Goal: Information Seeking & Learning: Learn about a topic

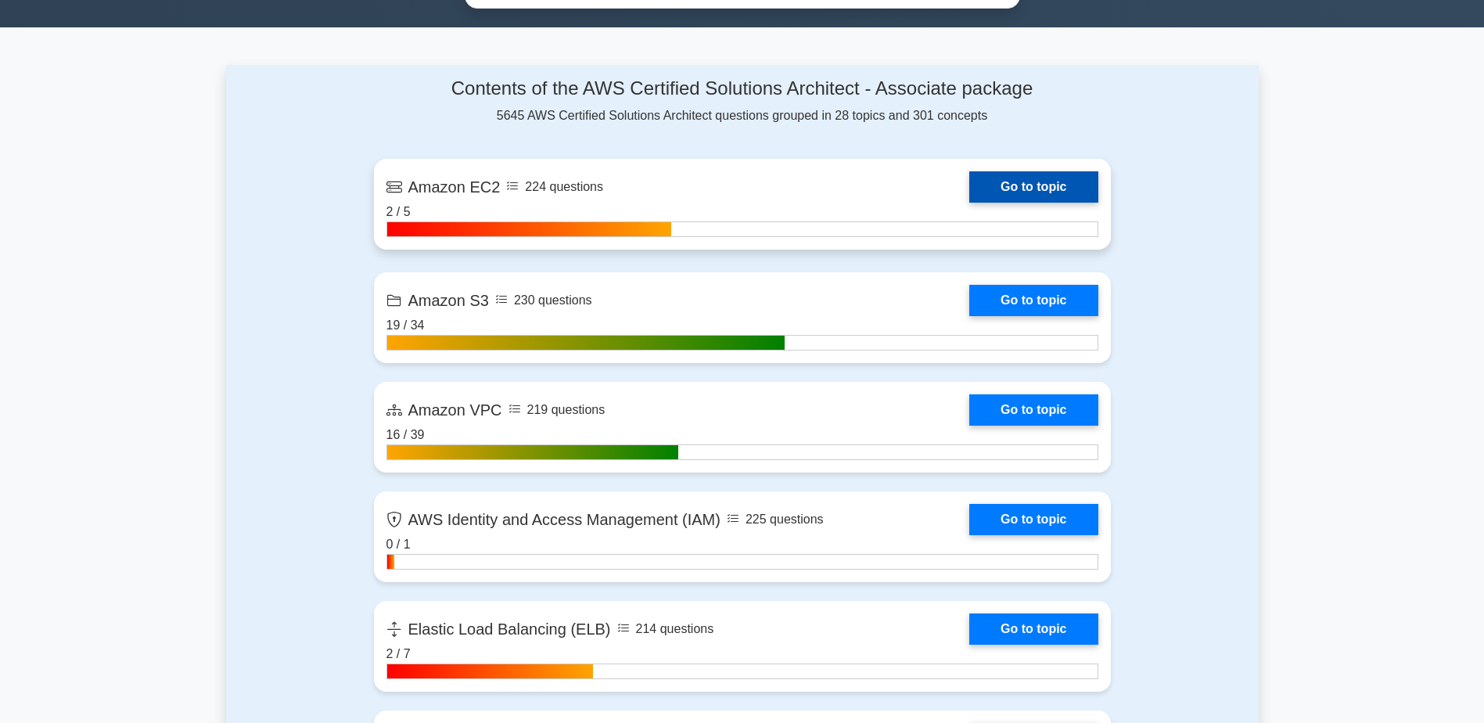
scroll to position [939, 0]
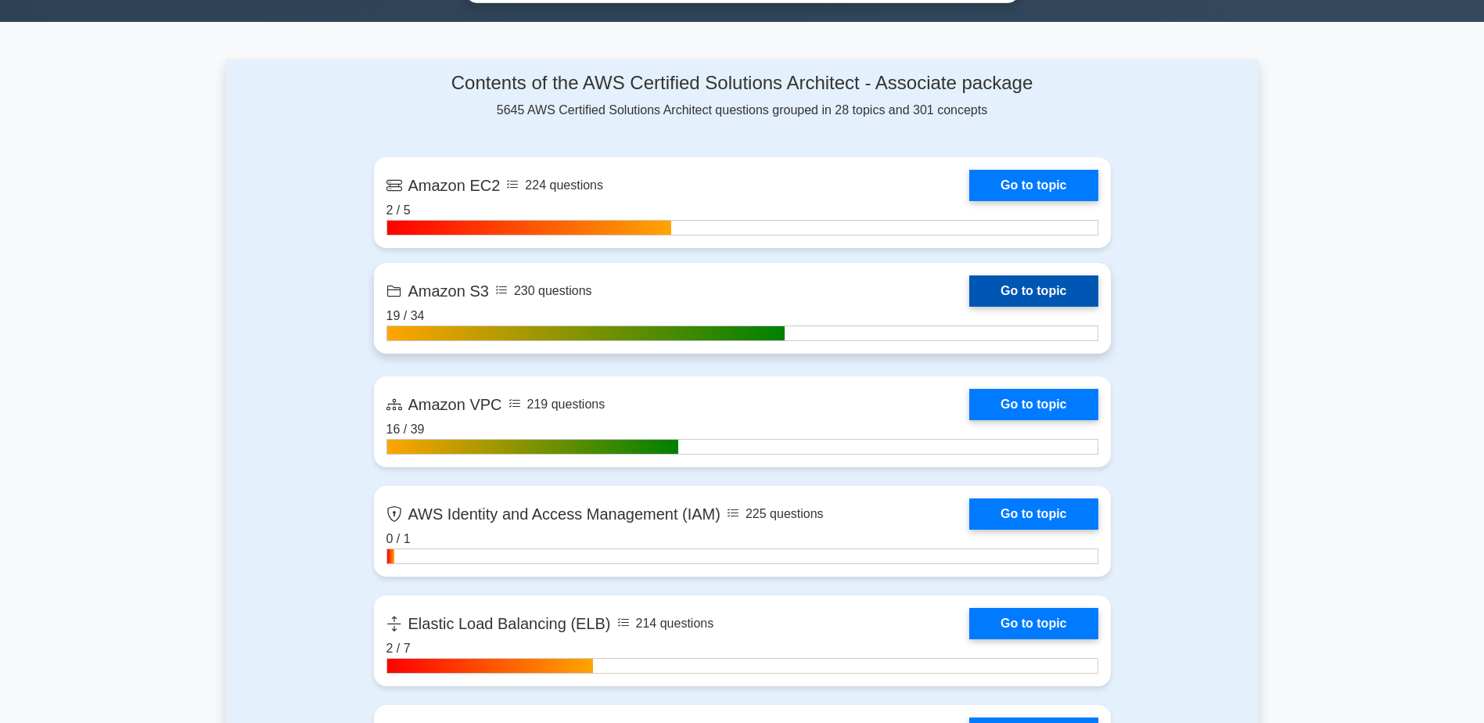
click at [1048, 293] on link "Go to topic" at bounding box center [1033, 290] width 128 height 31
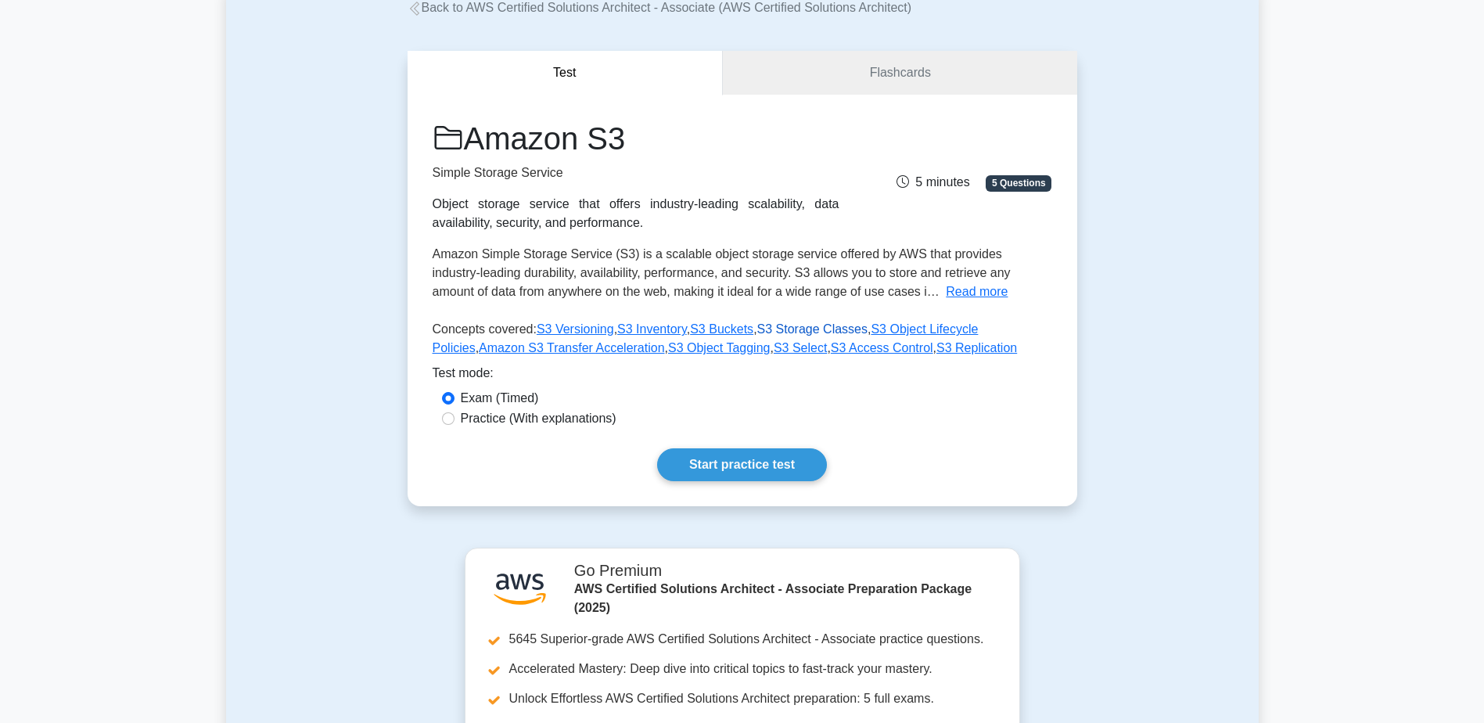
scroll to position [99, 0]
click at [778, 253] on span "Amazon Simple Storage Service (S3) is a scalable object storage service offered…" at bounding box center [722, 275] width 578 height 51
click at [798, 328] on link "S3 Storage Classes" at bounding box center [812, 331] width 110 height 13
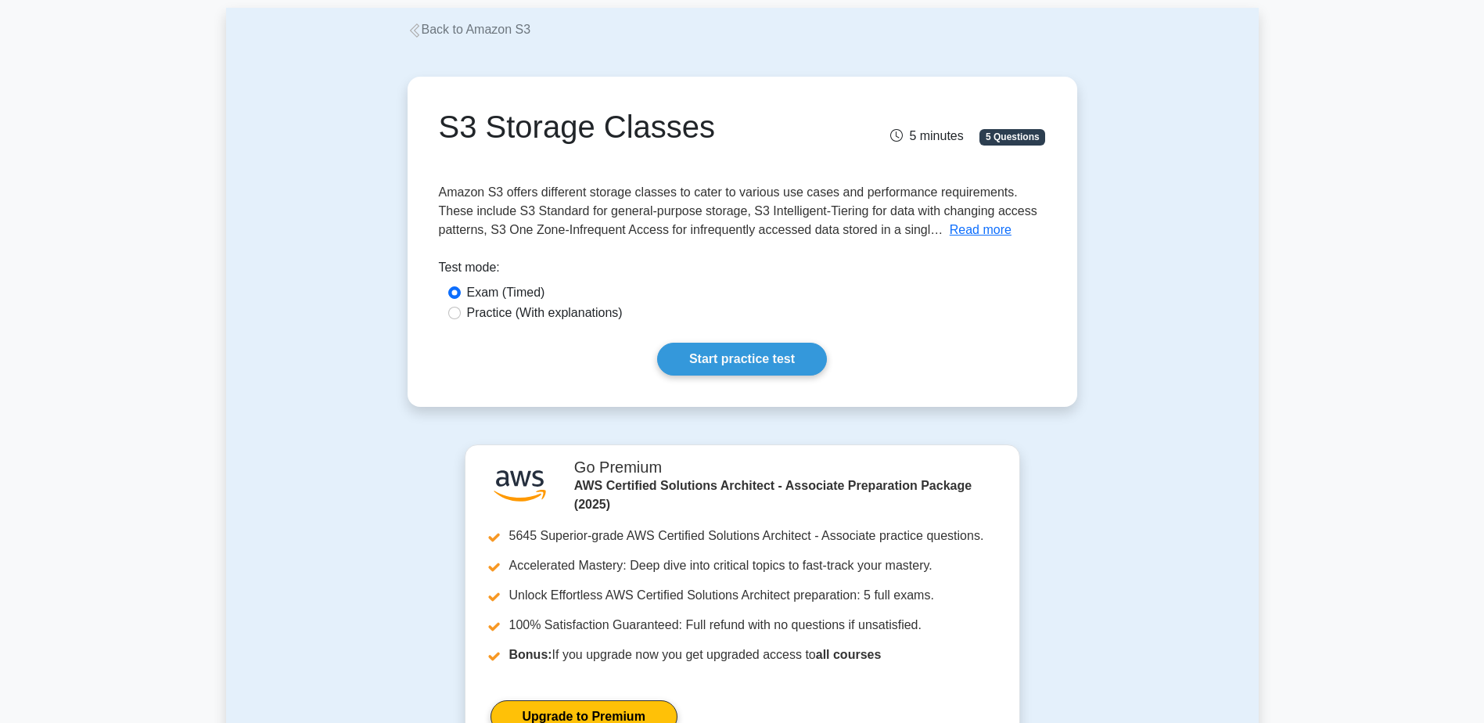
scroll to position [78, 0]
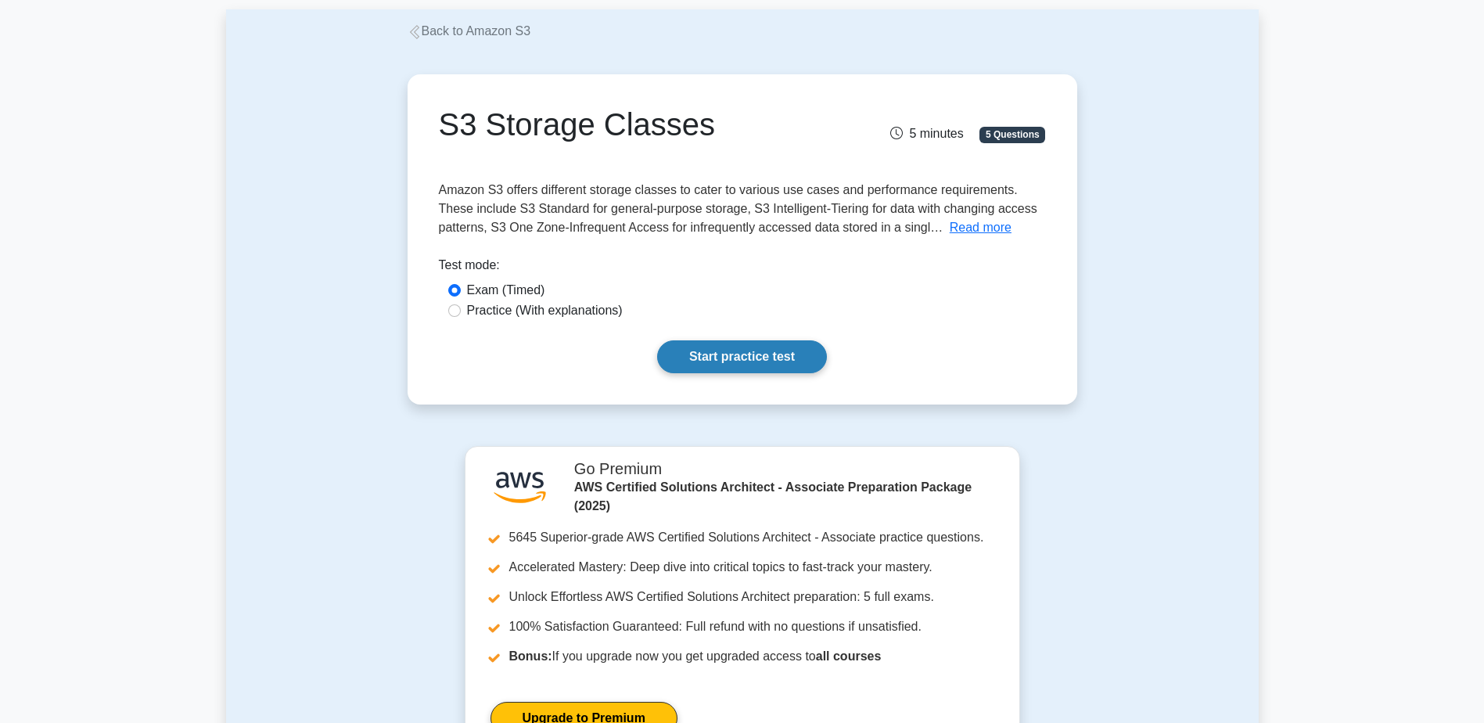
click at [745, 349] on link "Start practice test" at bounding box center [742, 356] width 170 height 33
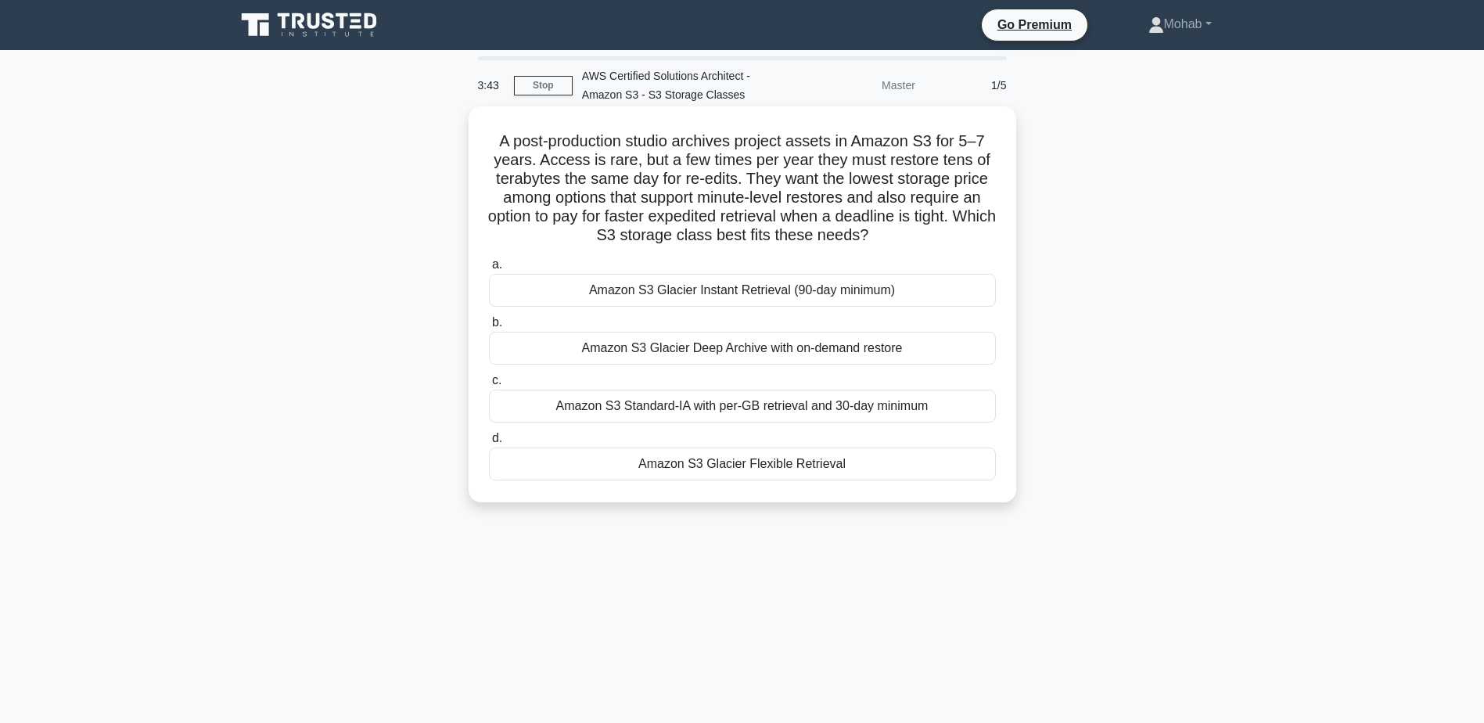
click at [819, 466] on div "Amazon S3 Glacier Flexible Retrieval" at bounding box center [742, 463] width 507 height 33
click at [489, 444] on input "d. Amazon S3 Glacier Flexible Retrieval" at bounding box center [489, 438] width 0 height 10
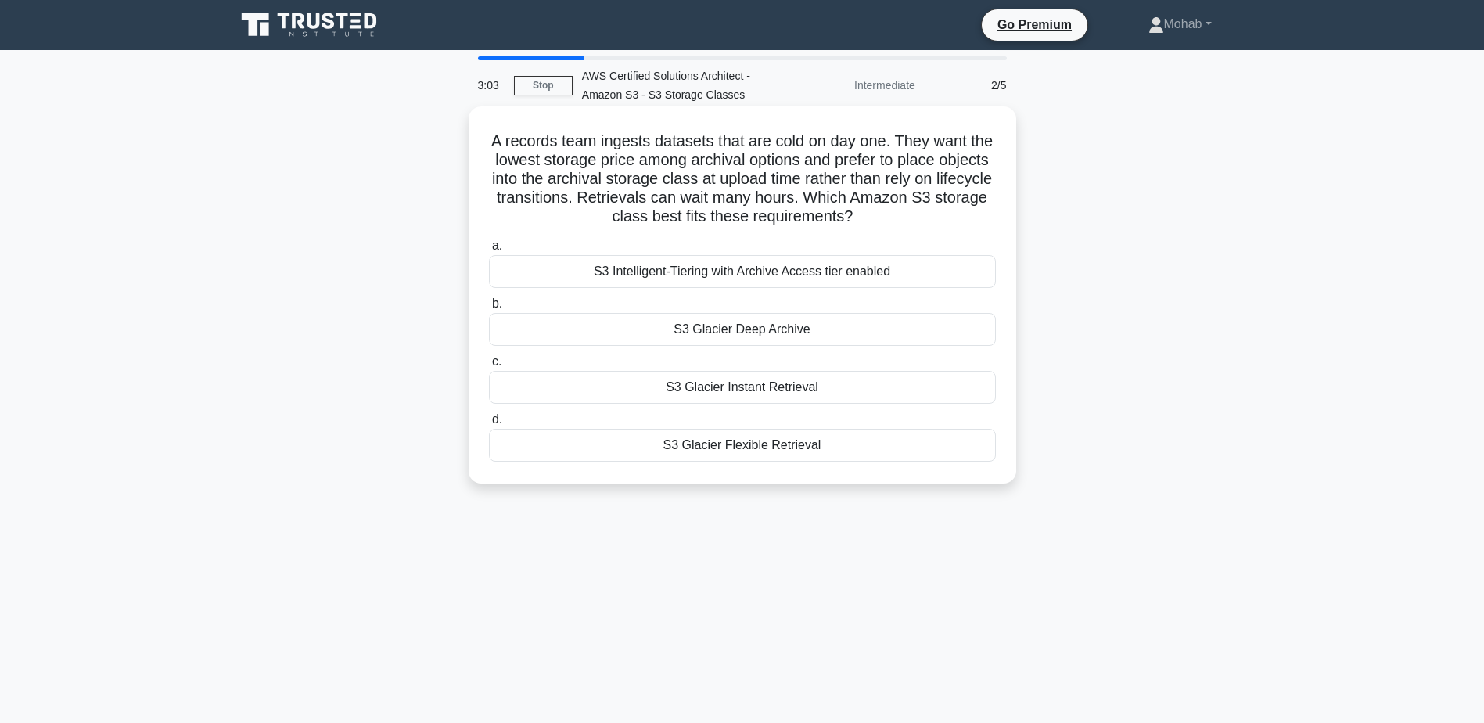
click at [811, 331] on div "S3 Glacier Deep Archive" at bounding box center [742, 329] width 507 height 33
click at [489, 309] on input "b. S3 Glacier Deep Archive" at bounding box center [489, 304] width 0 height 10
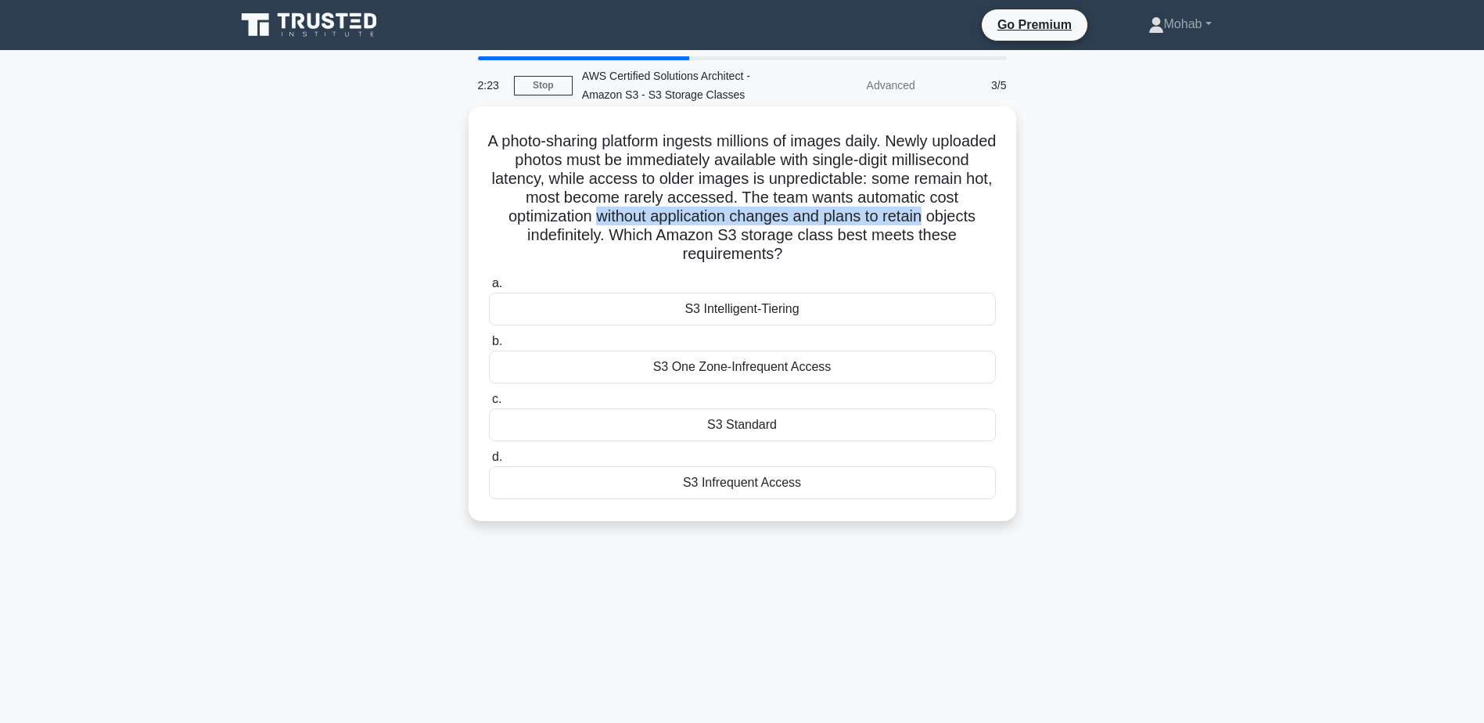
drag, startPoint x: 641, startPoint y: 222, endPoint x: 1005, endPoint y: 223, distance: 363.8
click at [1005, 223] on div "A photo-sharing platform ingests millions of images daily. Newly uploaded photo…" at bounding box center [742, 314] width 535 height 402
click at [526, 253] on h5 "A photo-sharing platform ingests millions of images daily. Newly uploaded photo…" at bounding box center [742, 197] width 510 height 133
drag, startPoint x: 462, startPoint y: 243, endPoint x: 875, endPoint y: 258, distance: 412.6
click at [875, 258] on div "A photo-sharing platform ingests millions of images daily. Newly uploaded photo…" at bounding box center [742, 326] width 1033 height 433
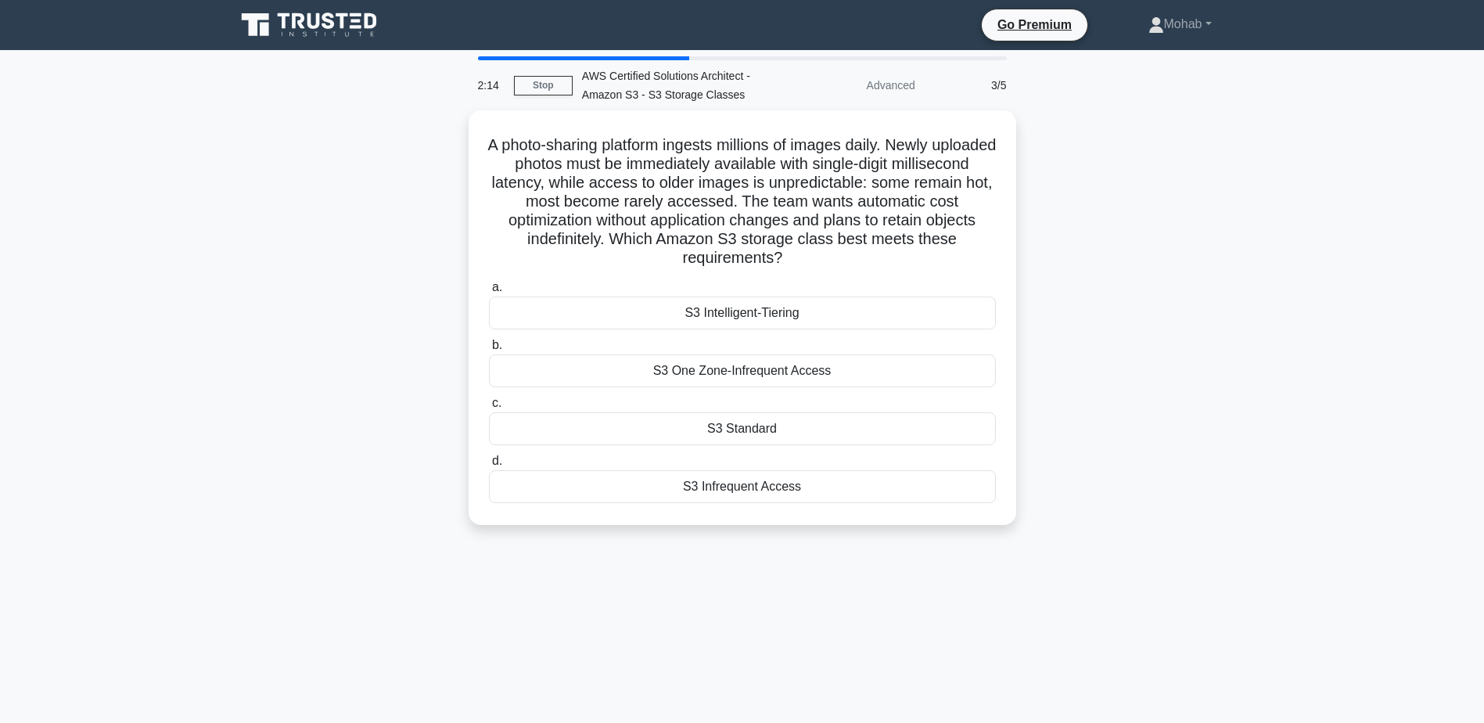
drag, startPoint x: 875, startPoint y: 258, endPoint x: 1208, endPoint y: 295, distance: 335.3
click at [1208, 295] on div "A photo-sharing platform ingests millions of images daily. Newly uploaded photo…" at bounding box center [742, 326] width 1033 height 433
click at [841, 304] on div "S3 Intelligent-Tiering" at bounding box center [742, 309] width 507 height 33
click at [489, 289] on input "a. S3 Intelligent-Tiering" at bounding box center [489, 283] width 0 height 10
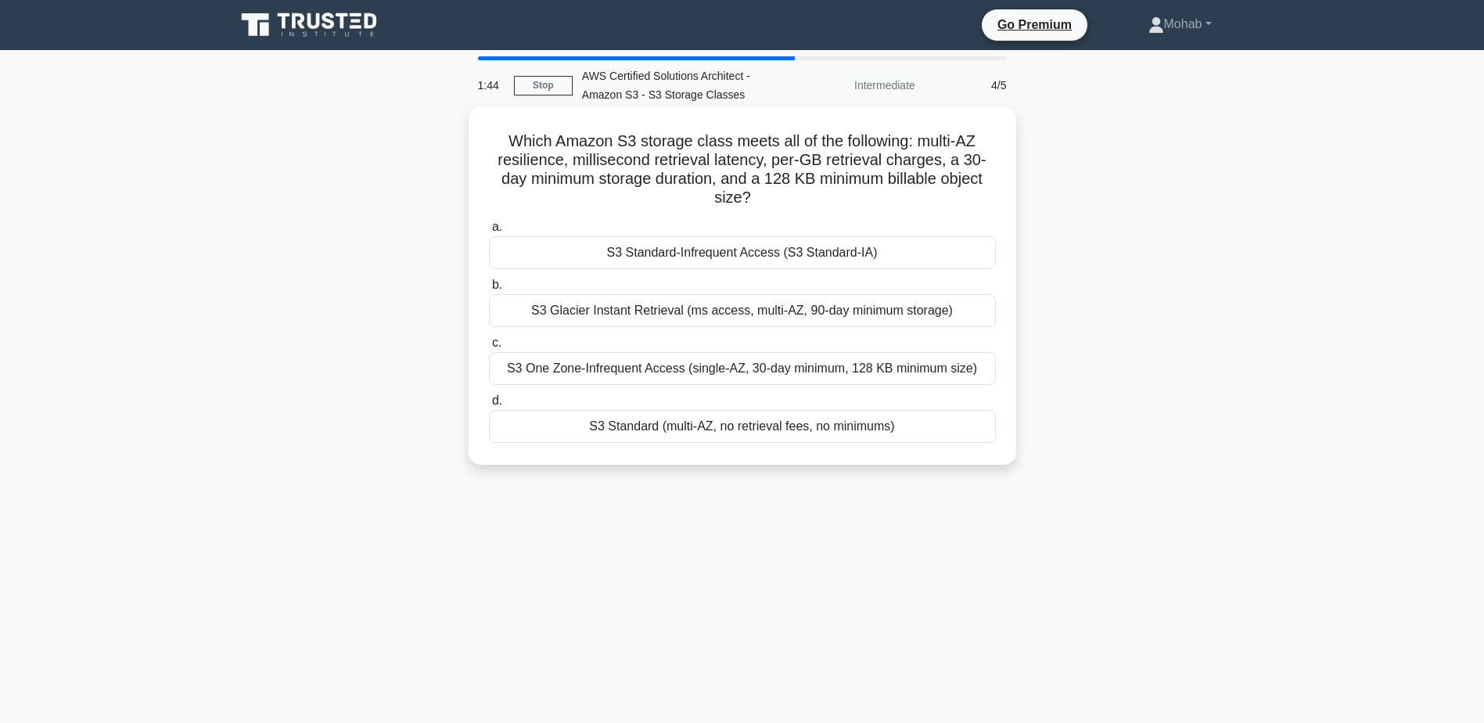
click at [723, 423] on div "S3 Standard (multi-AZ, no retrieval fees, no minimums)" at bounding box center [742, 426] width 507 height 33
click at [489, 406] on input "d. S3 Standard (multi-AZ, no retrieval fees, no minimums)" at bounding box center [489, 401] width 0 height 10
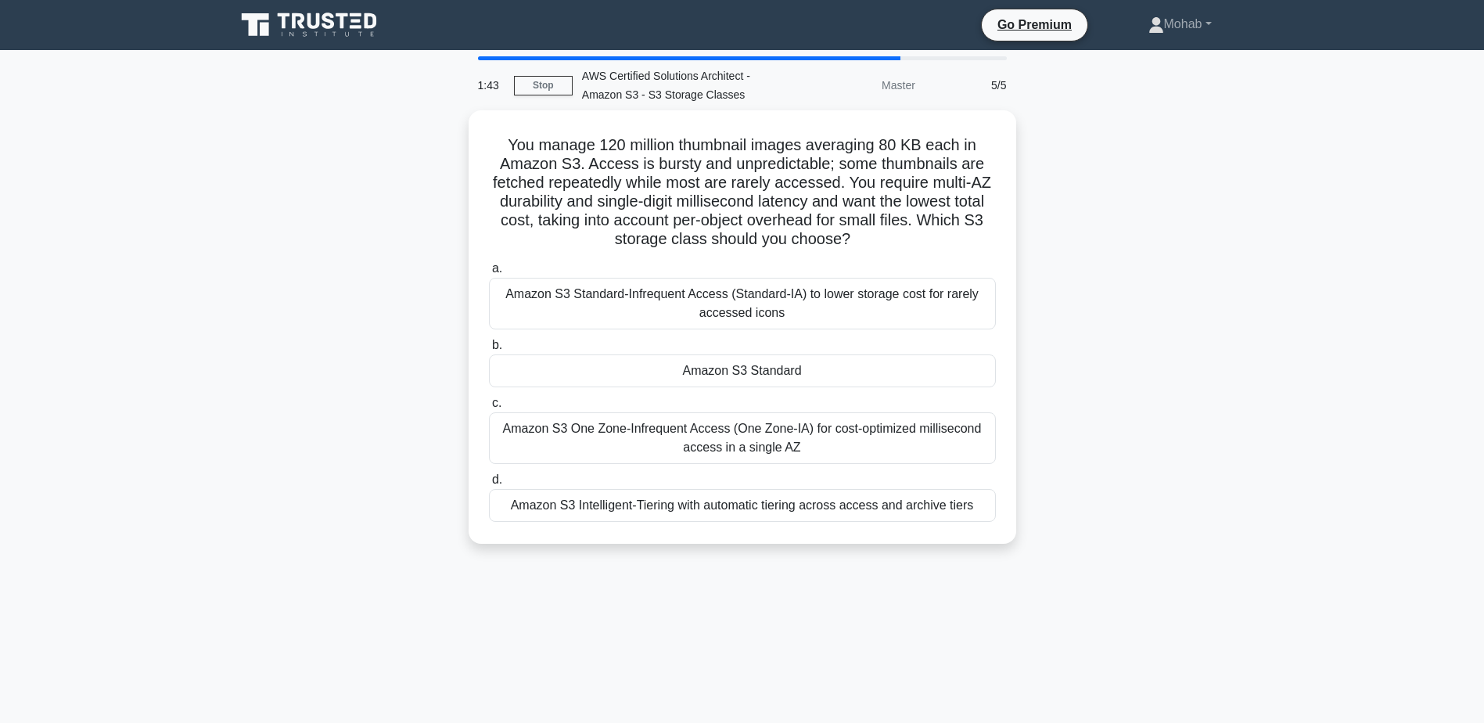
click at [1262, 343] on main "1:43 Stop AWS Certified Solutions Architect - Amazon S3 - S3 Storage Classes Ma…" at bounding box center [742, 447] width 1484 height 795
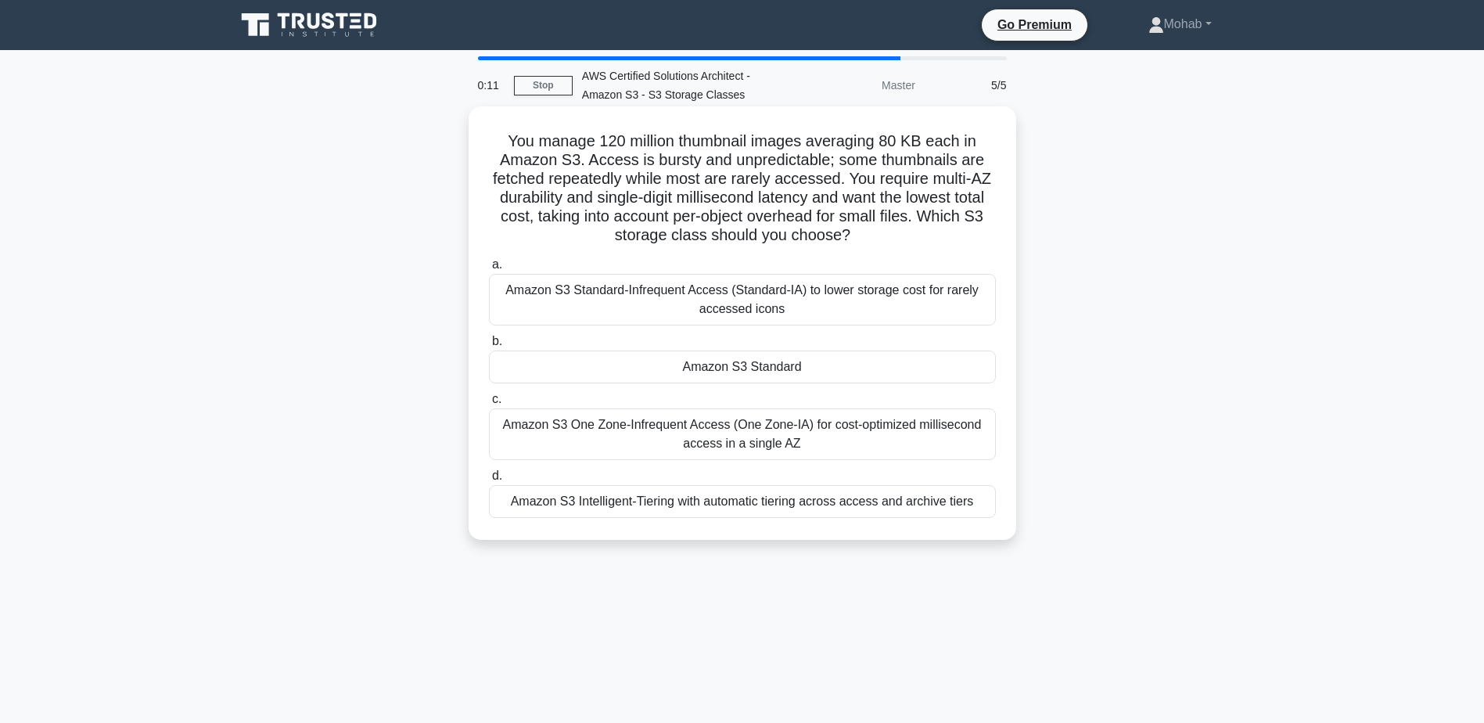
click at [761, 501] on div "Amazon S3 Intelligent-Tiering with automatic tiering across access and archive …" at bounding box center [742, 501] width 507 height 33
click at [489, 481] on input "d. Amazon S3 Intelligent-Tiering with automatic tiering across access and archi…" at bounding box center [489, 476] width 0 height 10
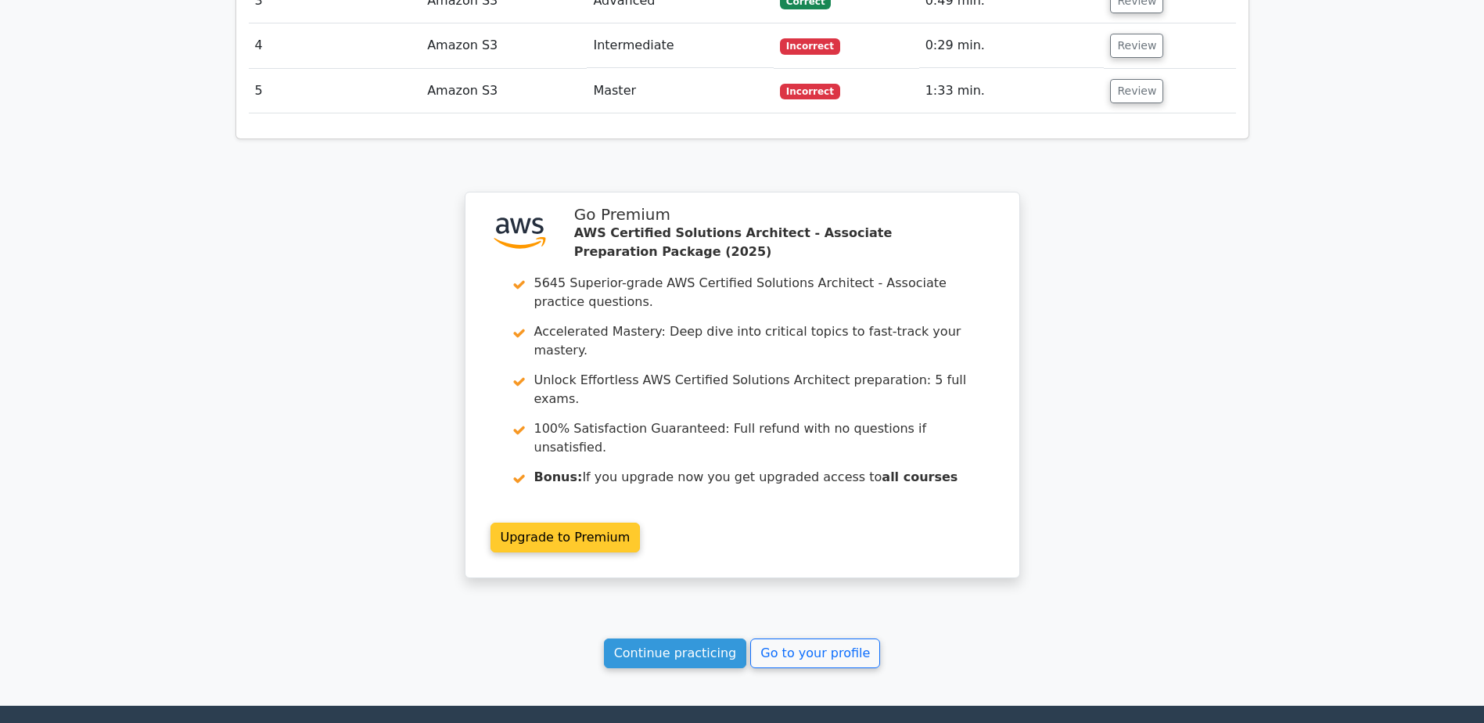
scroll to position [1776, 0]
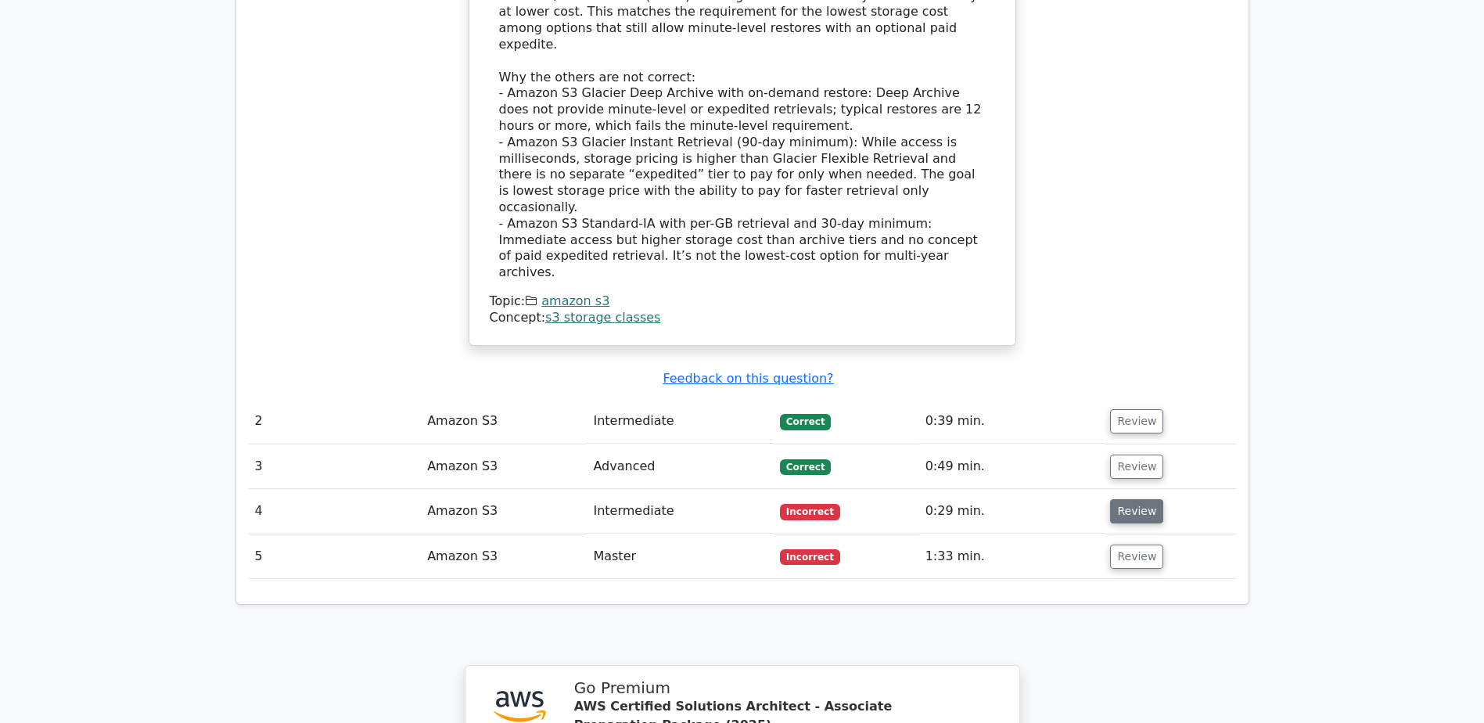
click at [1143, 499] on button "Review" at bounding box center [1136, 511] width 53 height 24
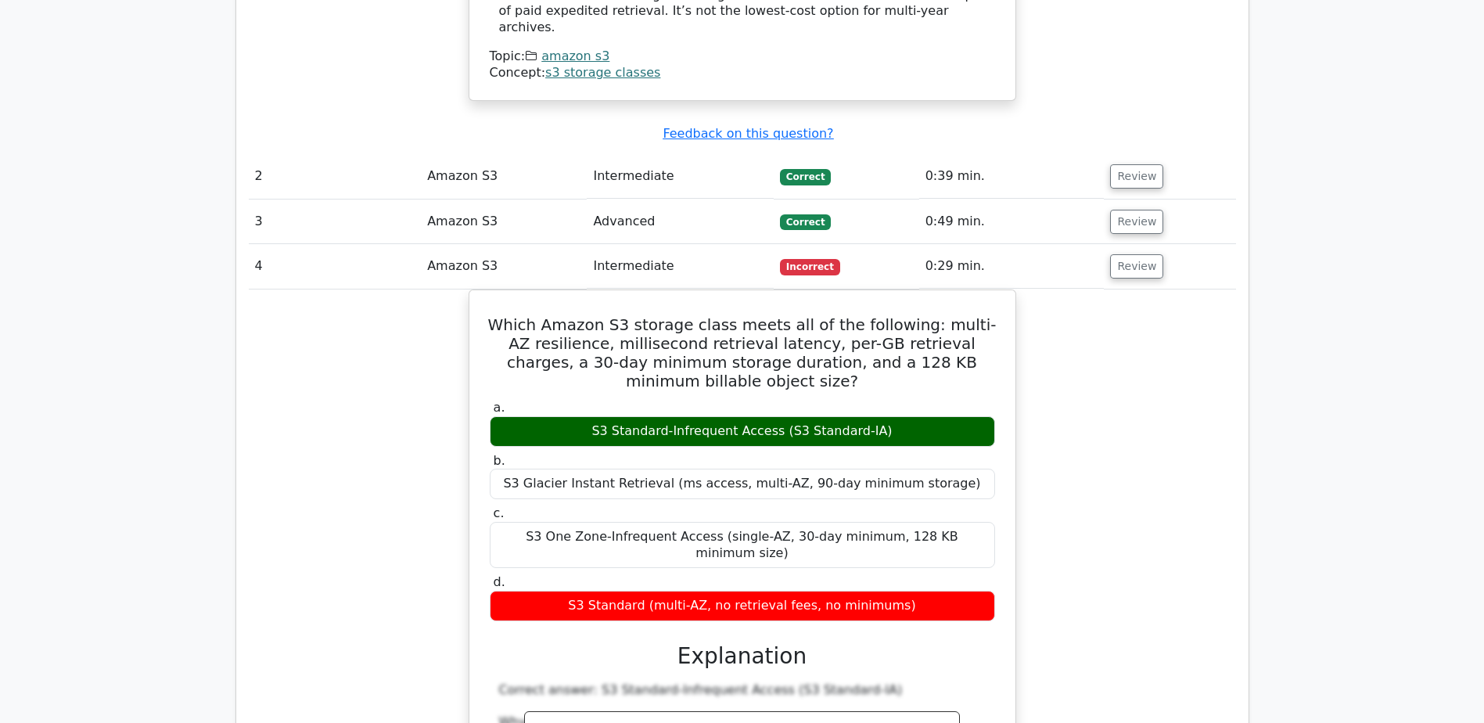
scroll to position [2402, 0]
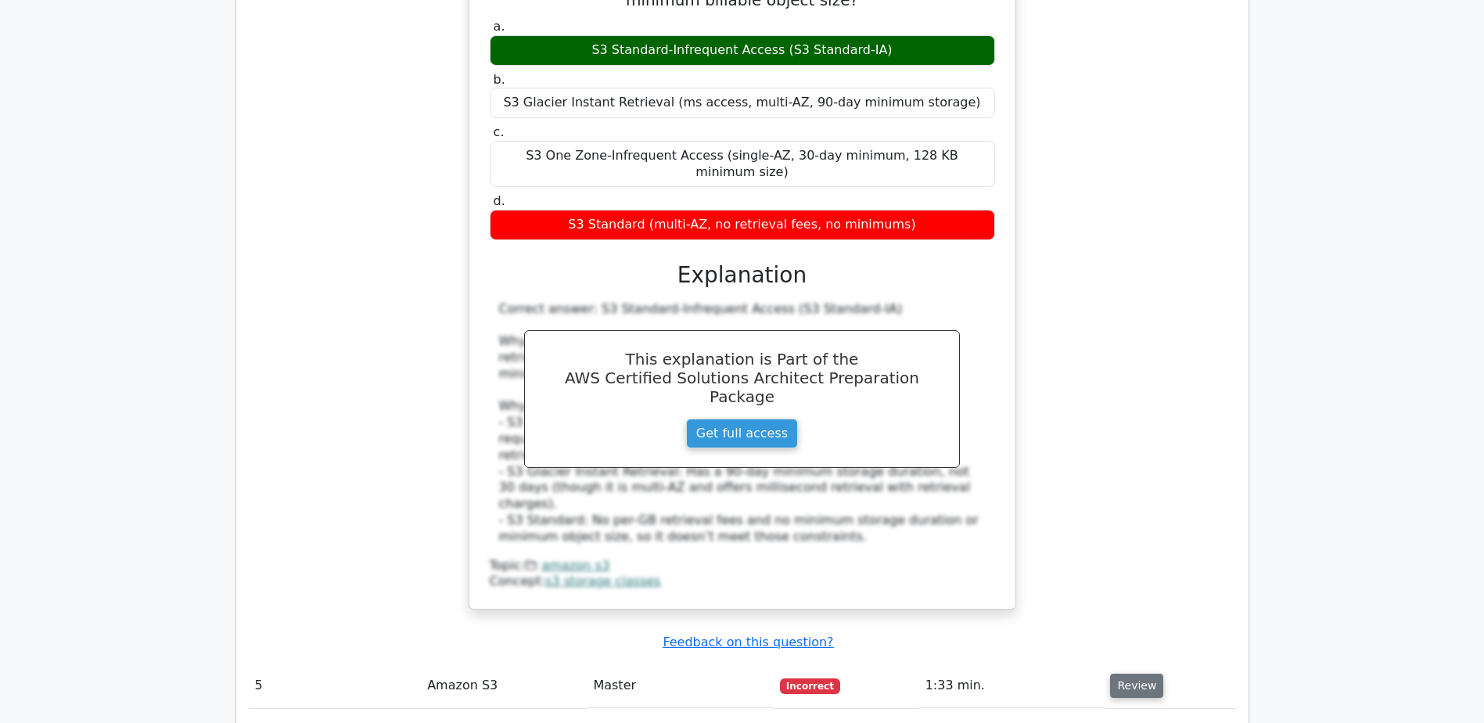
click at [1145, 674] on button "Review" at bounding box center [1136, 686] width 53 height 24
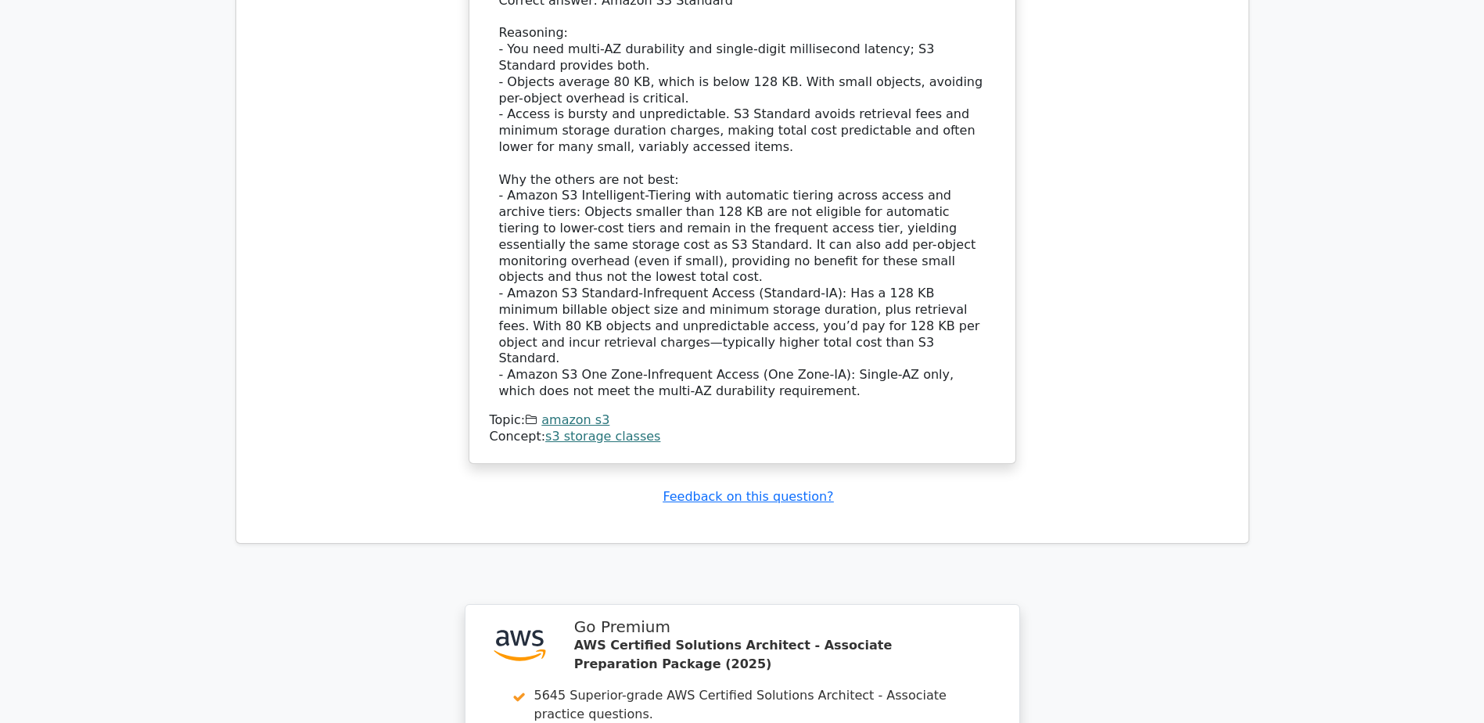
scroll to position [3890, 0]
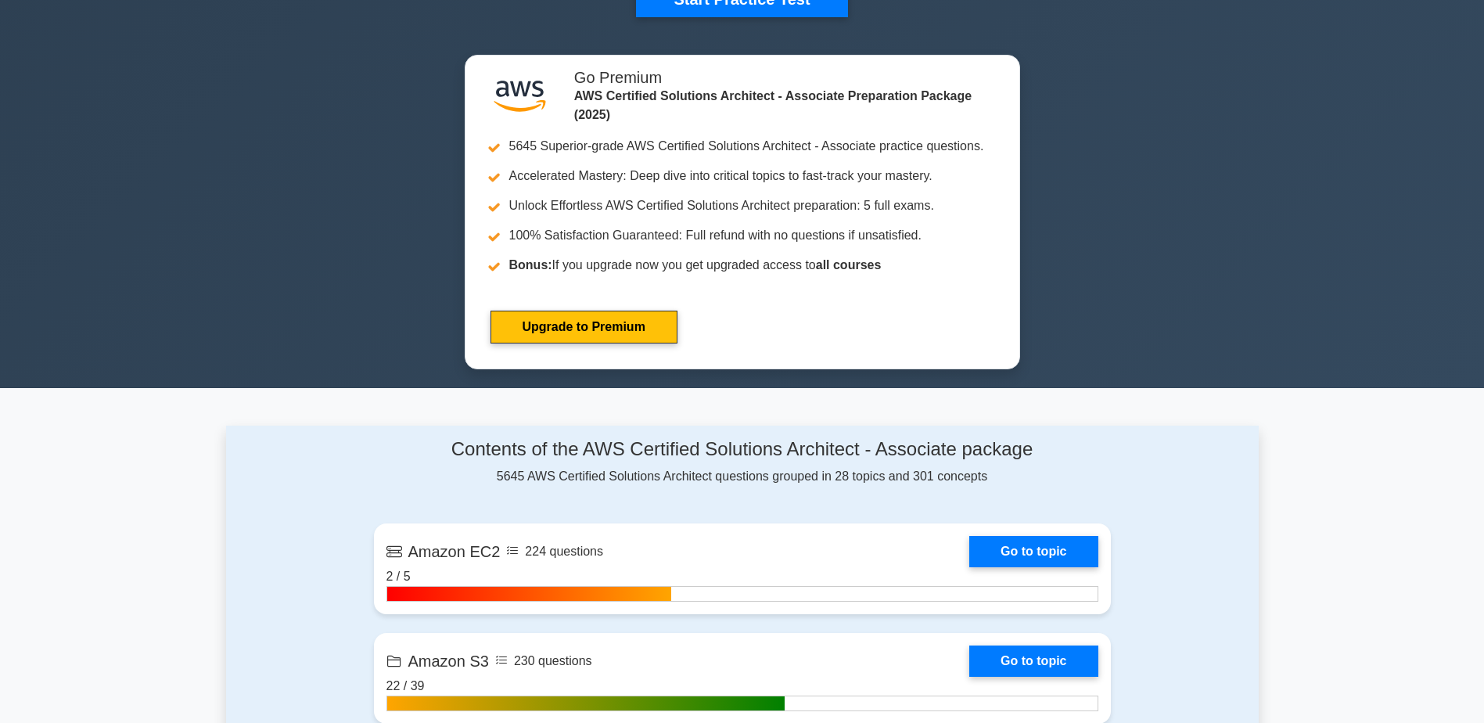
scroll to position [1017, 0]
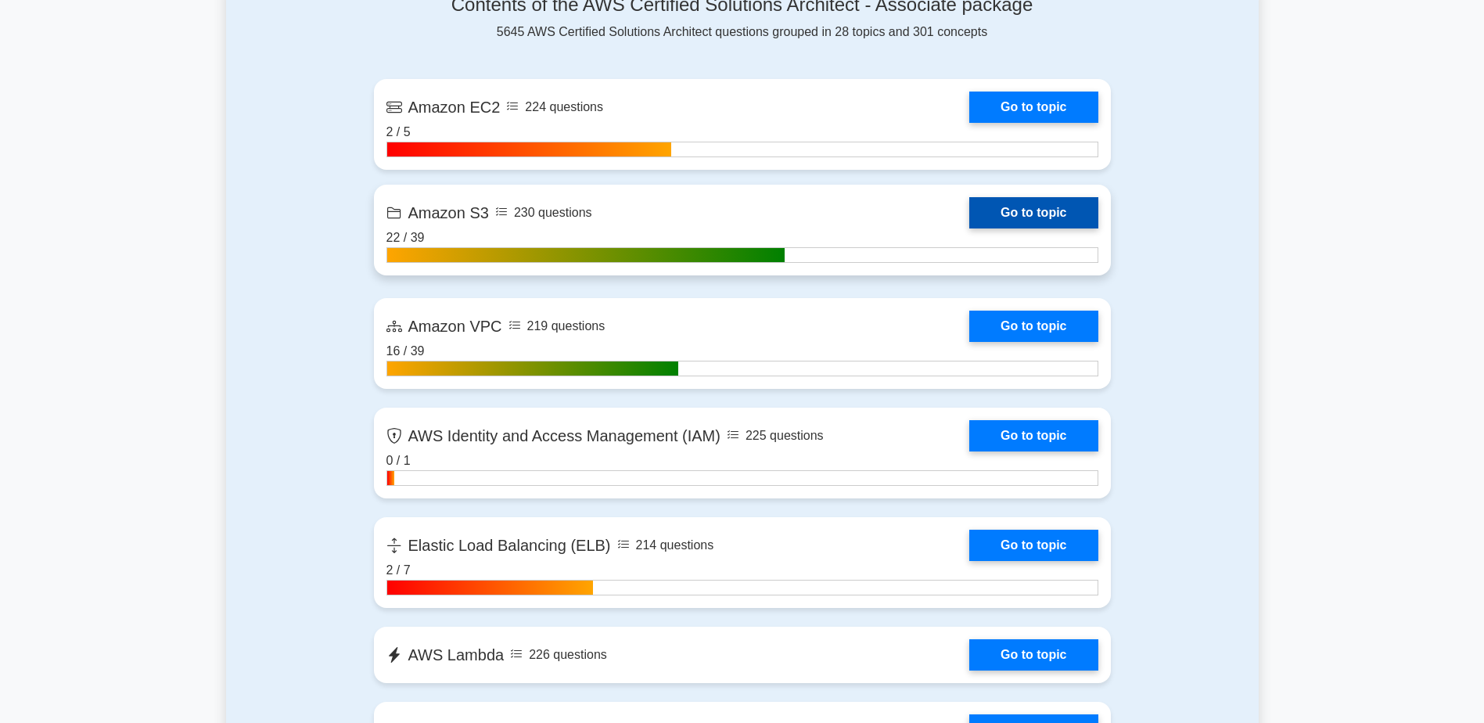
click at [1038, 205] on link "Go to topic" at bounding box center [1033, 212] width 128 height 31
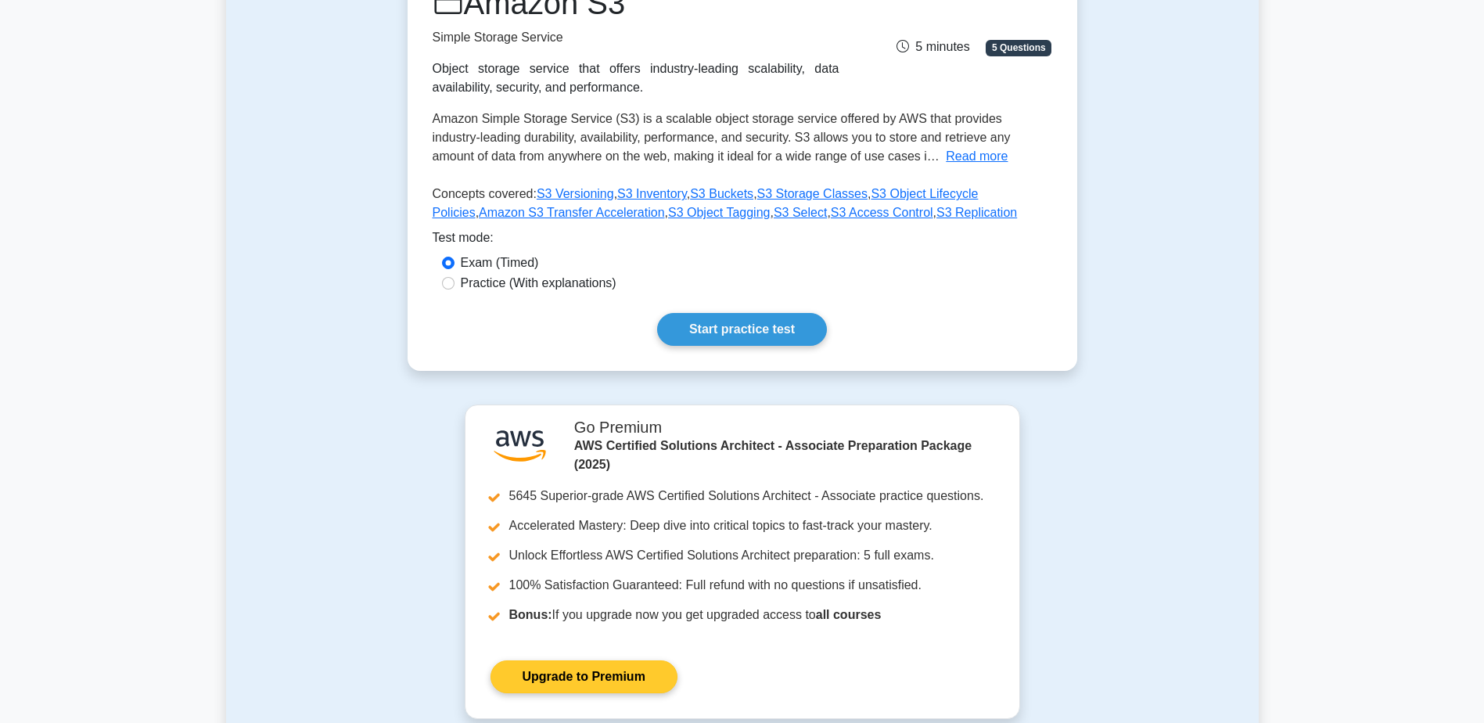
scroll to position [235, 0]
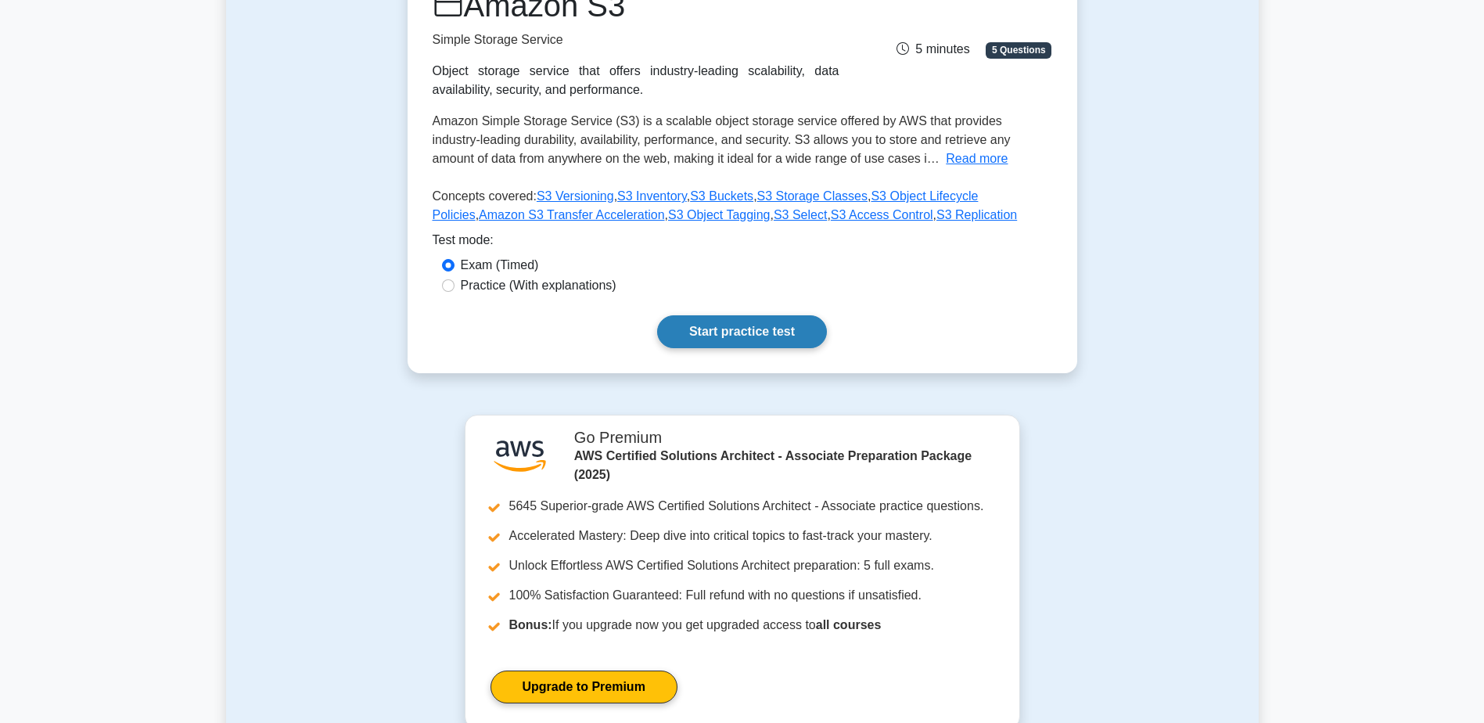
click at [753, 336] on link "Start practice test" at bounding box center [742, 331] width 170 height 33
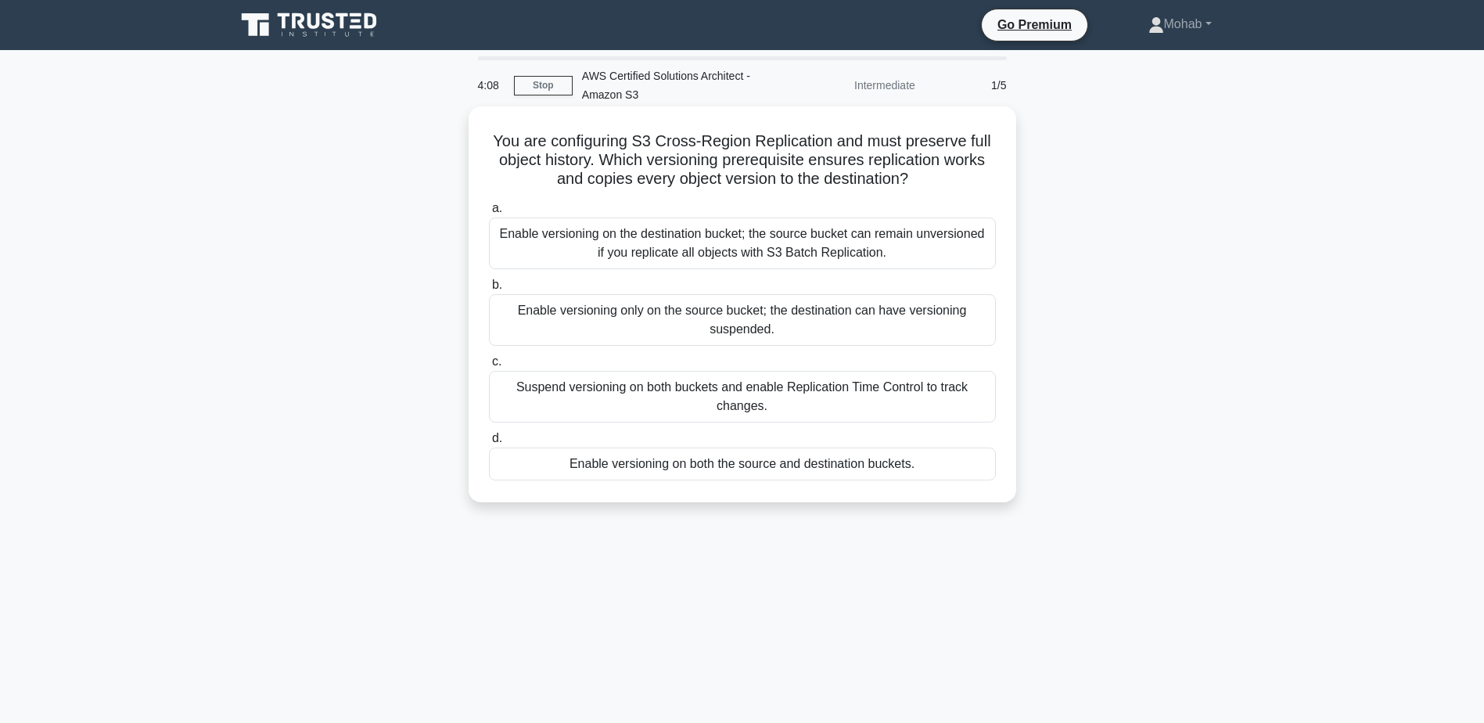
click at [784, 253] on div "Enable versioning on the destination bucket; the source bucket can remain unver…" at bounding box center [742, 243] width 507 height 52
click at [489, 214] on input "a. Enable versioning on the destination bucket; the source bucket can remain un…" at bounding box center [489, 208] width 0 height 10
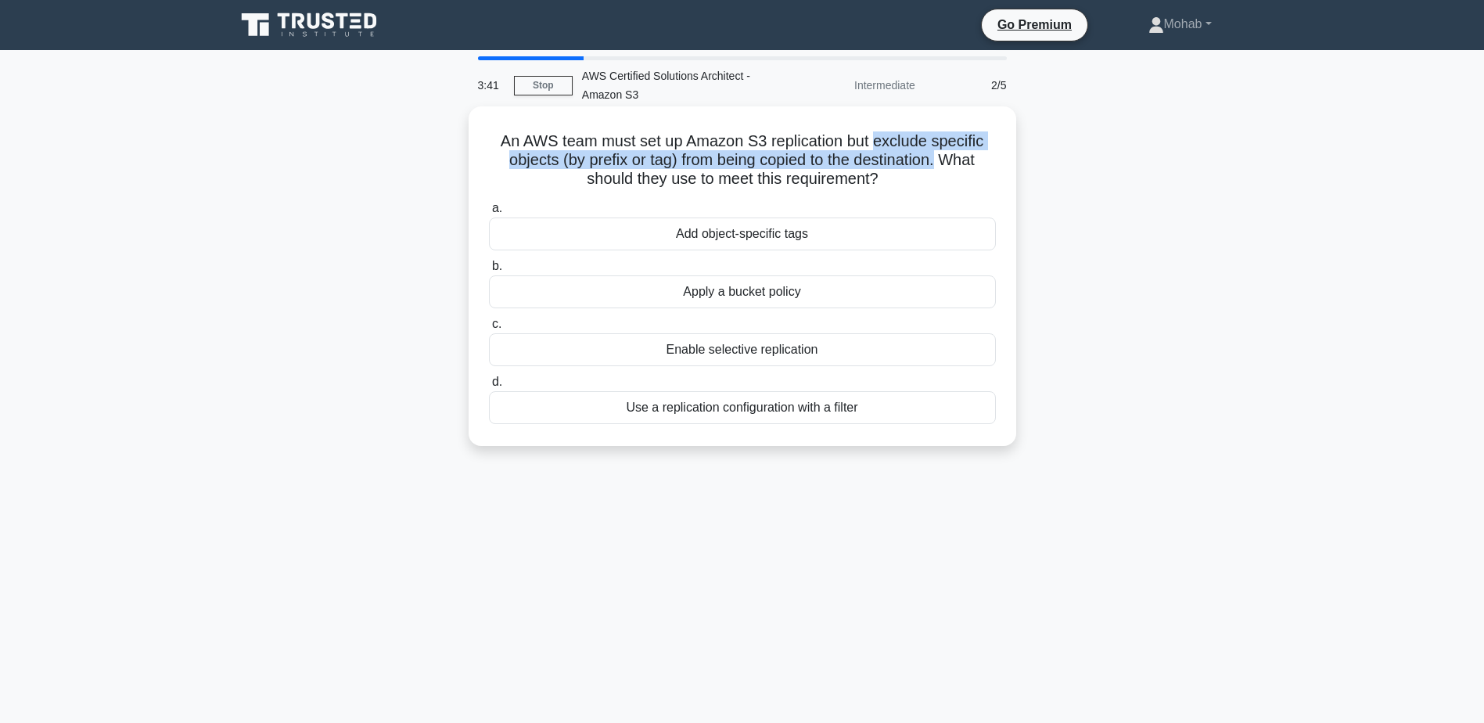
drag, startPoint x: 945, startPoint y: 160, endPoint x: 875, endPoint y: 140, distance: 72.5
click at [875, 140] on h5 "An AWS team must set up Amazon S3 replication but exclude specific objects (by …" at bounding box center [742, 160] width 510 height 58
copy h5 "exclude specific objects (by prefix or tag) from being copied to the destinatio…"
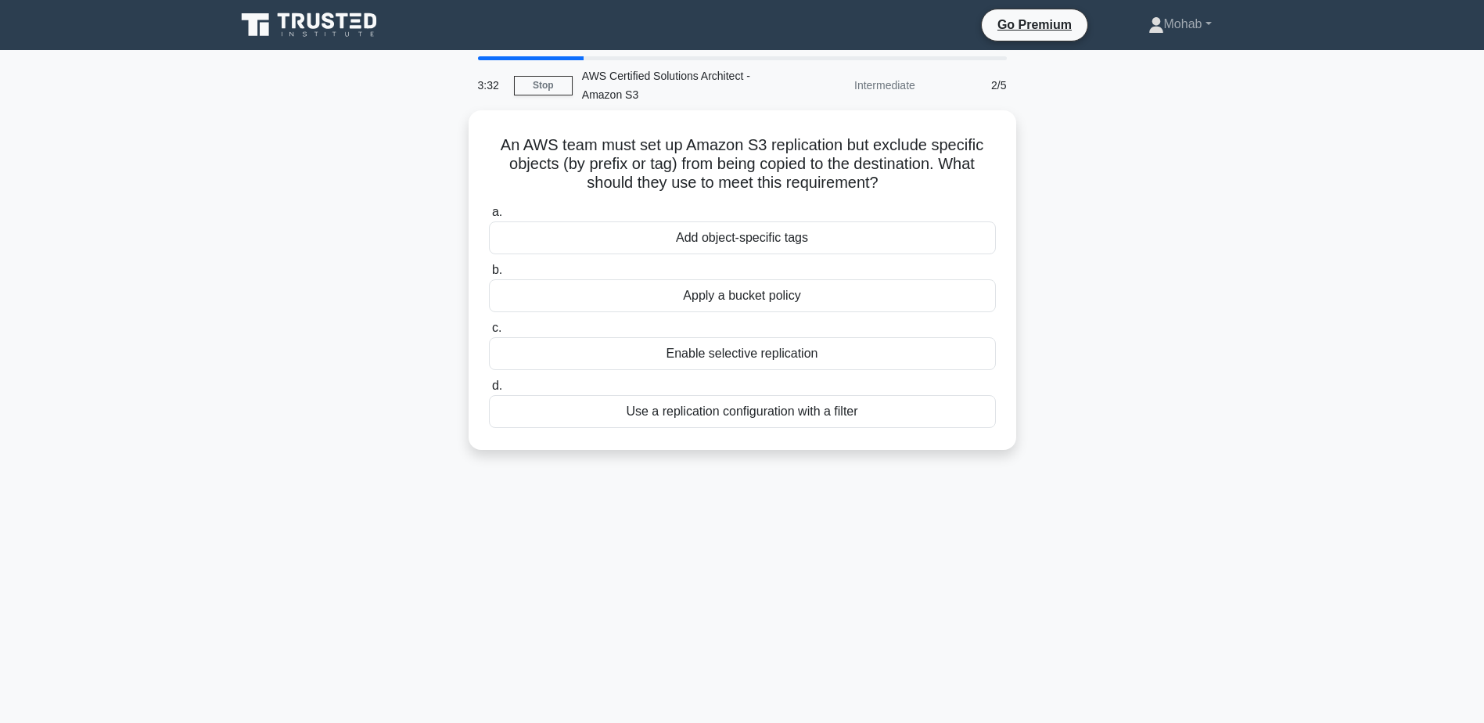
click at [1230, 300] on div "An AWS team must set up Amazon S3 replication but exclude specific objects (by …" at bounding box center [742, 289] width 1033 height 358
click at [811, 291] on div "Apply a bucket policy" at bounding box center [742, 291] width 507 height 33
click at [489, 271] on input "b. Apply a bucket policy" at bounding box center [489, 266] width 0 height 10
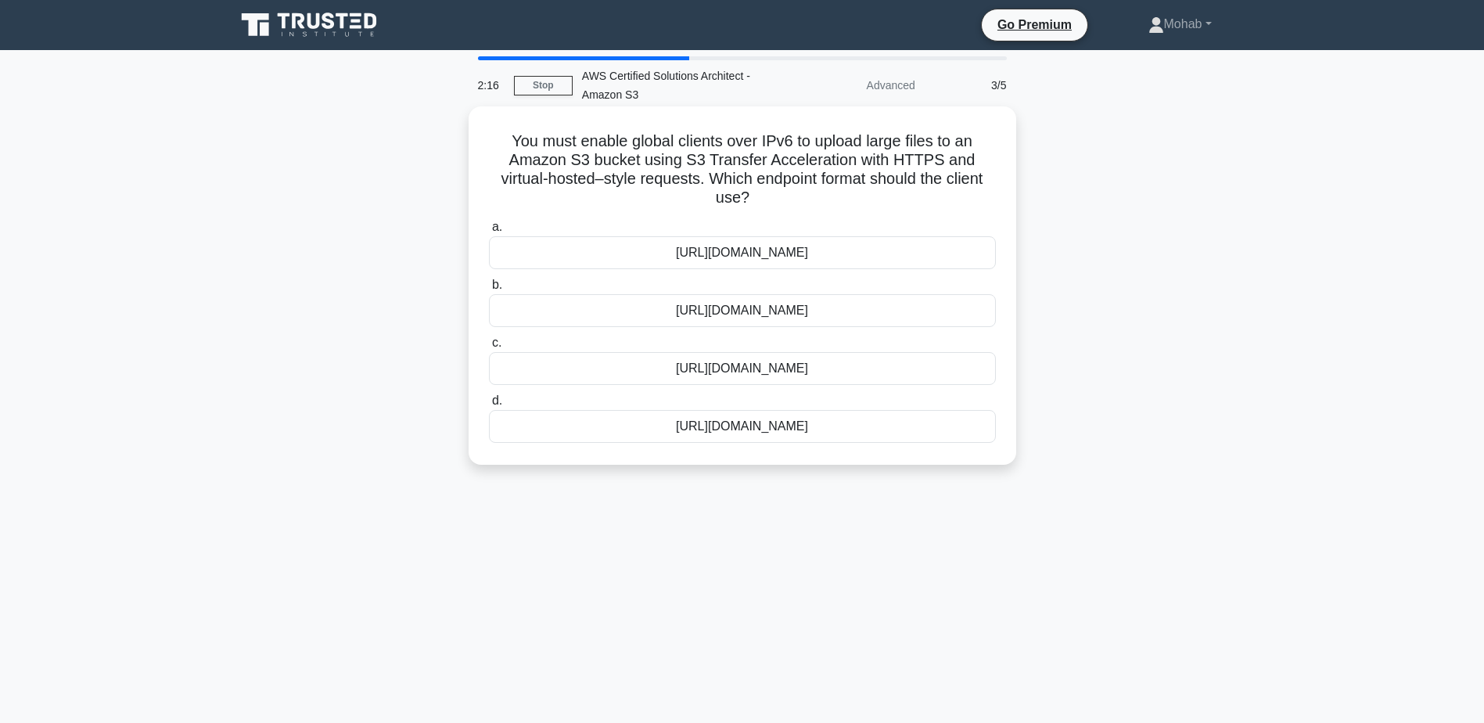
click at [763, 374] on div "https://s3-accelerate.dualstack.amazonaws.com/bucket-name" at bounding box center [742, 368] width 507 height 33
click at [489, 348] on input "c. https://s3-accelerate.dualstack.amazonaws.com/bucket-name" at bounding box center [489, 343] width 0 height 10
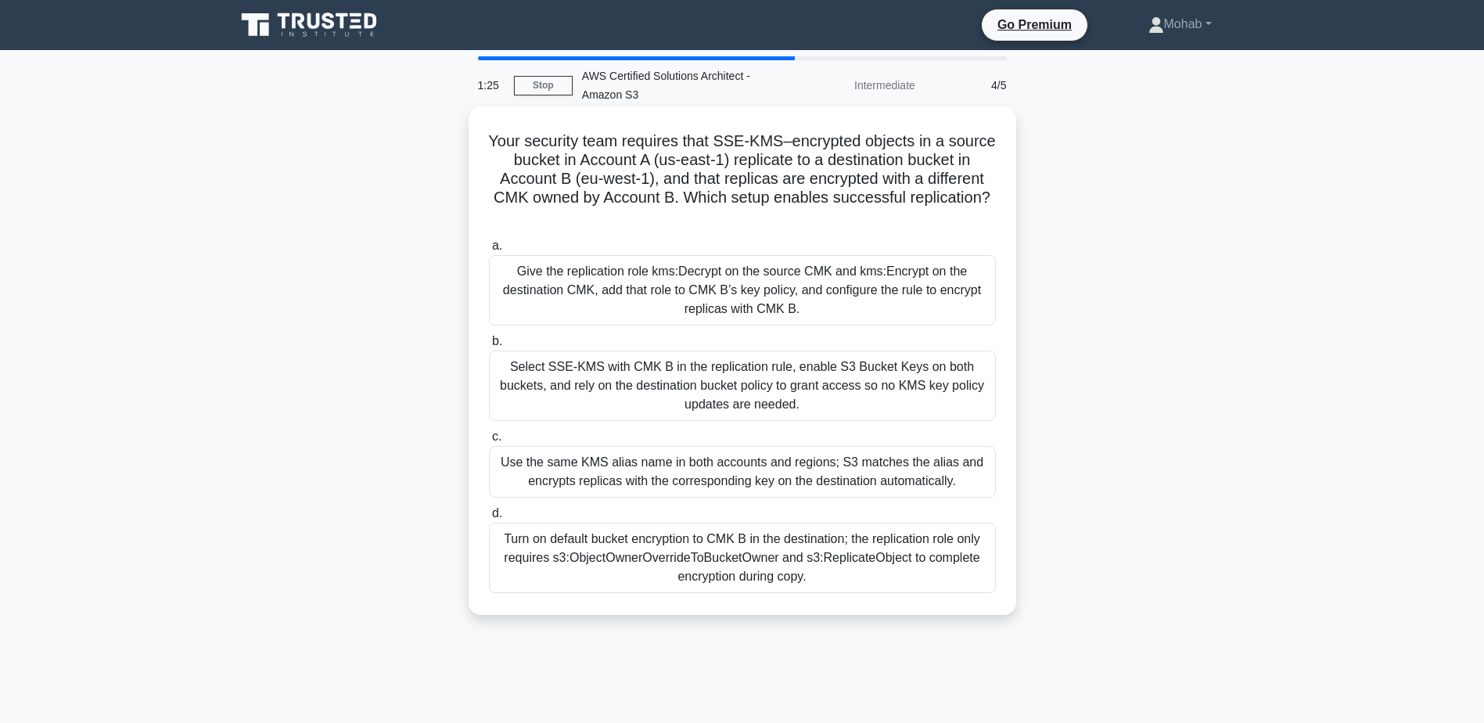
click at [791, 269] on div "Give the replication role kms:Decrypt on the source CMK and kms:Encrypt on the …" at bounding box center [742, 290] width 507 height 70
click at [489, 251] on input "a. Give the replication role kms:Decrypt on the source CMK and kms:Encrypt on t…" at bounding box center [489, 246] width 0 height 10
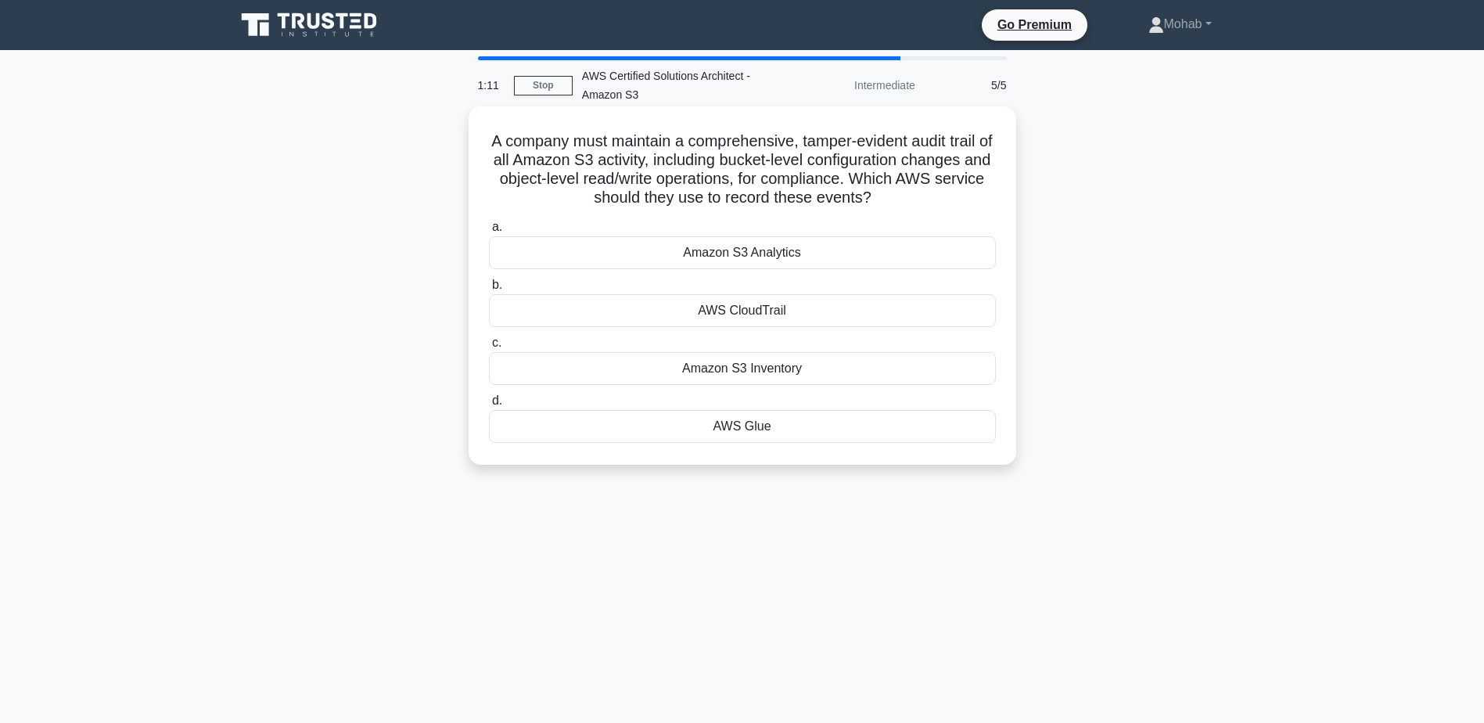
click at [744, 147] on h5 "A company must maintain a comprehensive, tamper-evident audit trail of all Amaz…" at bounding box center [742, 169] width 510 height 77
copy h5 "comprehensive"
click at [757, 308] on div "AWS CloudTrail" at bounding box center [742, 310] width 507 height 33
click at [489, 290] on input "b. AWS CloudTrail" at bounding box center [489, 285] width 0 height 10
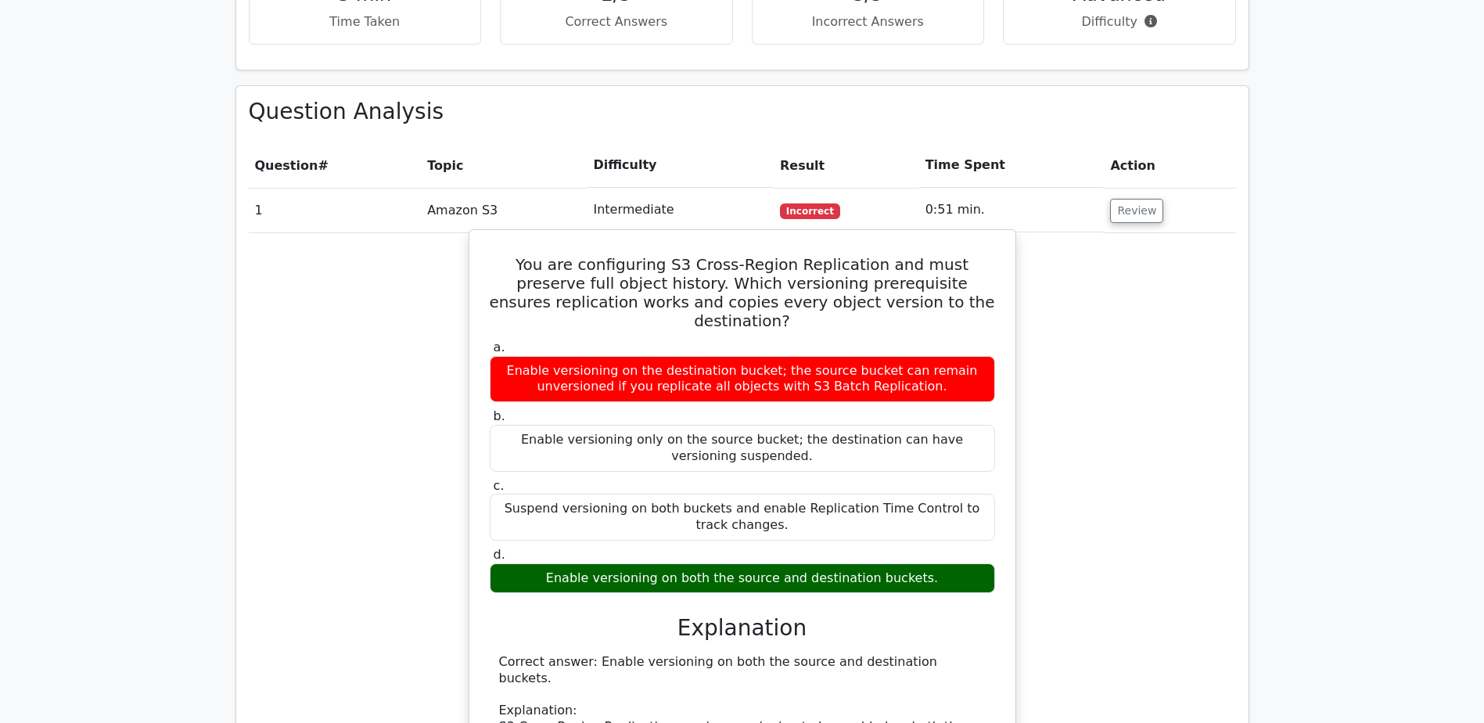
scroll to position [1565, 0]
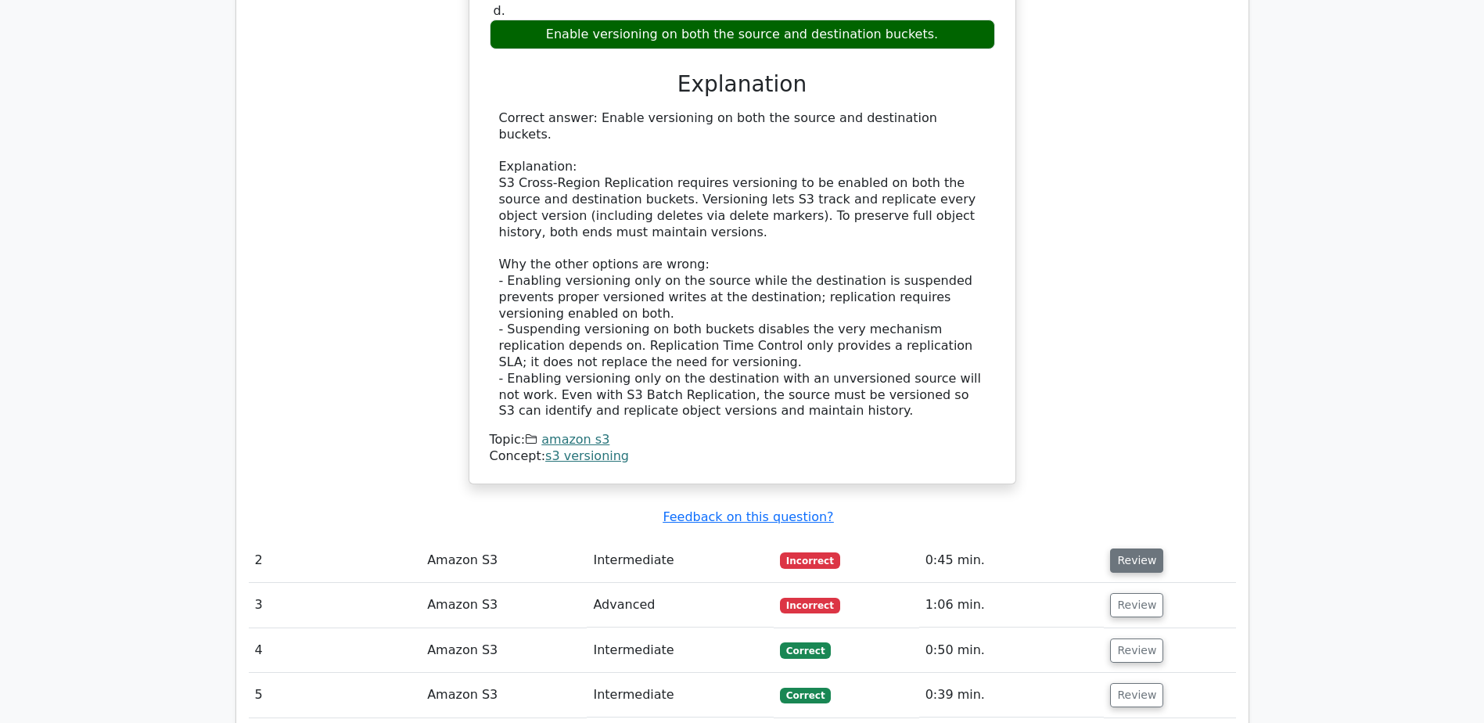
click at [1126, 548] on button "Review" at bounding box center [1136, 560] width 53 height 24
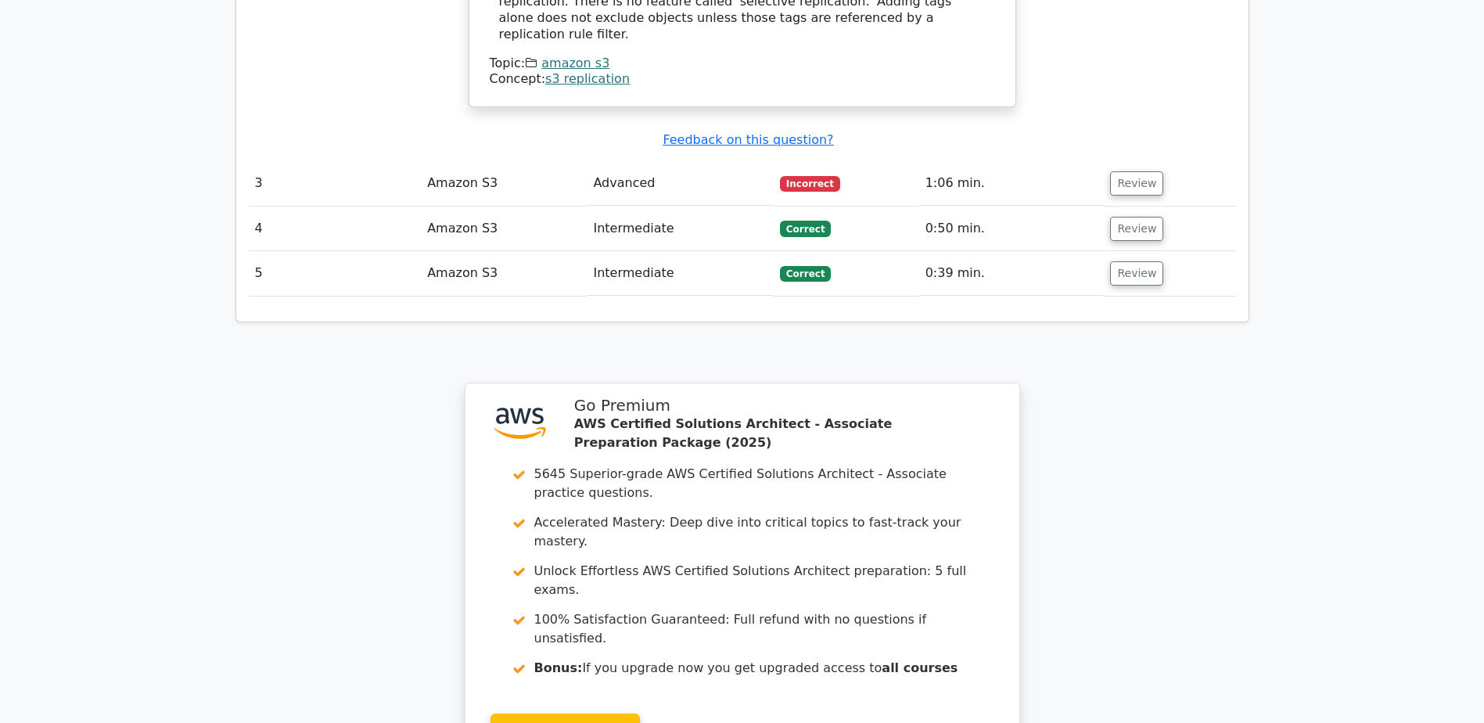
scroll to position [2582, 0]
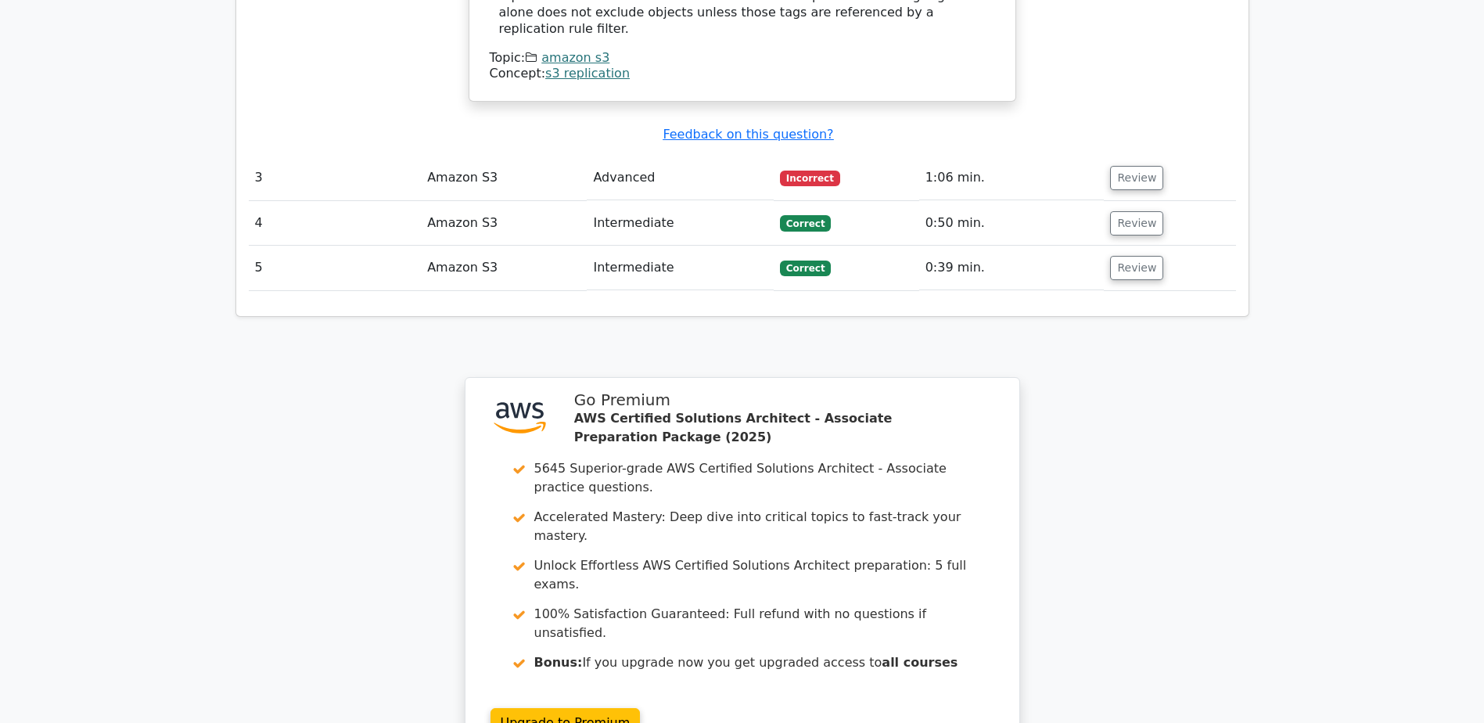
click at [1135, 156] on td "Review" at bounding box center [1169, 178] width 131 height 45
click at [1117, 166] on button "Review" at bounding box center [1136, 178] width 53 height 24
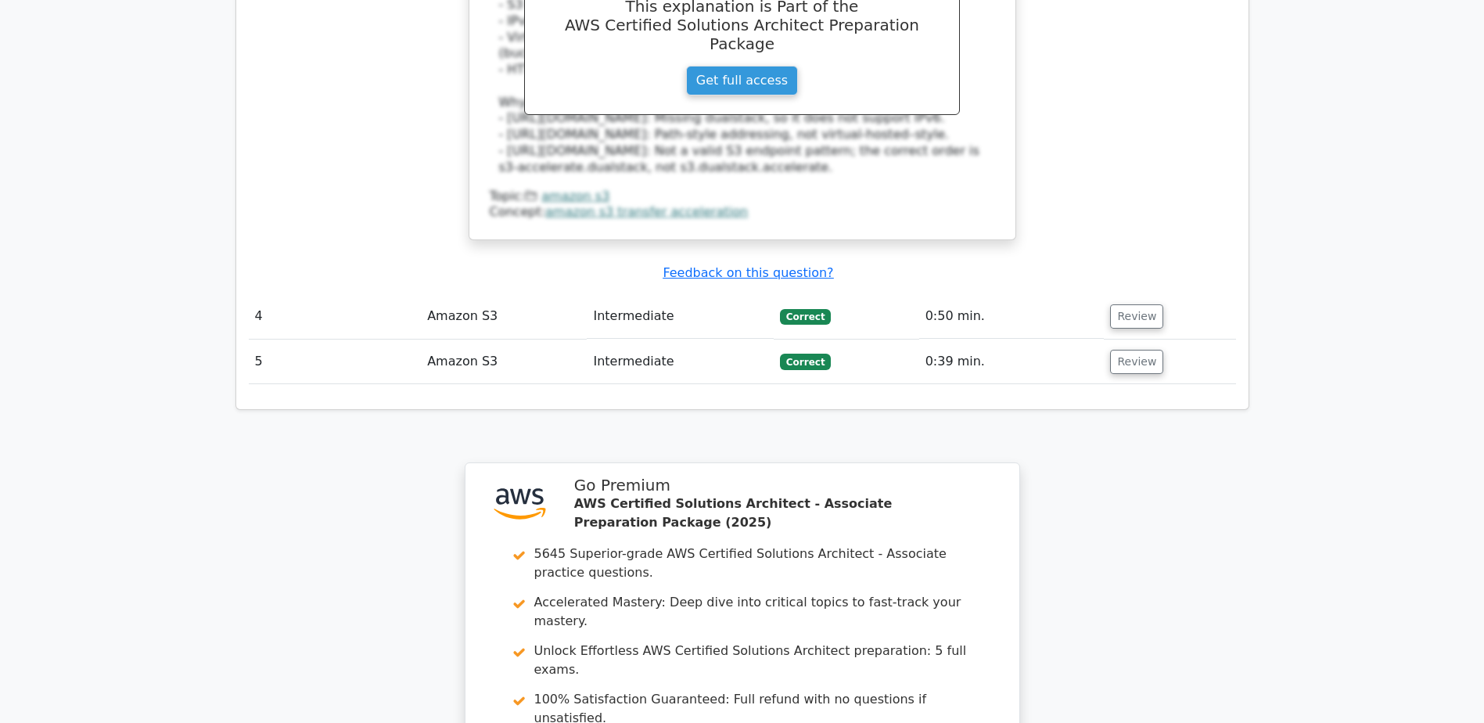
scroll to position [3442, 0]
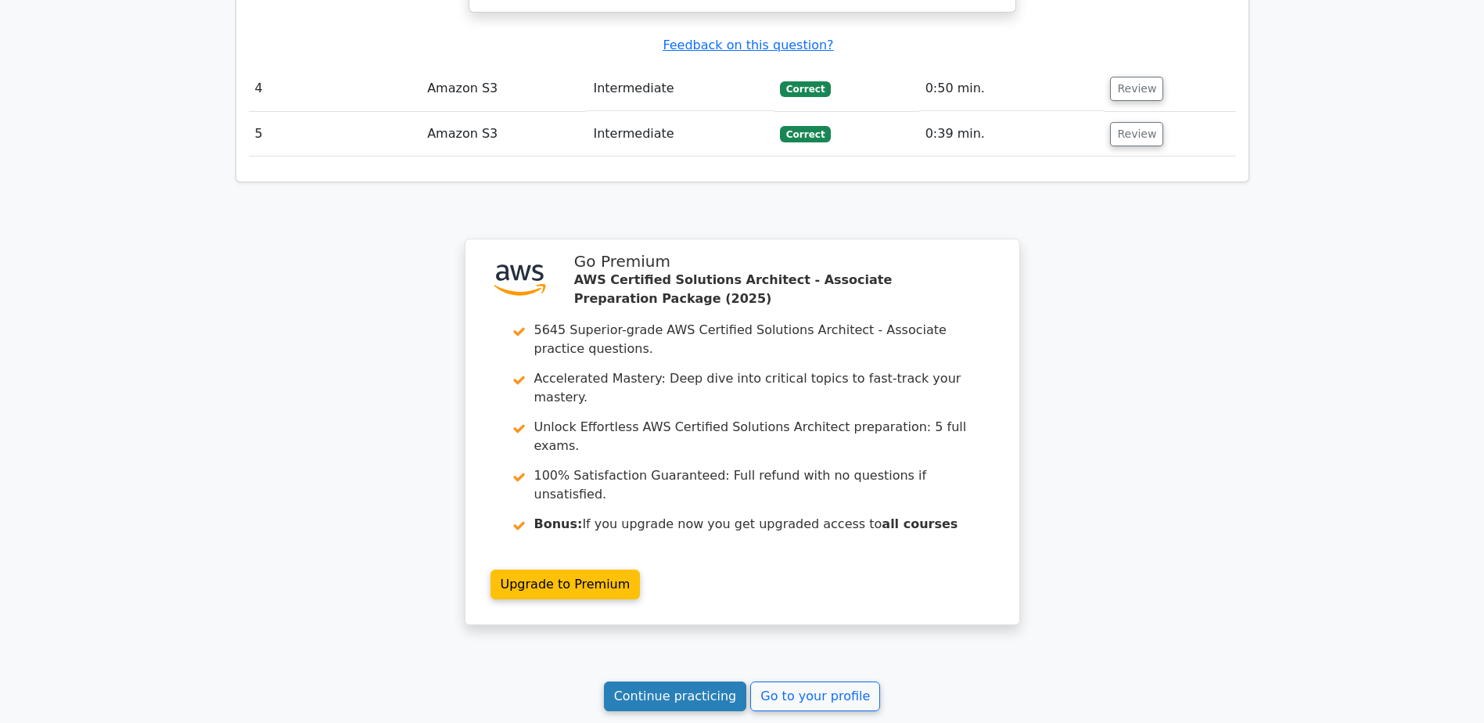
click at [656, 681] on link "Continue practicing" at bounding box center [675, 696] width 143 height 30
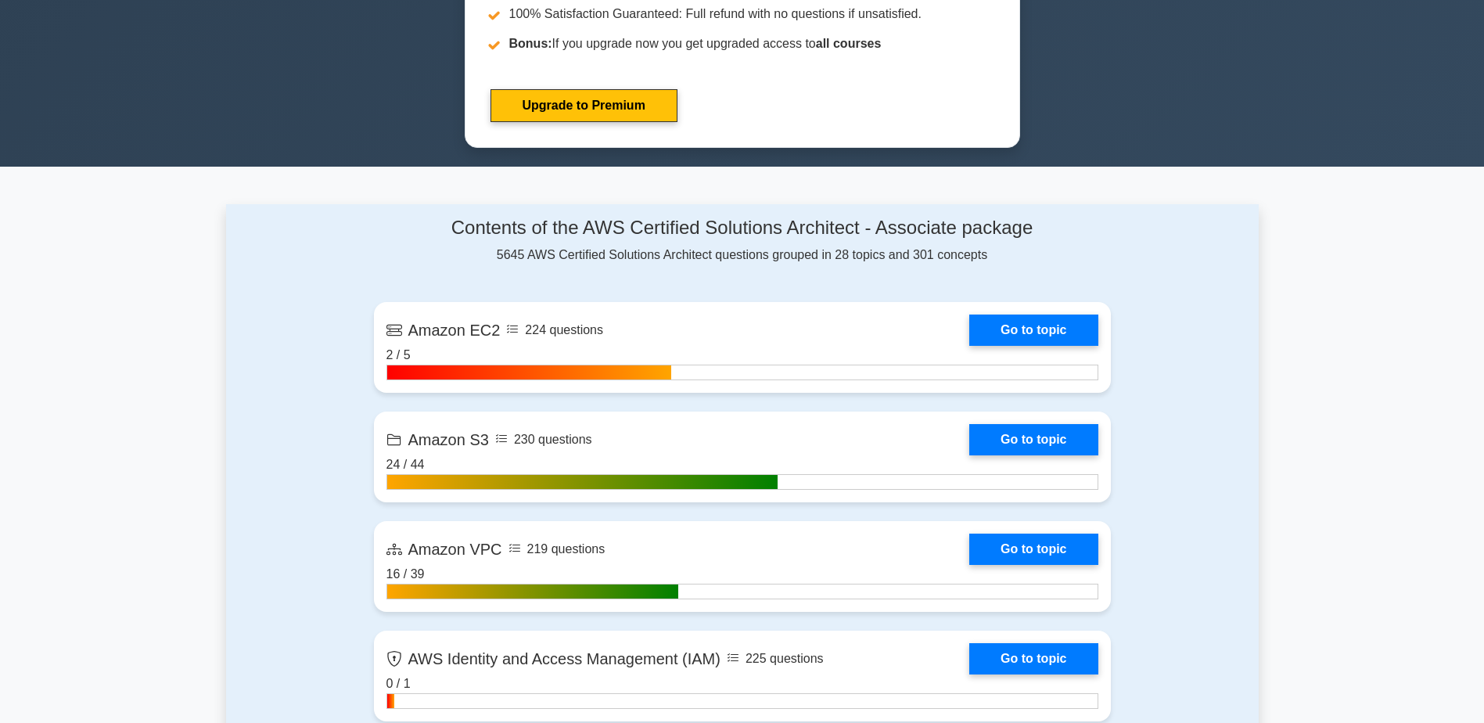
scroll to position [1017, 0]
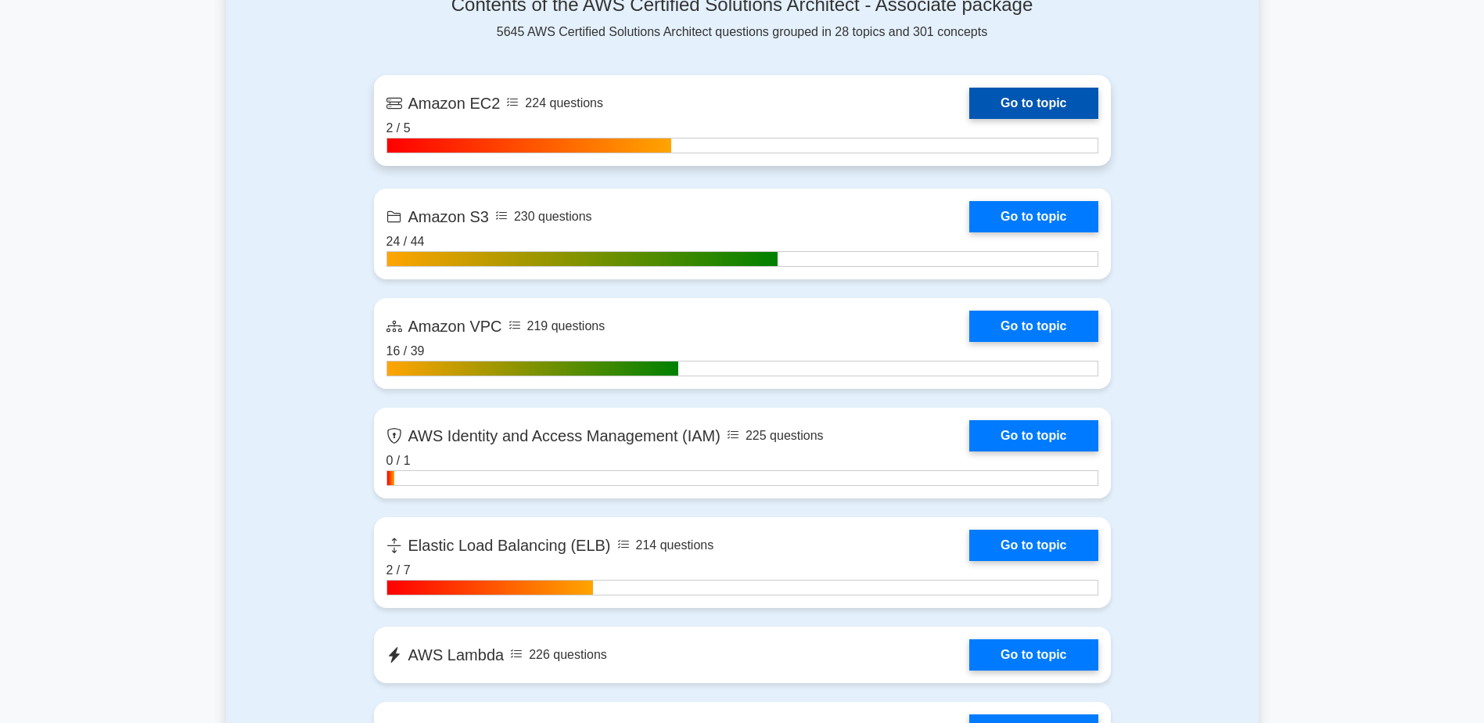
click at [1044, 99] on link "Go to topic" at bounding box center [1033, 103] width 128 height 31
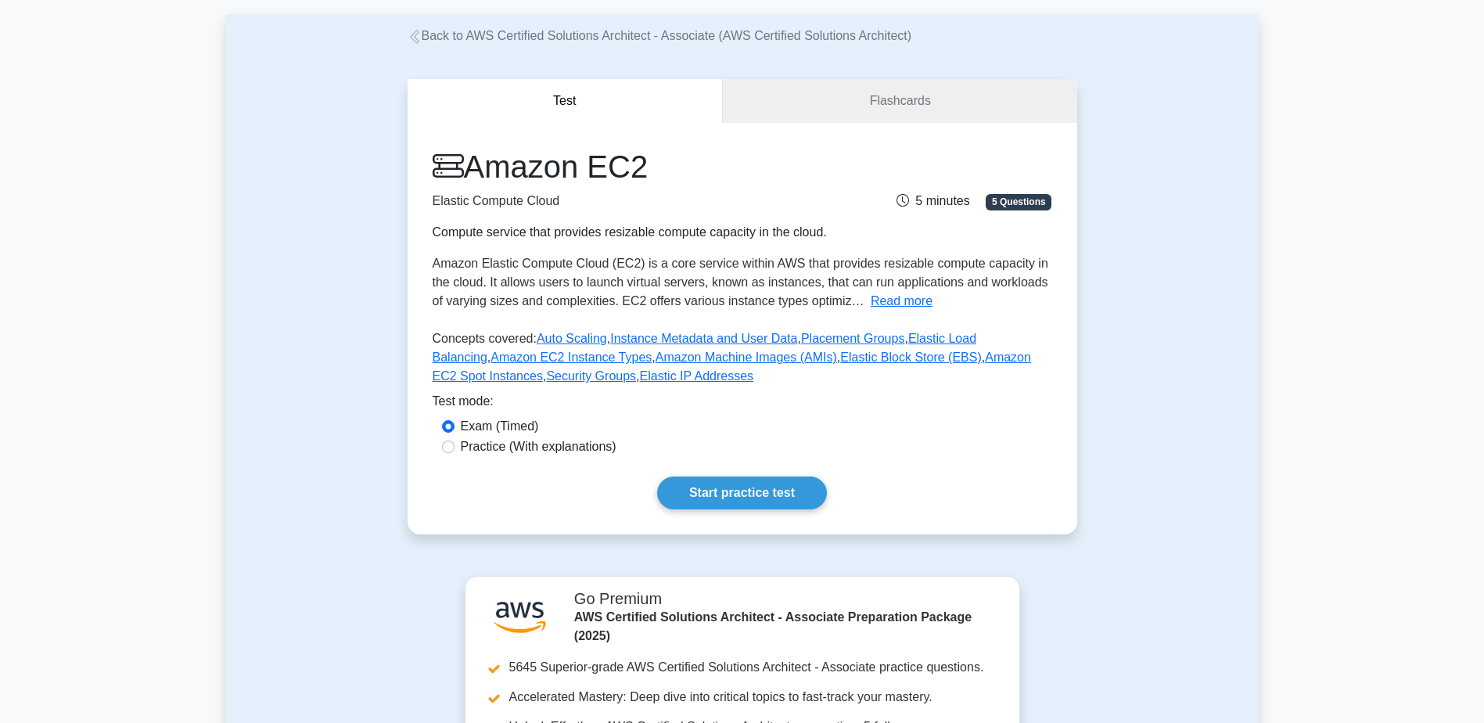
scroll to position [313, 0]
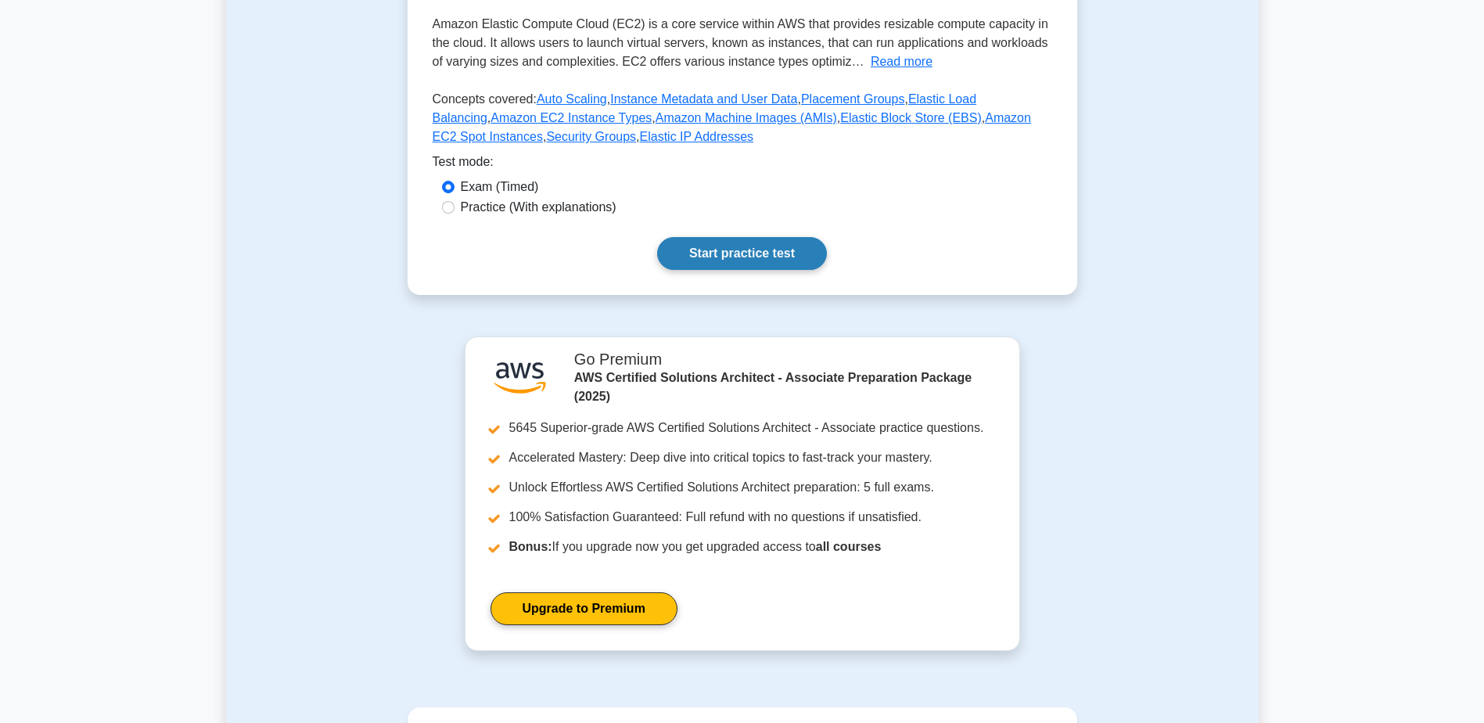
click at [738, 252] on link "Start practice test" at bounding box center [742, 253] width 170 height 33
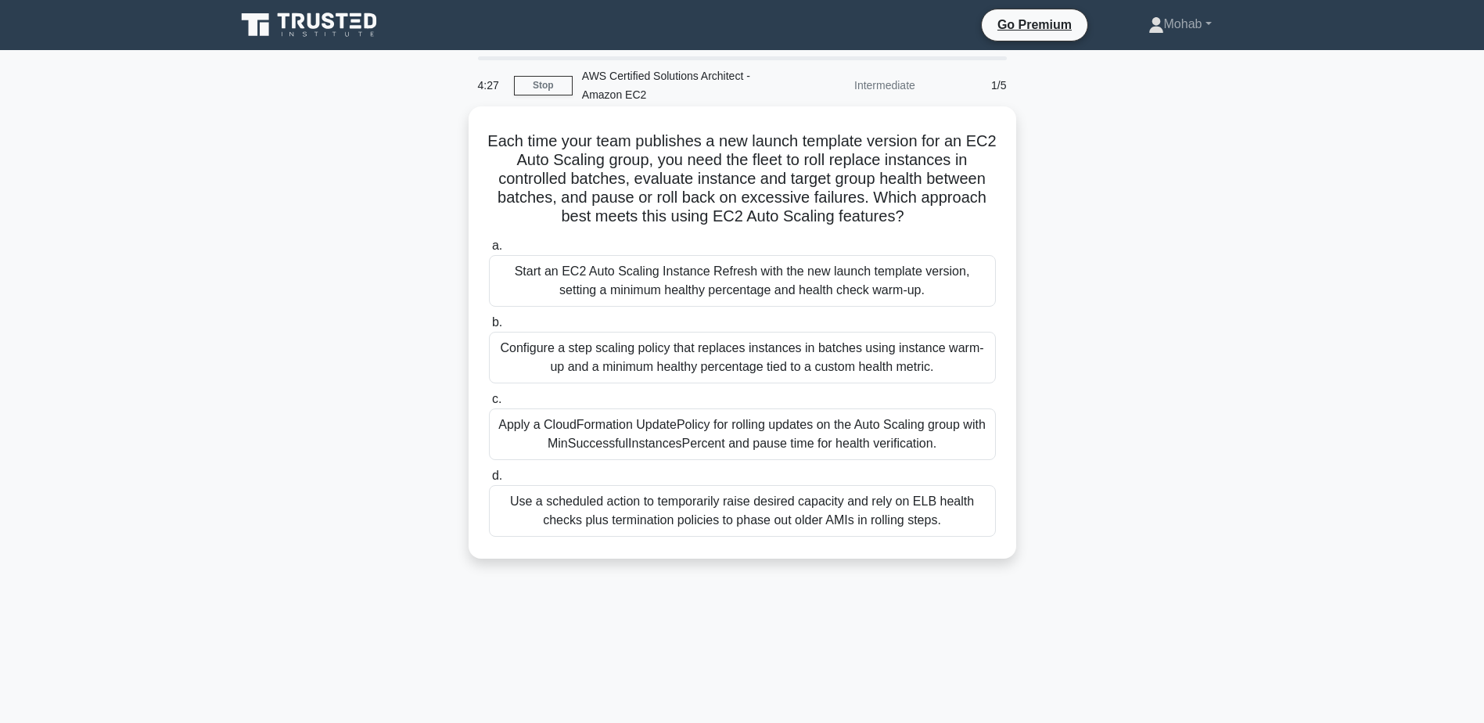
click at [685, 303] on div "Start an EC2 Auto Scaling Instance Refresh with the new launch template version…" at bounding box center [742, 281] width 507 height 52
click at [489, 251] on input "a. Start an EC2 Auto Scaling Instance Refresh with the new launch template vers…" at bounding box center [489, 246] width 0 height 10
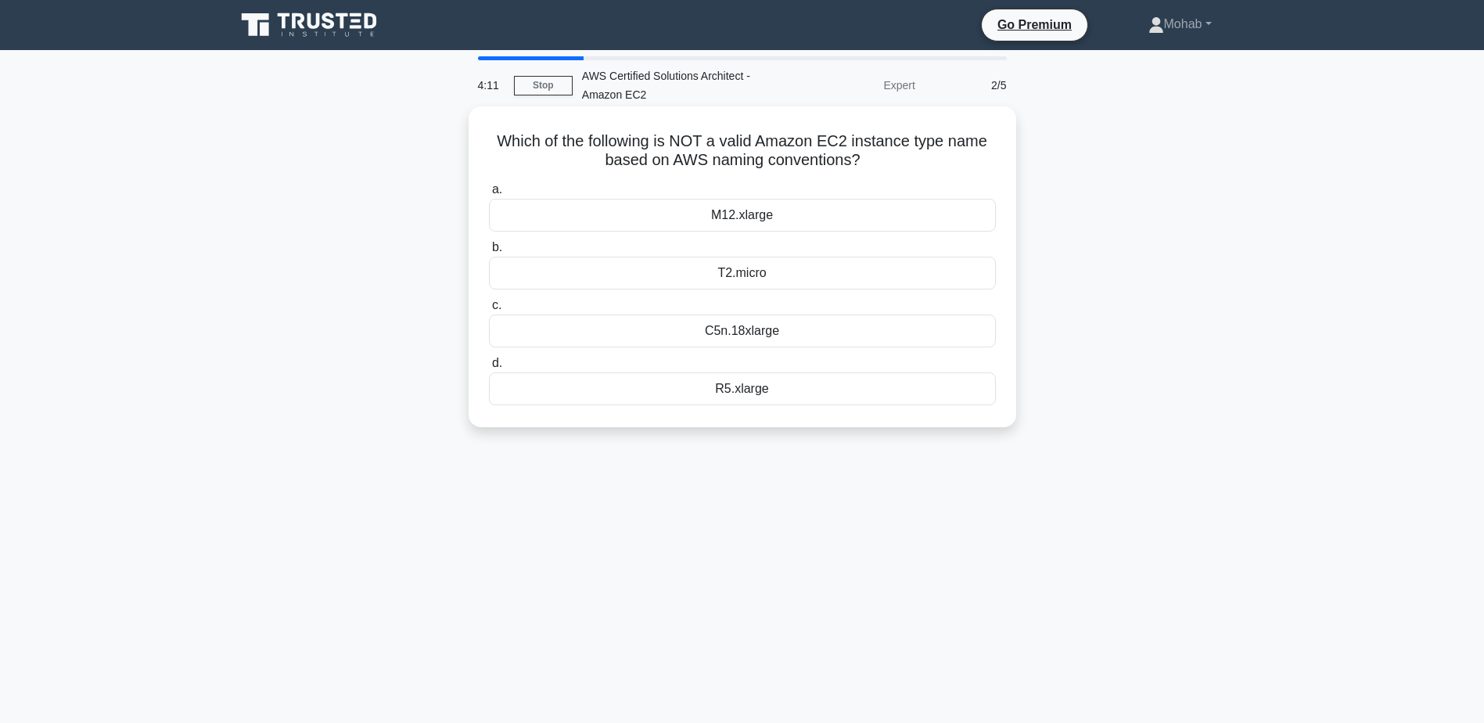
click at [756, 331] on div "C5n.18xlarge" at bounding box center [742, 330] width 507 height 33
click at [489, 311] on input "c. C5n.18xlarge" at bounding box center [489, 305] width 0 height 10
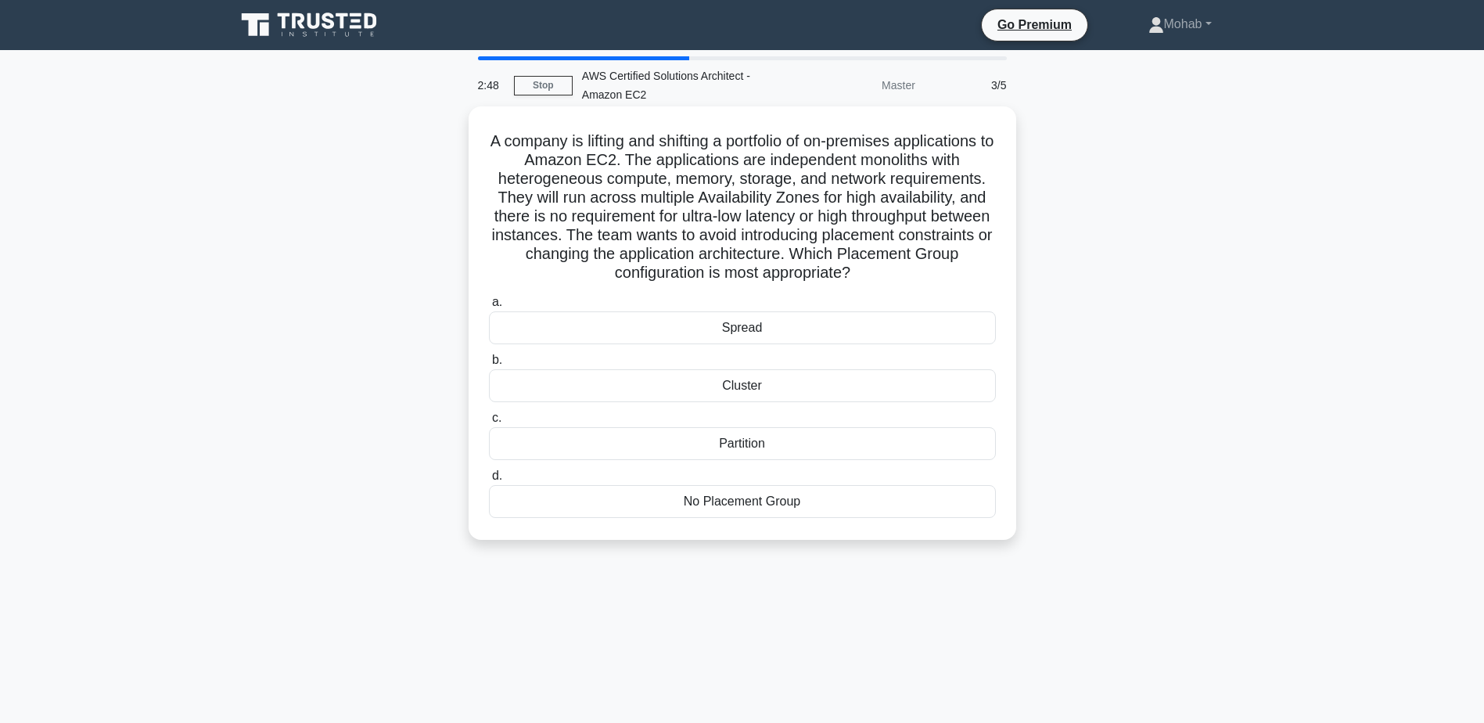
click at [745, 344] on div "Spread" at bounding box center [742, 327] width 507 height 33
click at [489, 307] on input "a. Spread" at bounding box center [489, 302] width 0 height 10
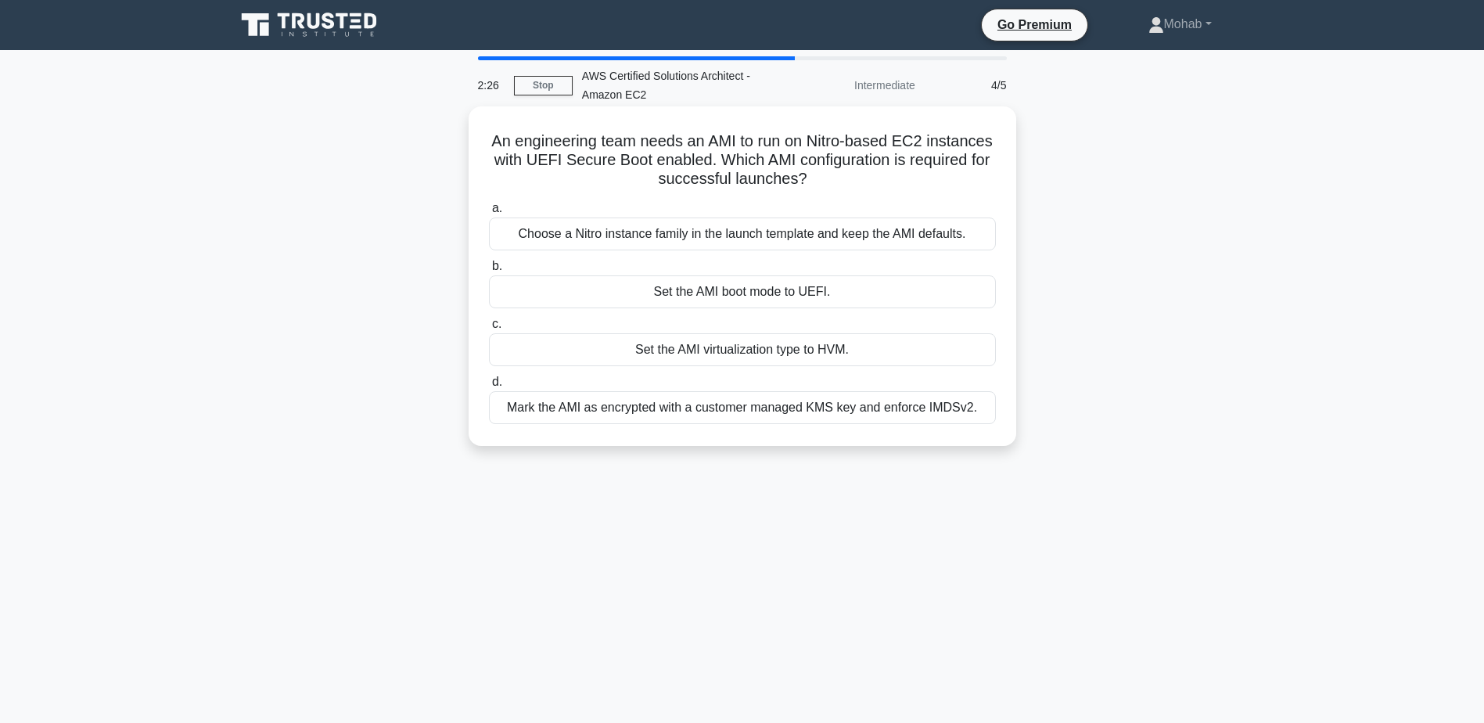
click at [877, 286] on div "Set the AMI boot mode to UEFI." at bounding box center [742, 291] width 507 height 33
click at [489, 271] on input "b. Set the AMI boot mode to UEFI." at bounding box center [489, 266] width 0 height 10
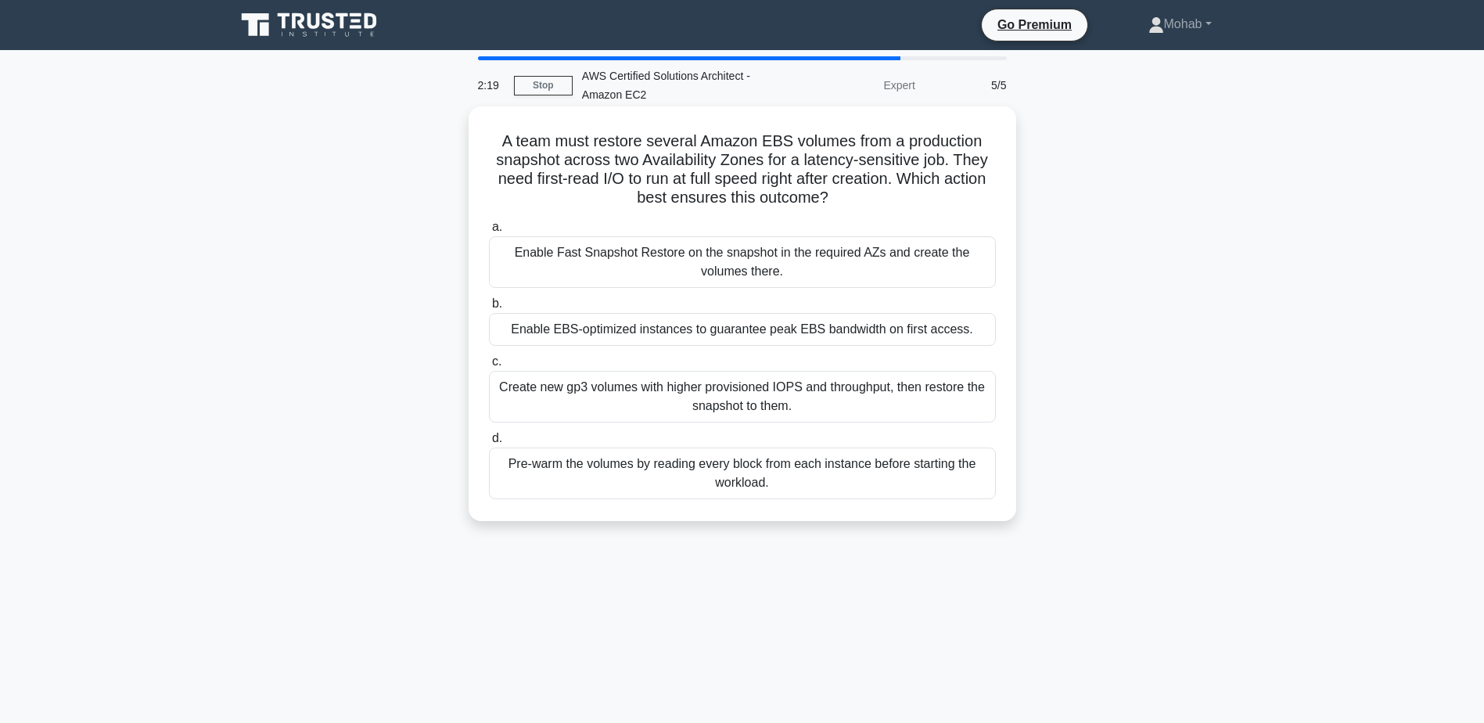
click at [728, 261] on div "Enable Fast Snapshot Restore on the snapshot in the required AZs and create the…" at bounding box center [742, 262] width 507 height 52
click at [489, 232] on input "a. Enable Fast Snapshot Restore on the snapshot in the required AZs and create …" at bounding box center [489, 227] width 0 height 10
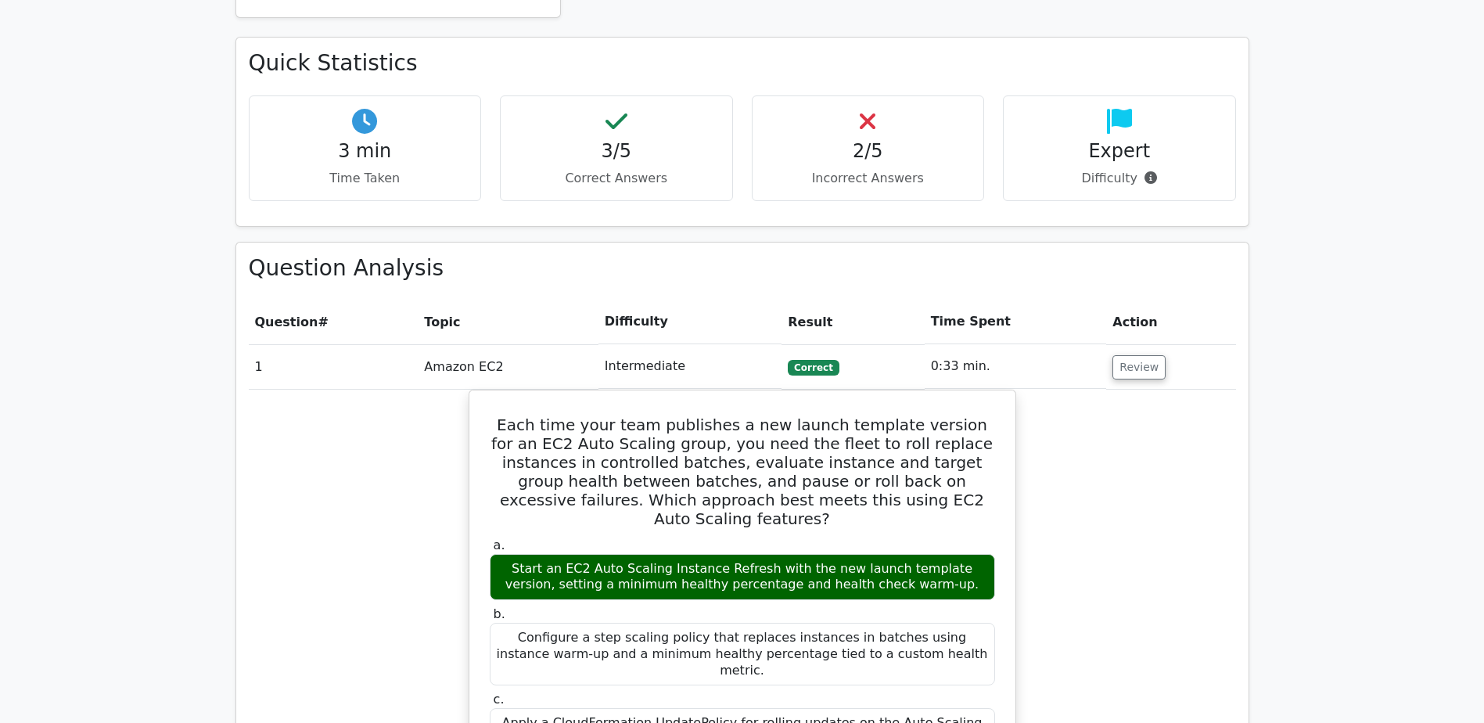
scroll to position [1565, 0]
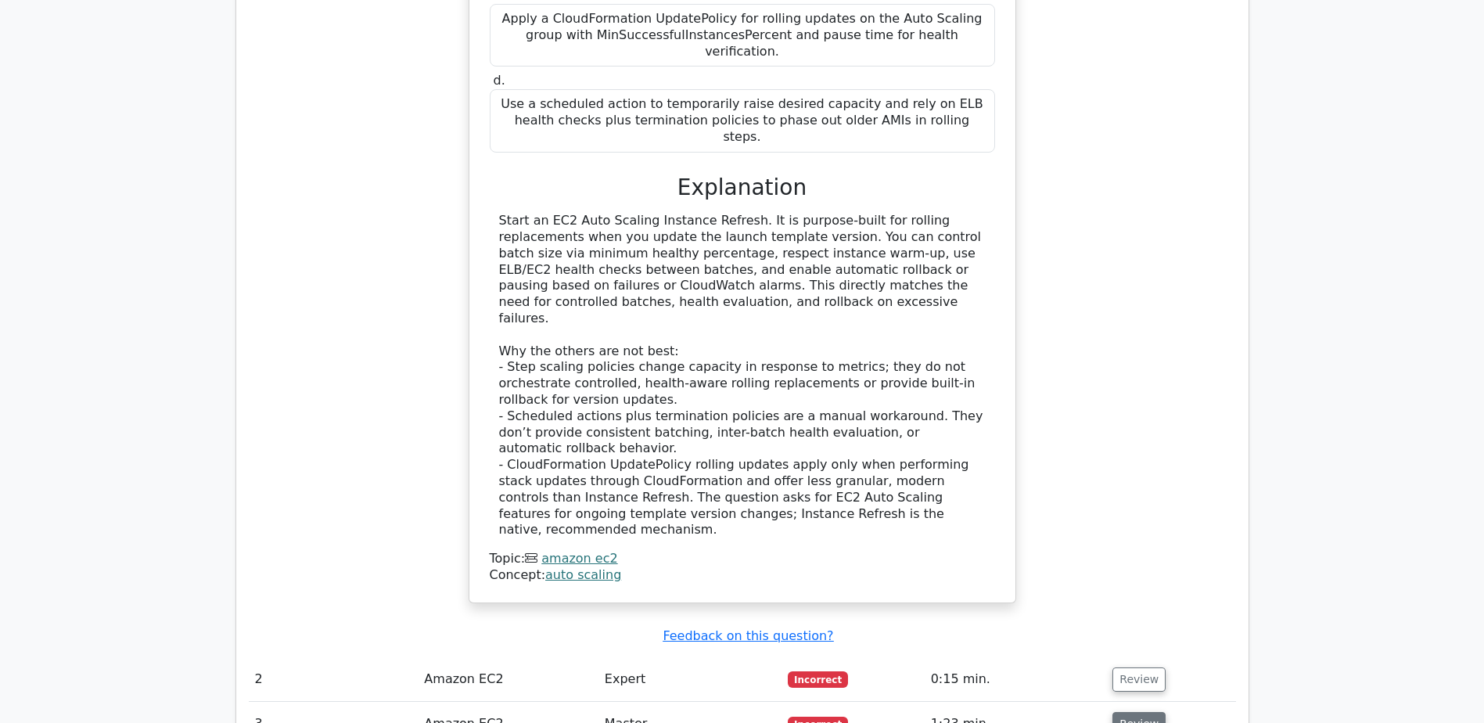
click at [1131, 712] on button "Review" at bounding box center [1138, 724] width 53 height 24
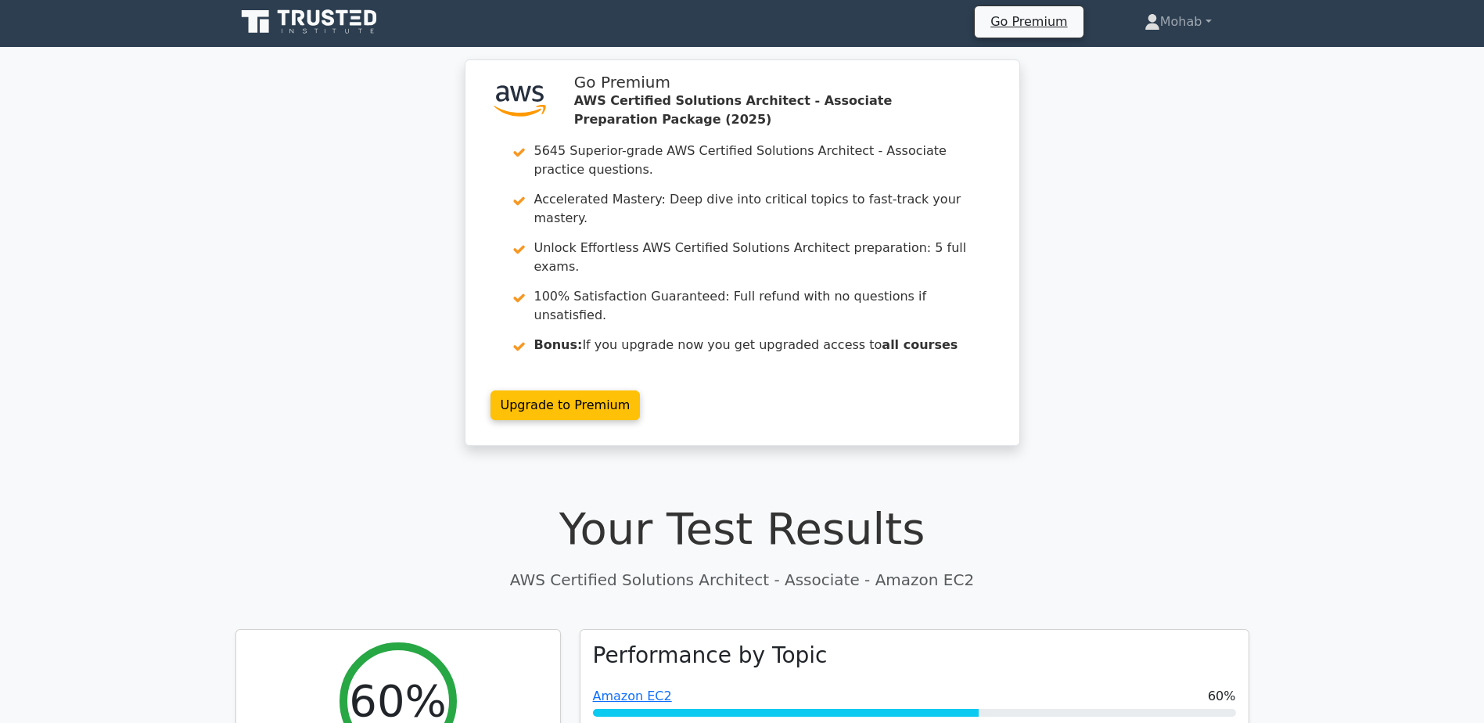
scroll to position [0, 0]
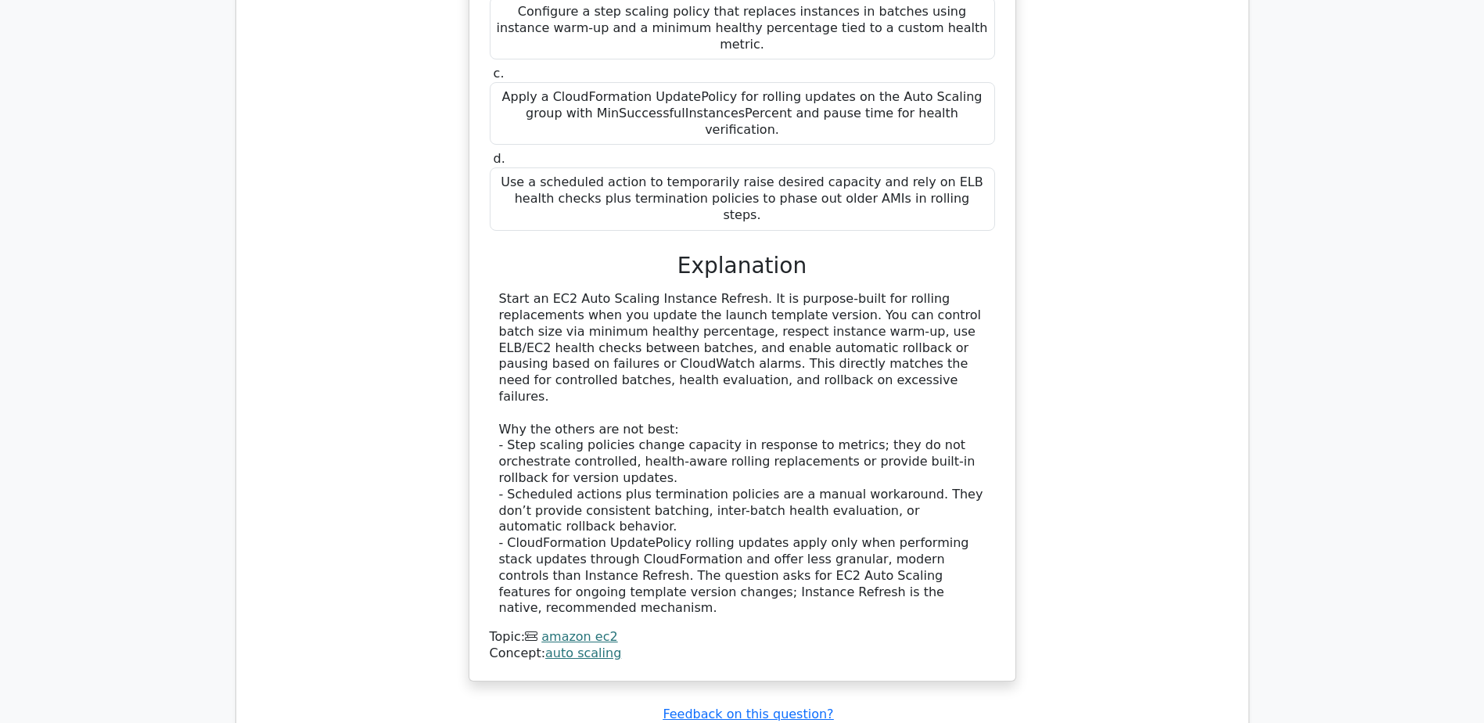
drag, startPoint x: 693, startPoint y: 250, endPoint x: 1207, endPoint y: 342, distance: 522.0
click at [1207, 342] on div "Each time your team publishes a new launch template version for an EC2 Auto Sca…" at bounding box center [742, 232] width 987 height 936
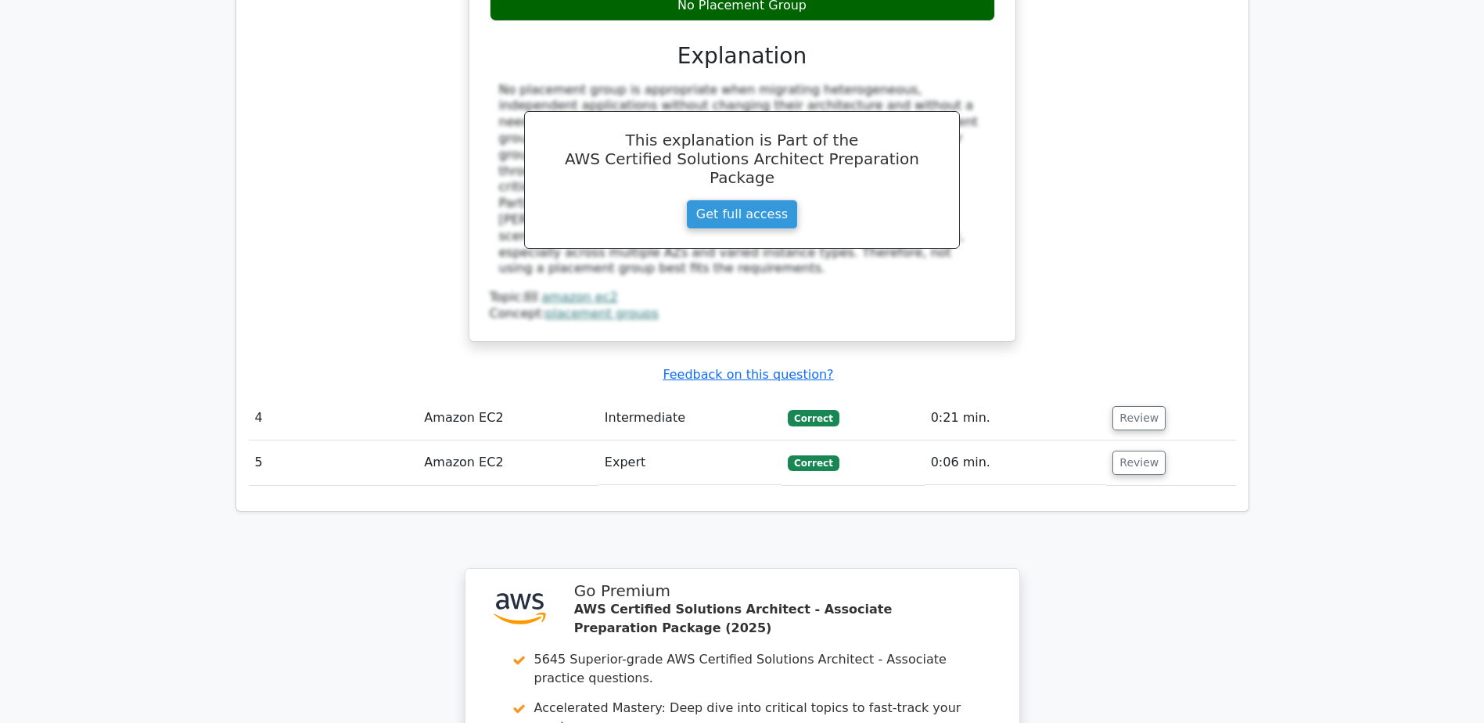
scroll to position [3021, 0]
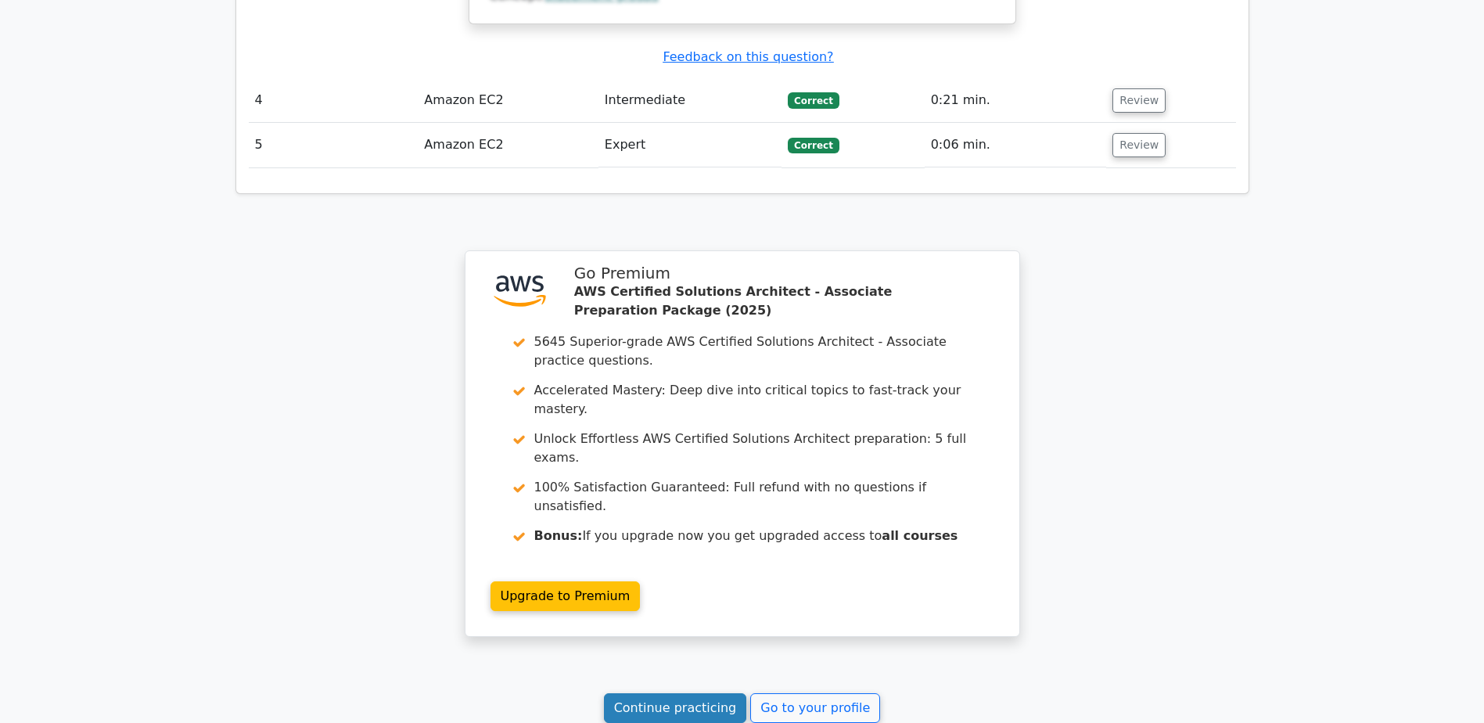
click at [667, 693] on link "Continue practicing" at bounding box center [675, 708] width 143 height 30
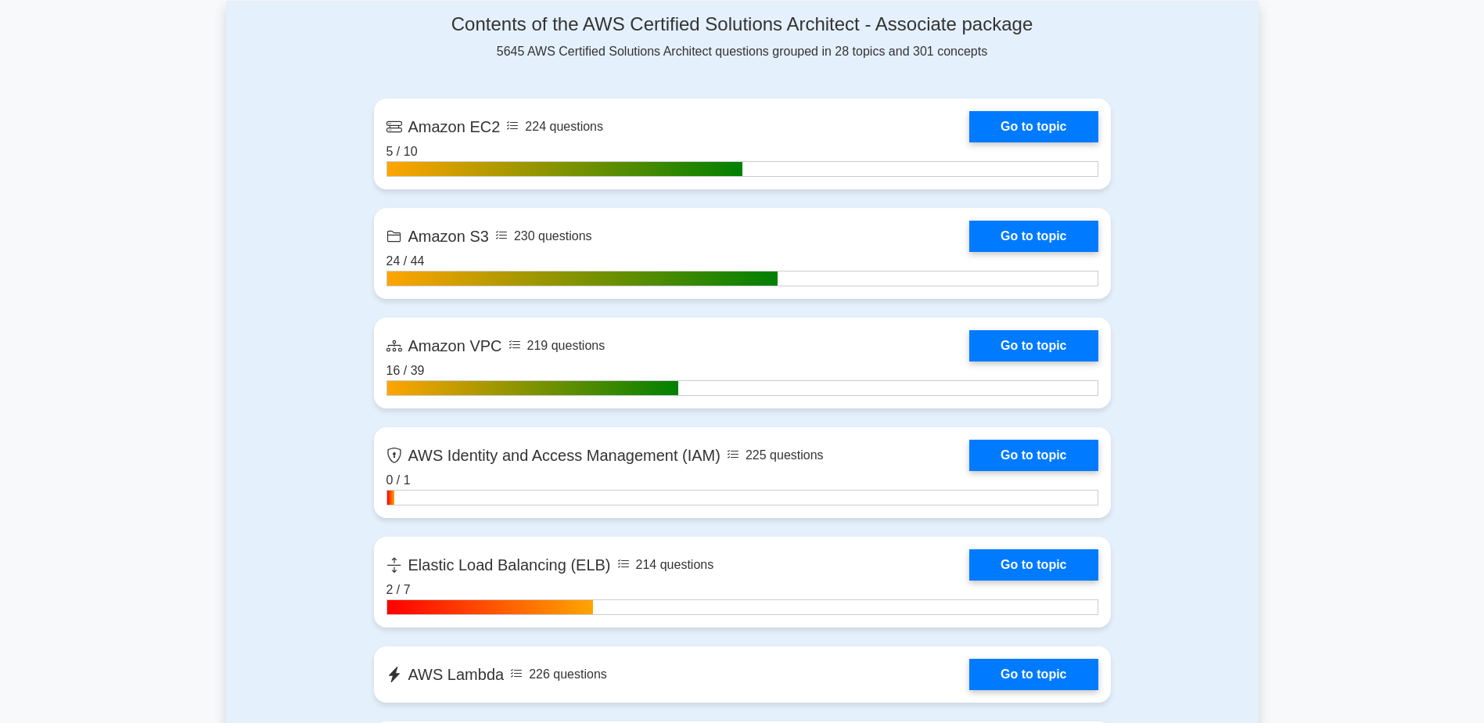
scroll to position [1095, 0]
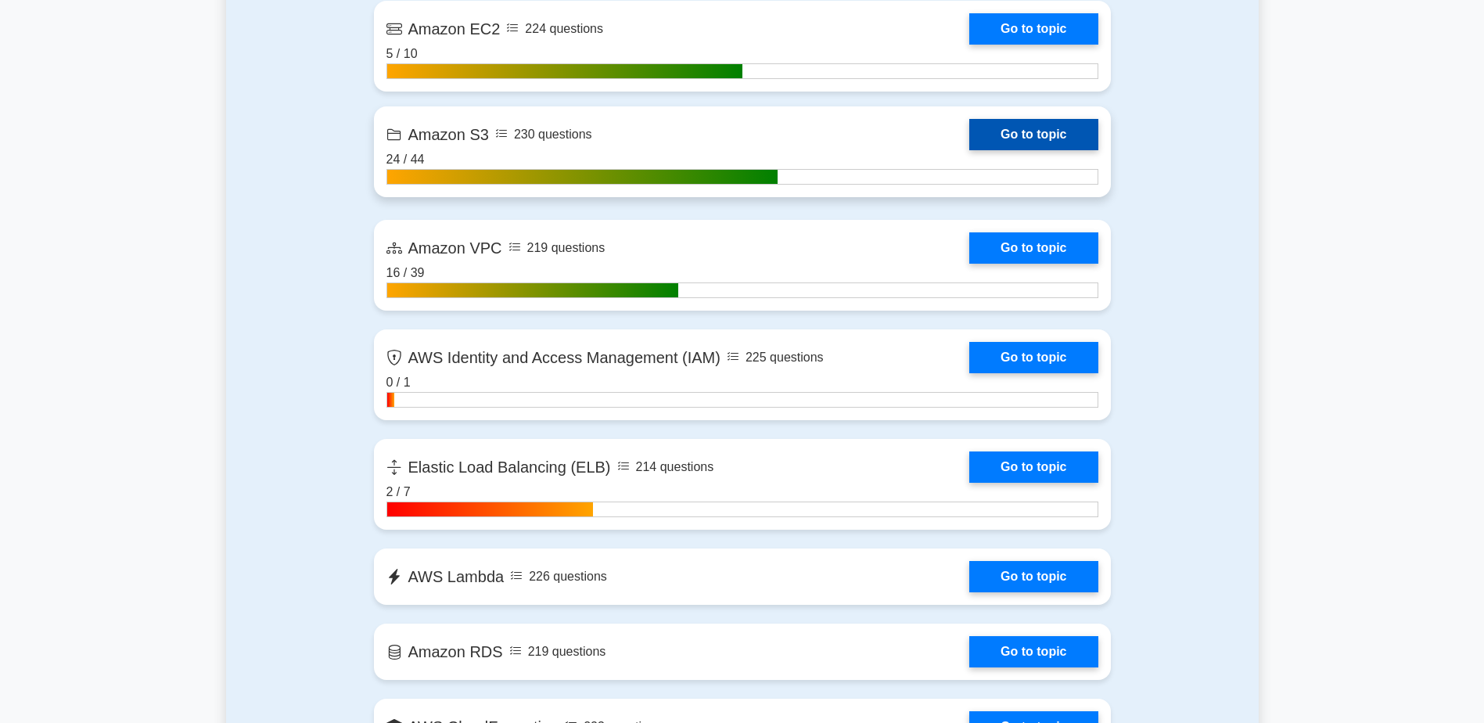
click at [1042, 139] on link "Go to topic" at bounding box center [1033, 134] width 128 height 31
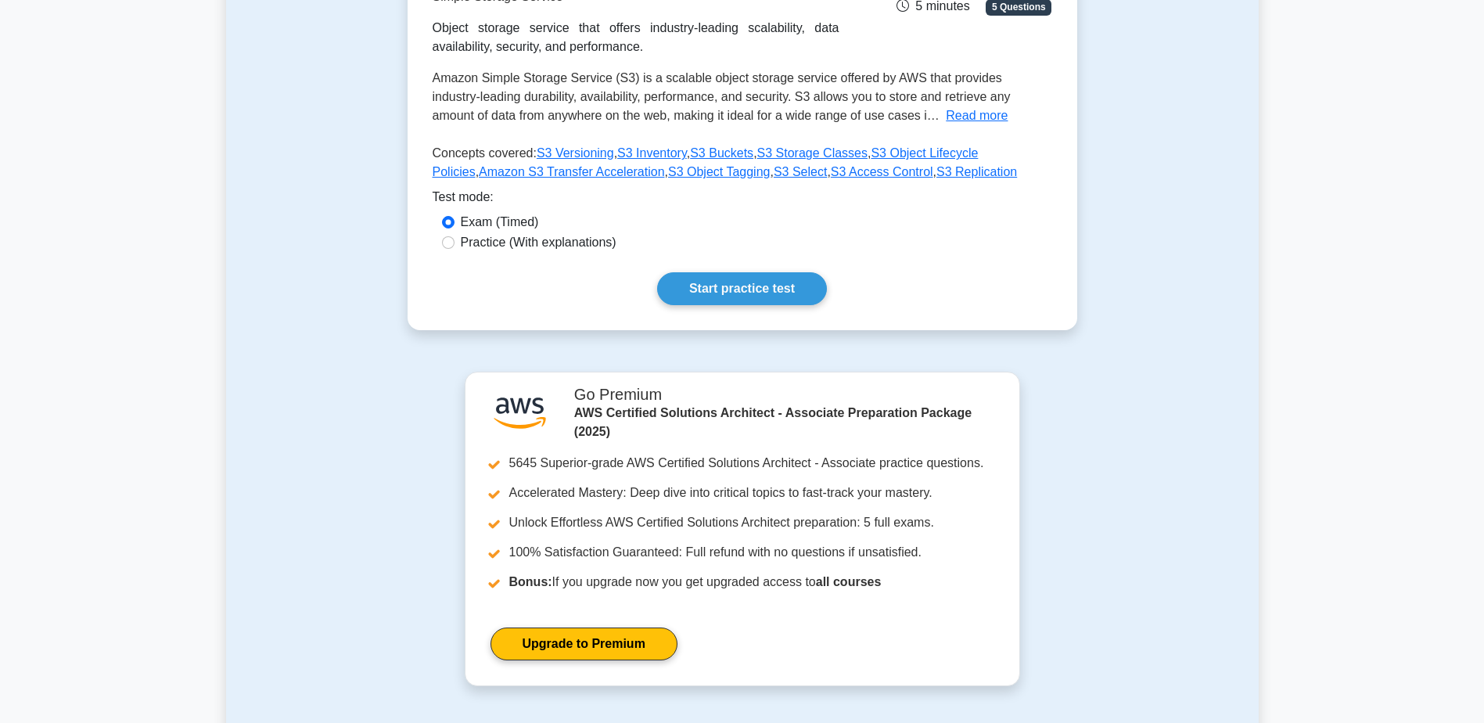
scroll to position [313, 0]
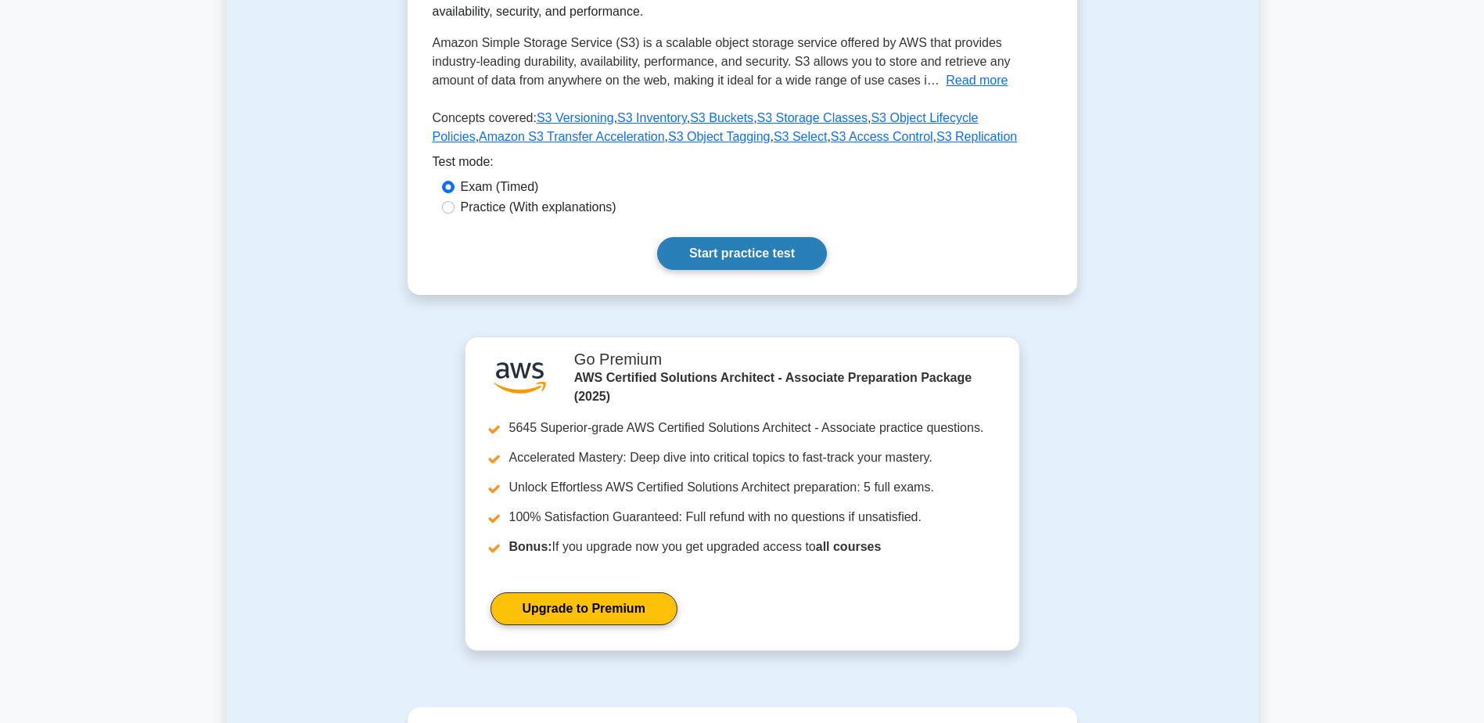
click at [742, 256] on link "Start practice test" at bounding box center [742, 253] width 170 height 33
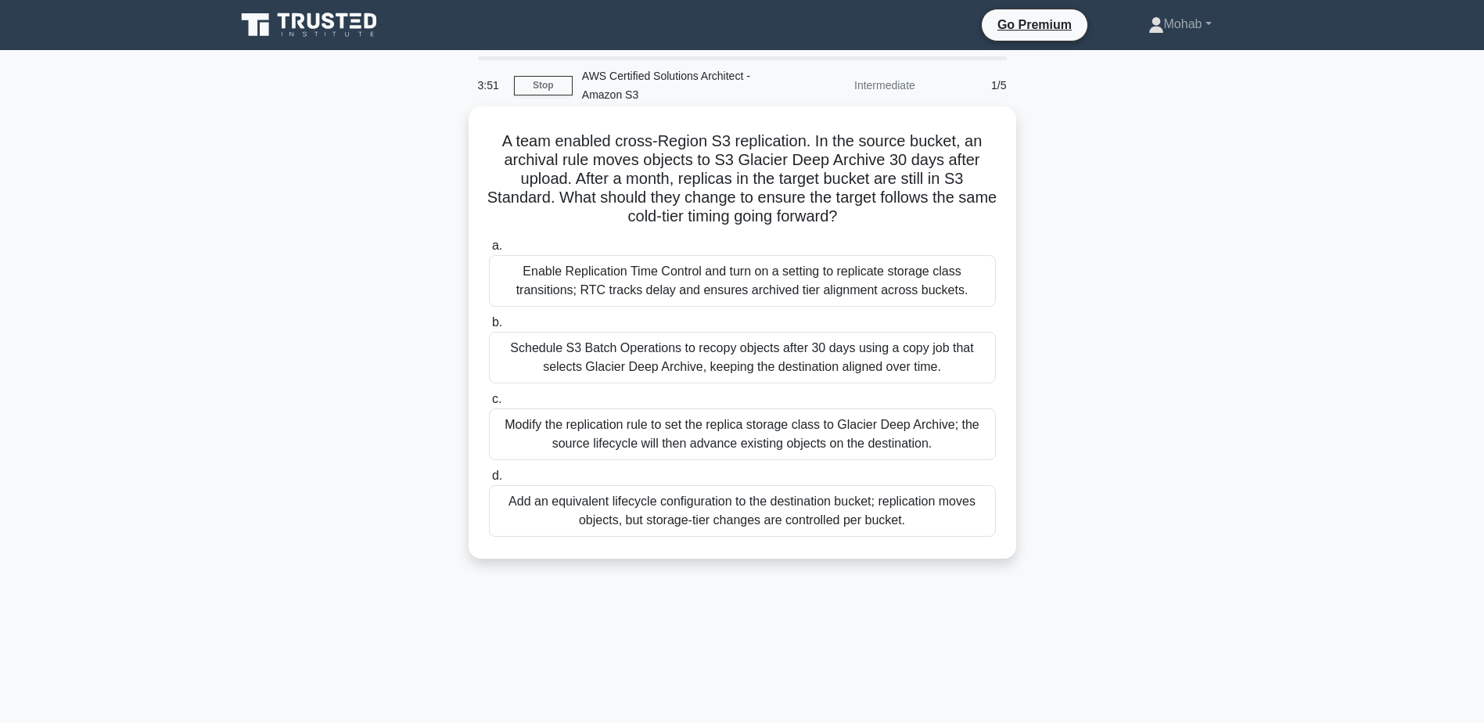
click at [743, 289] on div "Enable Replication Time Control and turn on a setting to replicate storage clas…" at bounding box center [742, 281] width 507 height 52
click at [489, 251] on input "a. Enable Replication Time Control and turn on a setting to replicate storage c…" at bounding box center [489, 246] width 0 height 10
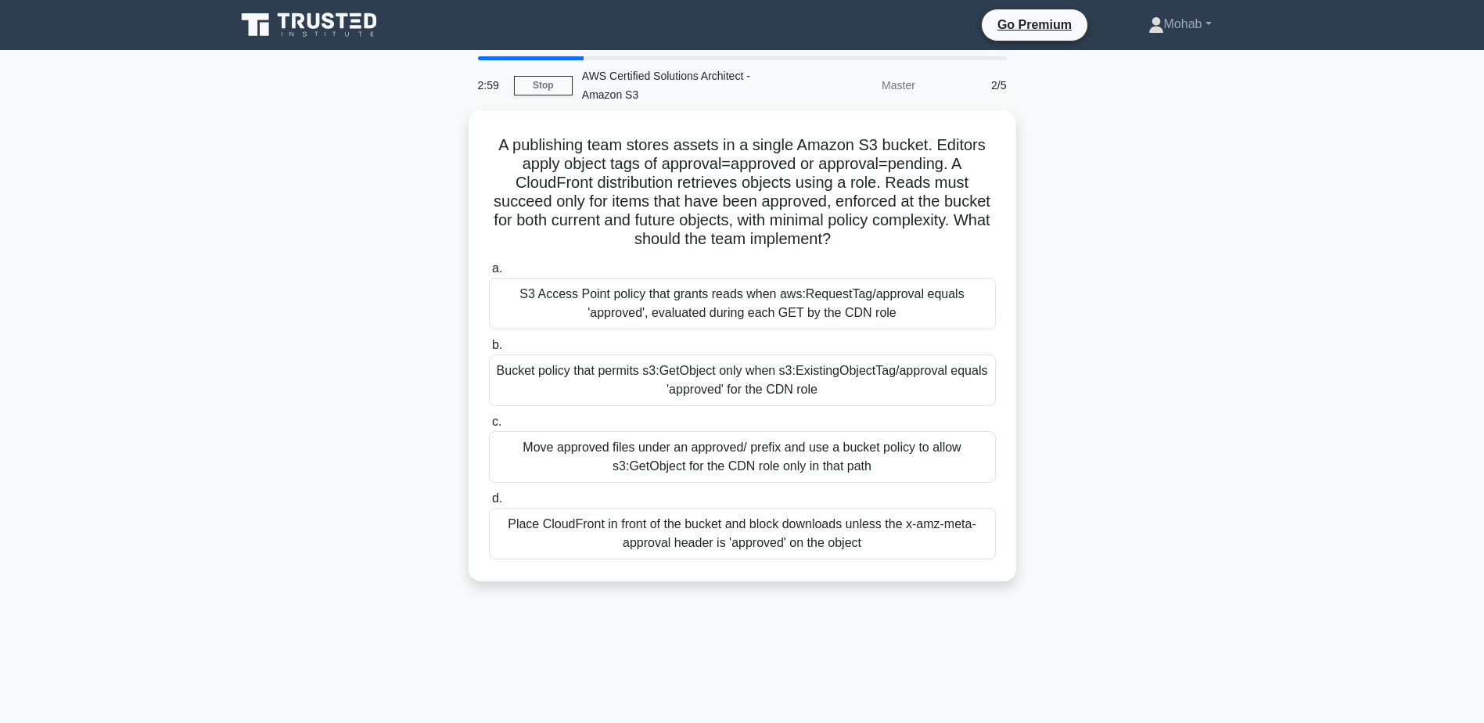
drag, startPoint x: 889, startPoint y: 227, endPoint x: 422, endPoint y: 118, distance: 479.5
click at [422, 118] on div "A publishing team stores assets in a single Amazon S3 bucket. Editors apply obj…" at bounding box center [742, 355] width 1033 height 490
copy h5 "A publishing team stores assets in a single Amazon S3 bucket. Editors apply obj…"
click at [306, 203] on div "A publishing team stores assets in a single Amazon S3 bucket. Editors apply obj…" at bounding box center [742, 355] width 1033 height 490
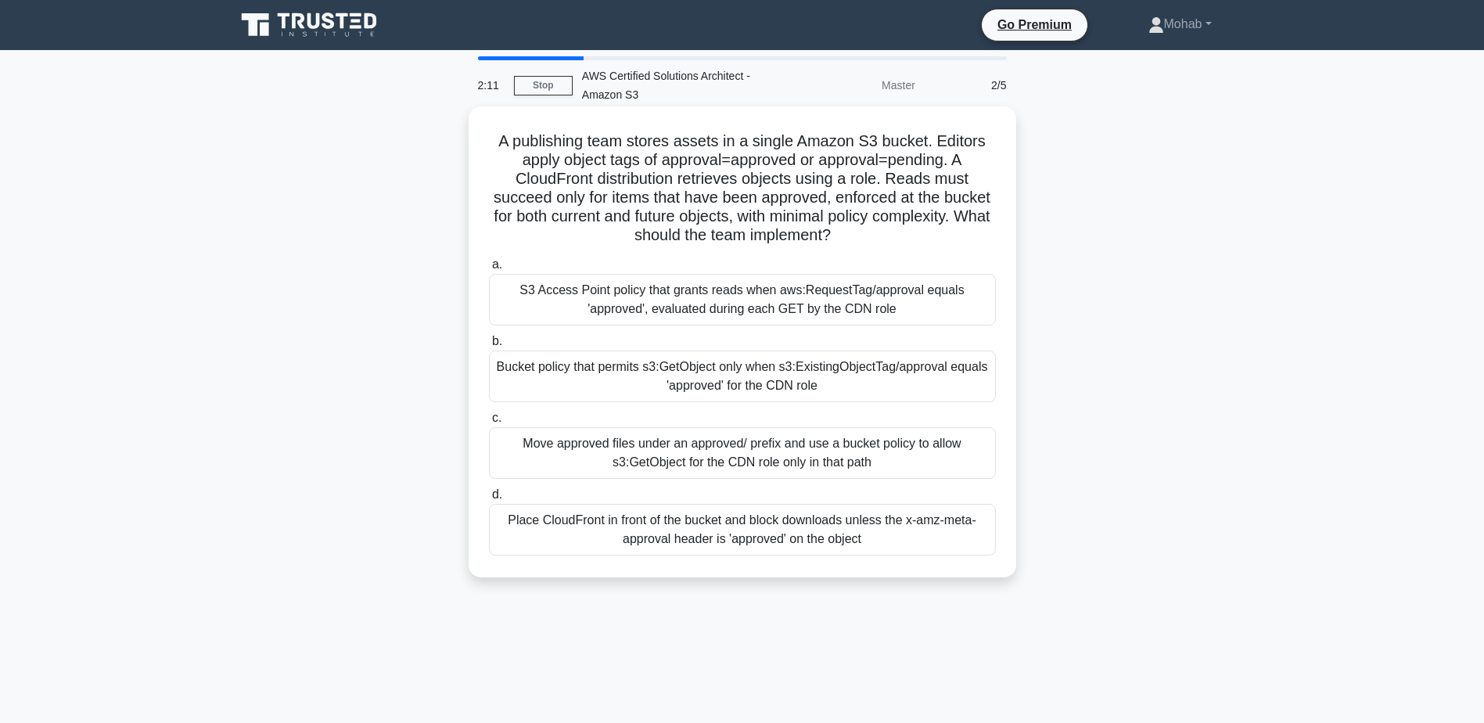
drag, startPoint x: 882, startPoint y: 228, endPoint x: 481, endPoint y: 143, distance: 409.3
click at [481, 143] on div "A publishing team stores assets in a single Amazon S3 bucket. Editors apply obj…" at bounding box center [742, 342] width 535 height 458
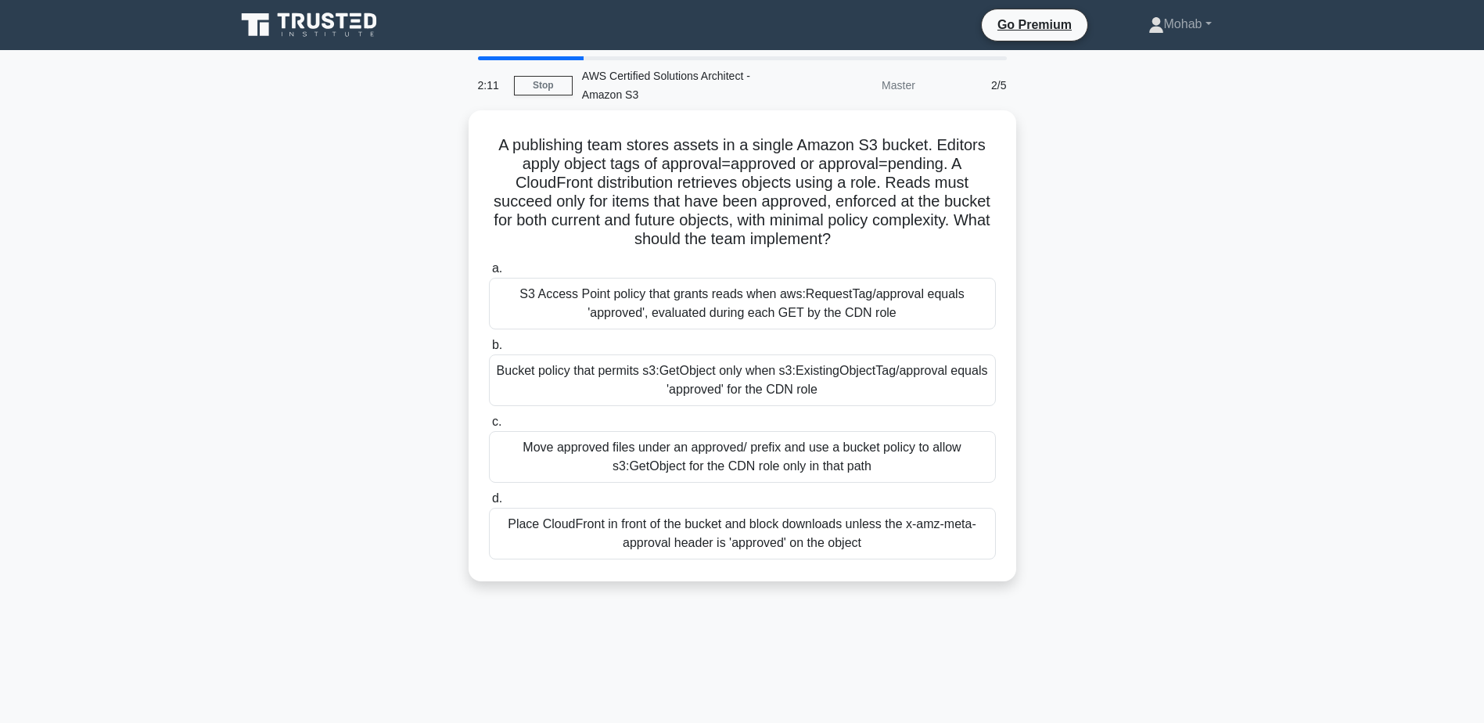
copy h5 "A publishing team stores assets in a single Amazon S3 bucket. Editors apply obj…"
click at [321, 326] on div "A publishing team stores assets in a single Amazon S3 bucket. Editors apply obj…" at bounding box center [742, 355] width 1033 height 490
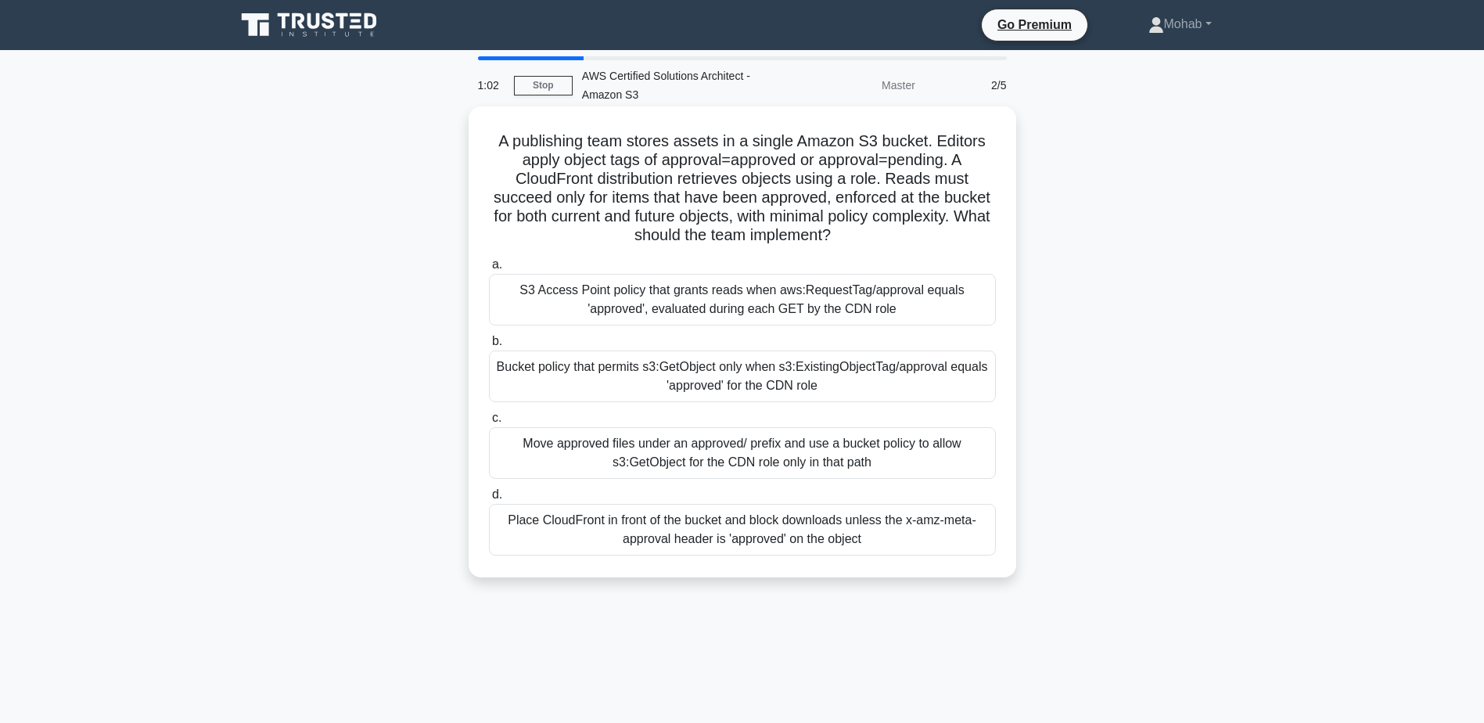
click at [646, 289] on div "S3 Access Point policy that grants reads when aws:RequestTag/approval equals 'a…" at bounding box center [742, 300] width 507 height 52
click at [489, 270] on input "a. S3 Access Point policy that grants reads when aws:RequestTag/approval equals…" at bounding box center [489, 265] width 0 height 10
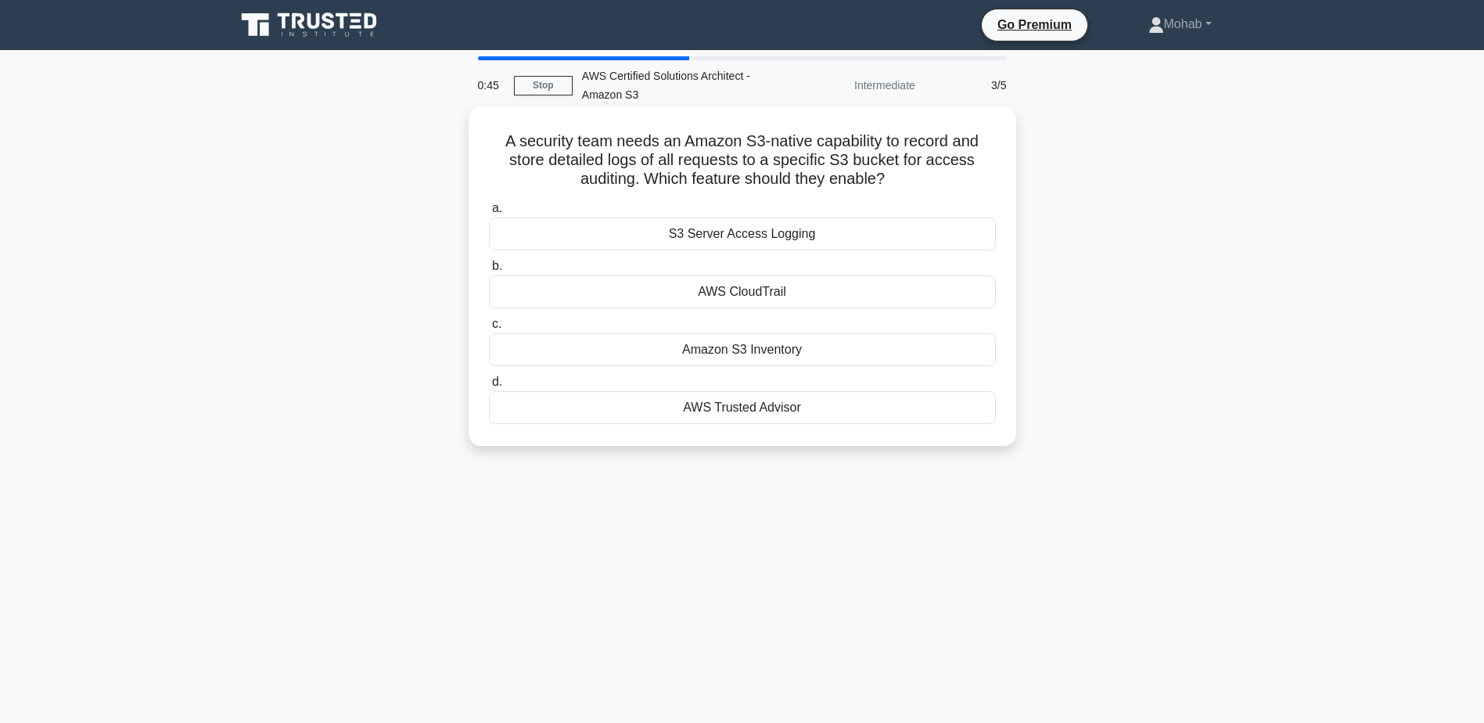
click at [748, 299] on div "AWS CloudTrail" at bounding box center [742, 291] width 507 height 33
click at [489, 271] on input "b. AWS CloudTrail" at bounding box center [489, 266] width 0 height 10
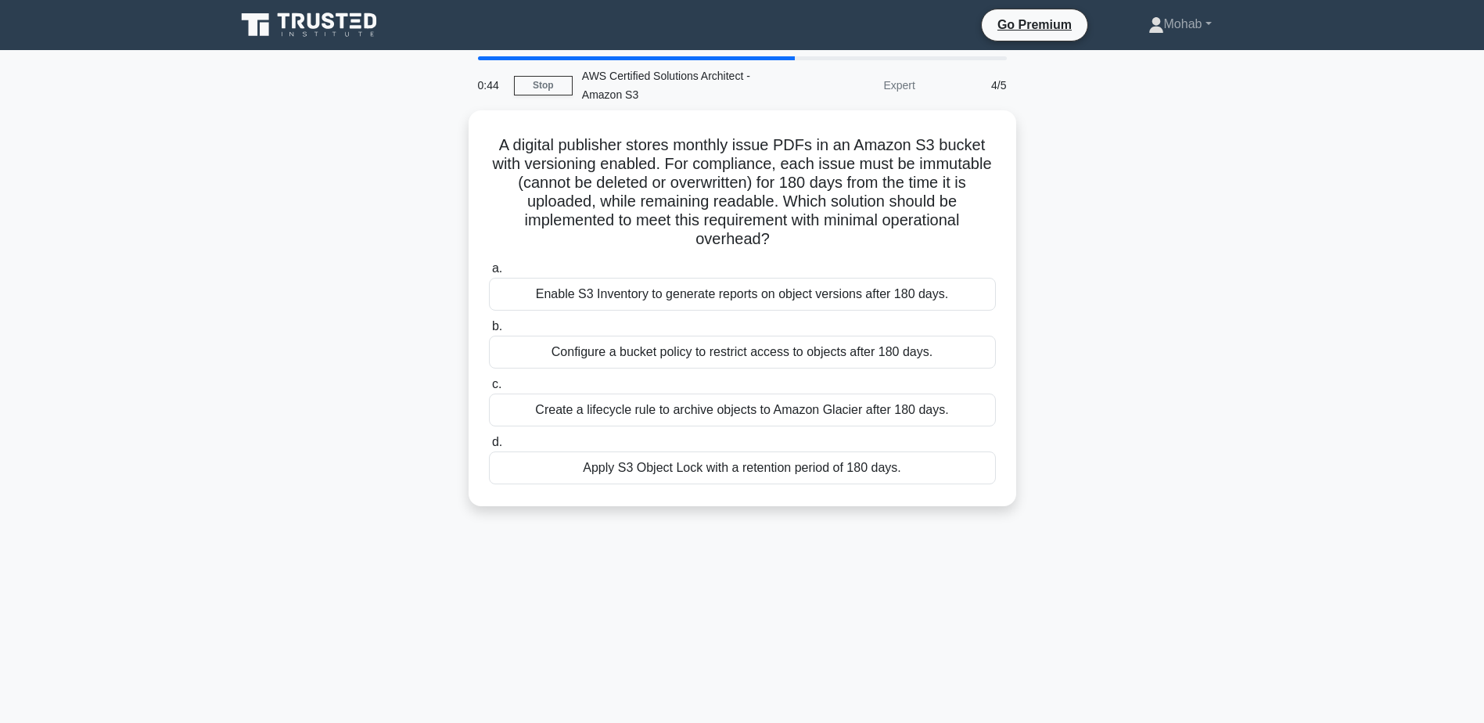
click at [1207, 275] on div "A digital publisher stores monthly issue PDFs in an Amazon S3 bucket with versi…" at bounding box center [742, 317] width 1033 height 415
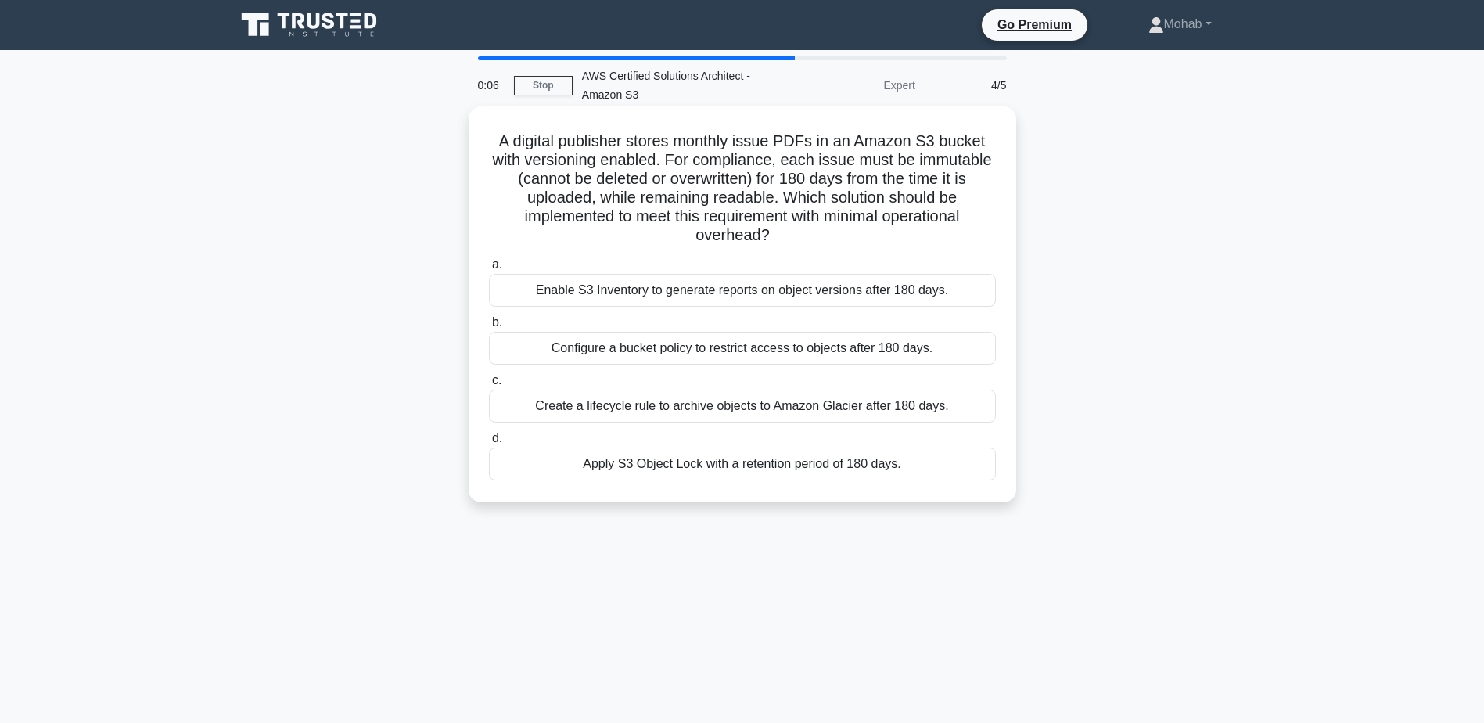
click at [746, 468] on div "Apply S3 Object Lock with a retention period of 180 days." at bounding box center [742, 463] width 507 height 33
click at [489, 444] on input "d. Apply S3 Object Lock with a retention period of 180 days." at bounding box center [489, 438] width 0 height 10
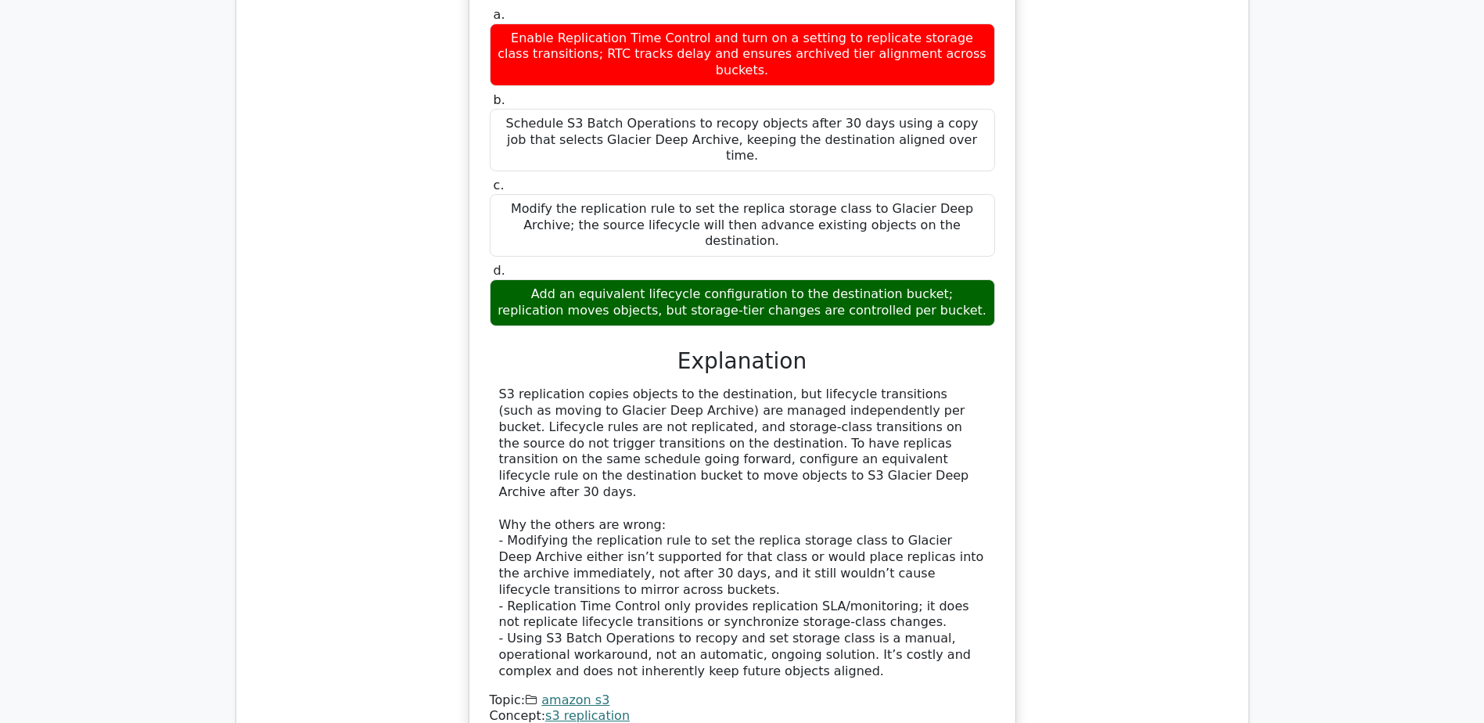
scroll to position [1799, 0]
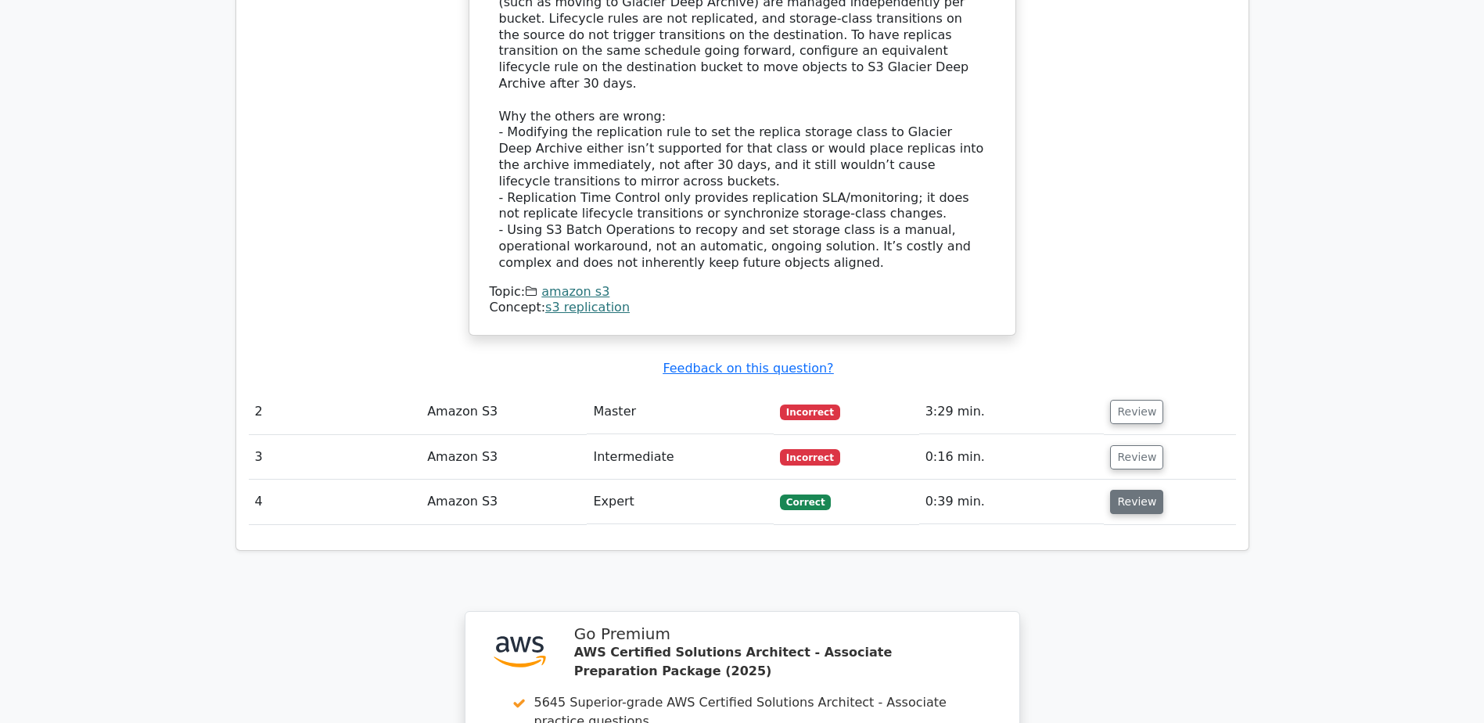
click at [1144, 490] on button "Review" at bounding box center [1136, 502] width 53 height 24
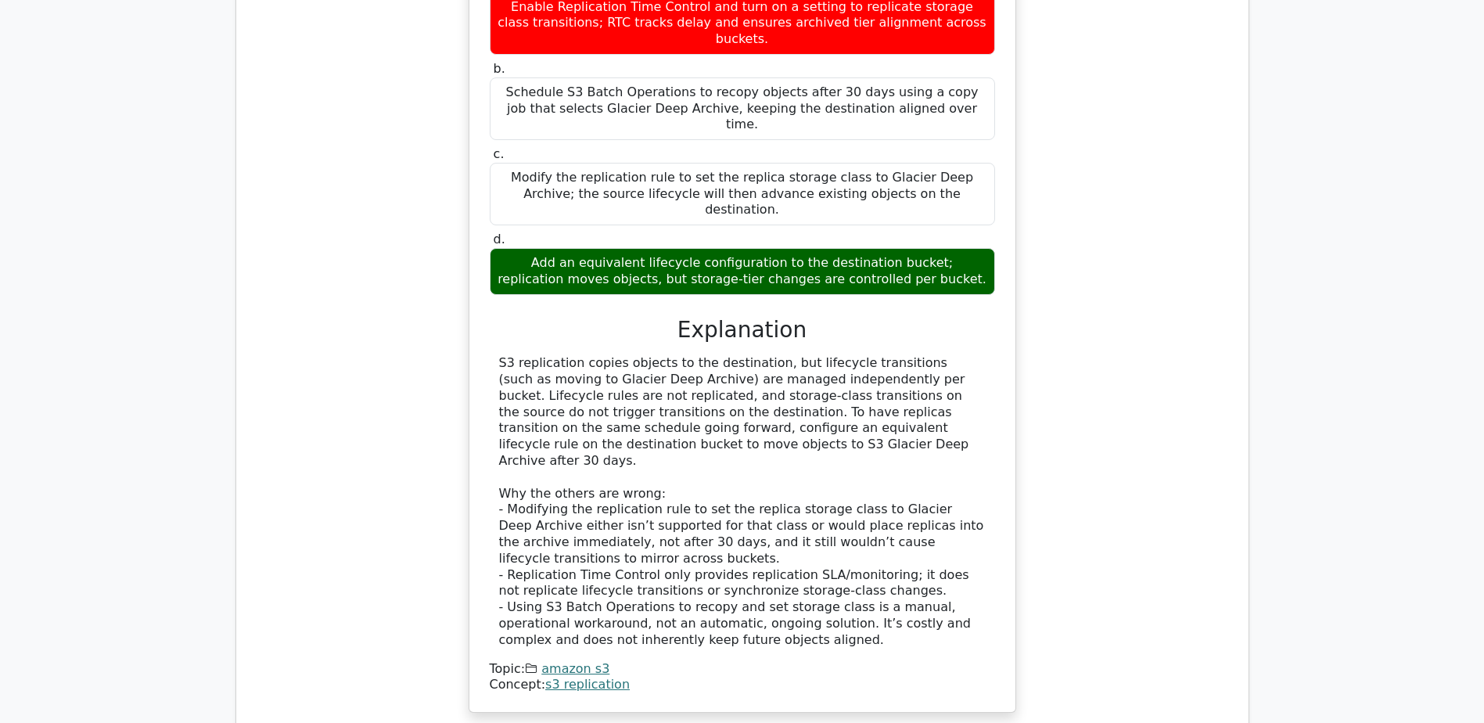
scroll to position [1643, 0]
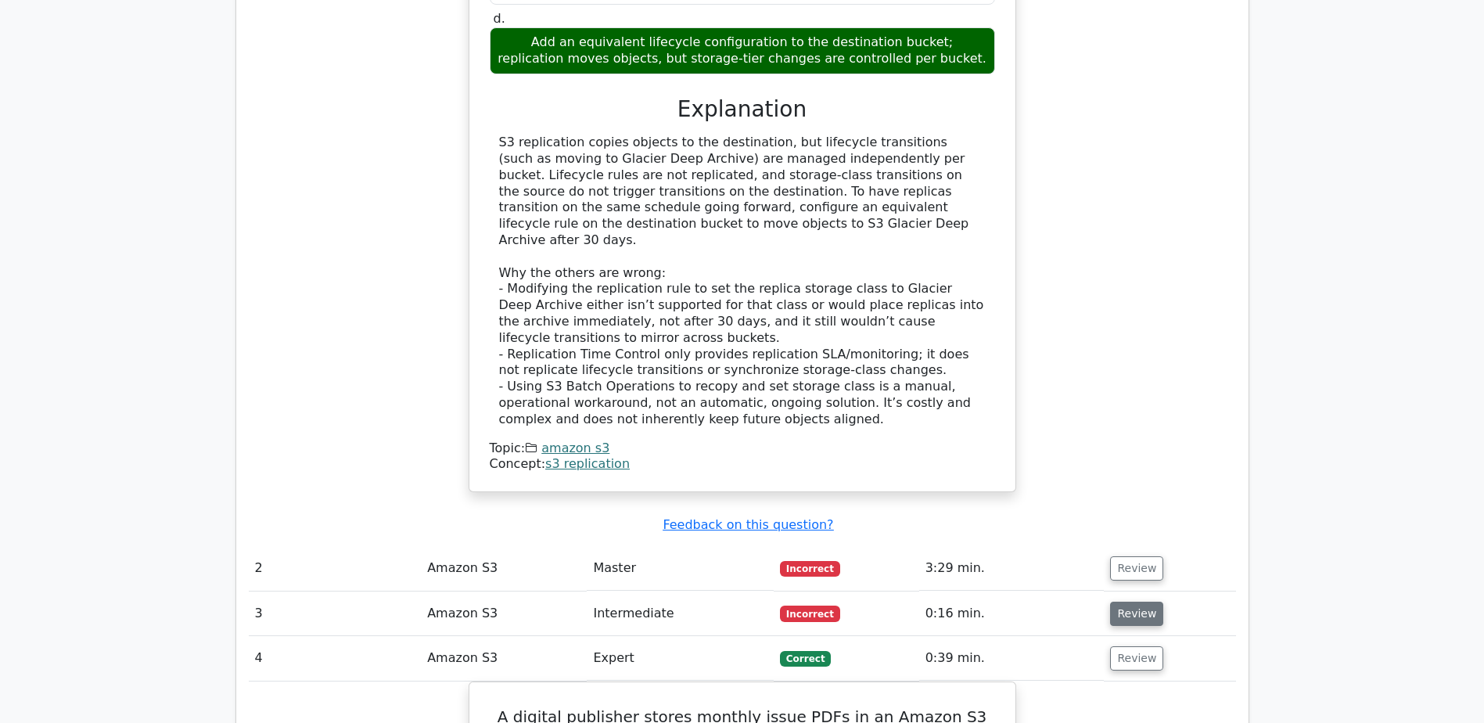
click at [1123, 602] on button "Review" at bounding box center [1136, 614] width 53 height 24
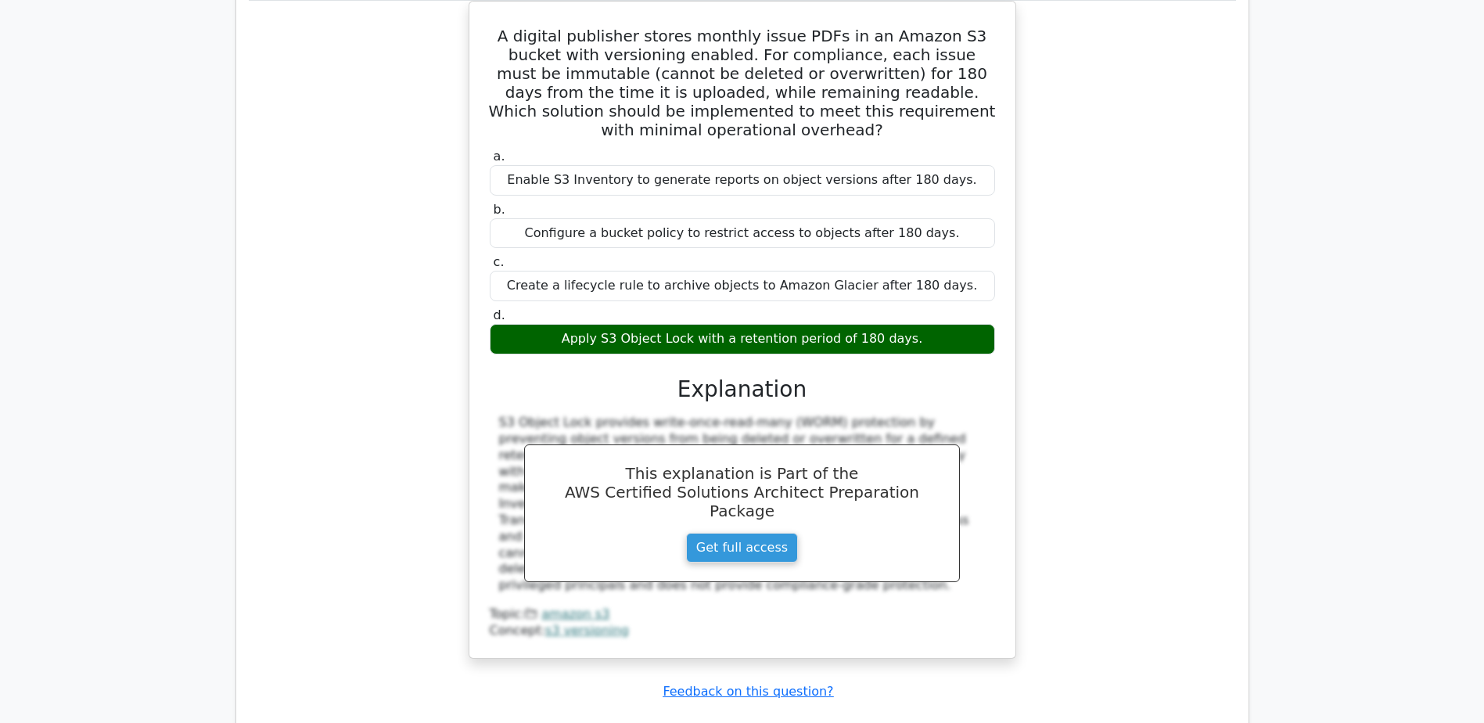
scroll to position [3520, 0]
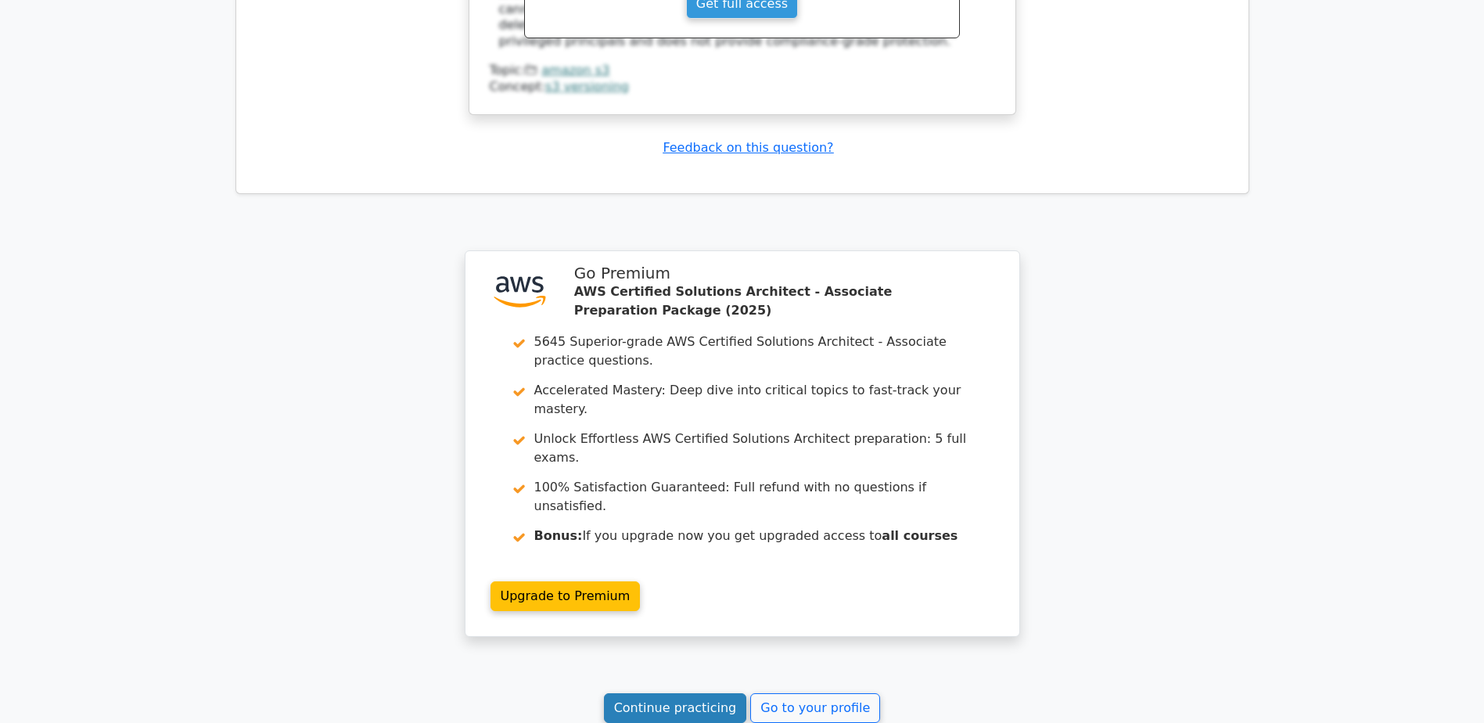
click at [658, 693] on link "Continue practicing" at bounding box center [675, 708] width 143 height 30
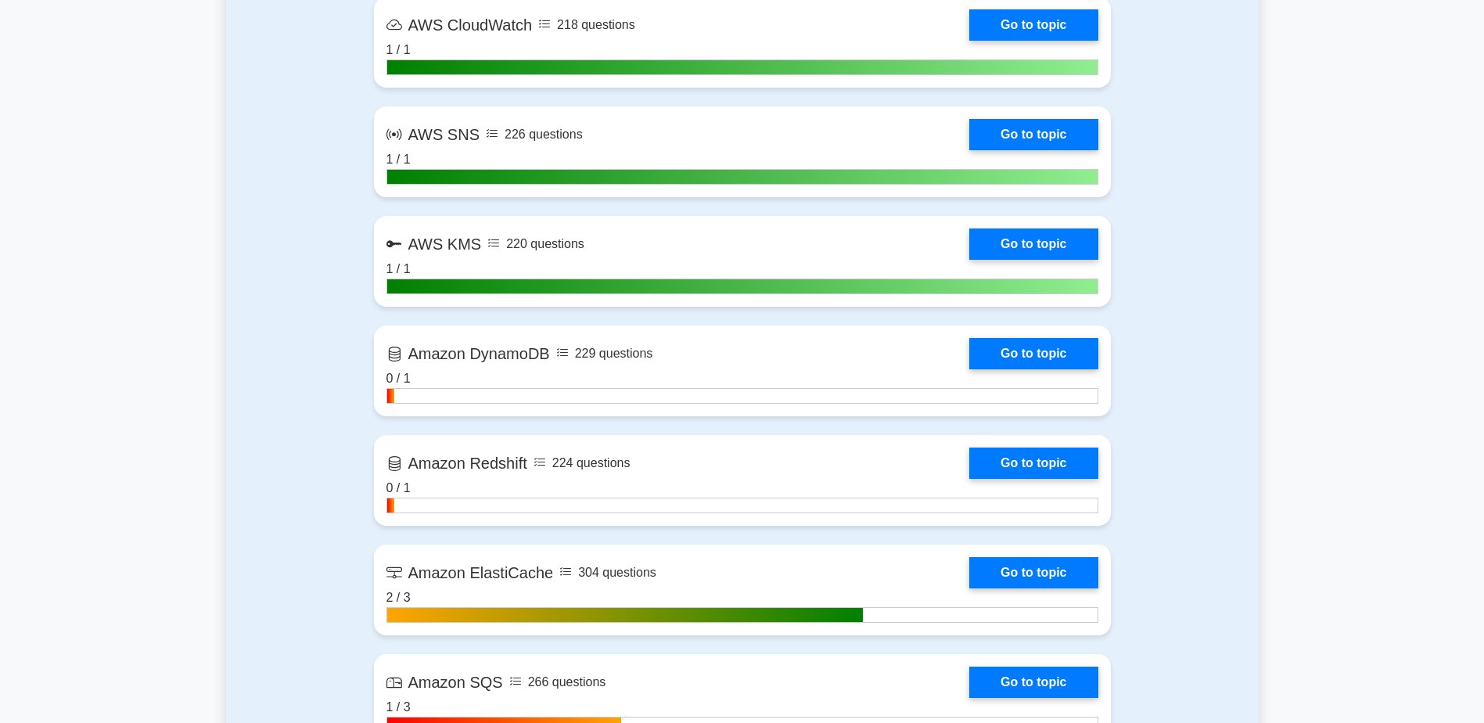
scroll to position [2425, 0]
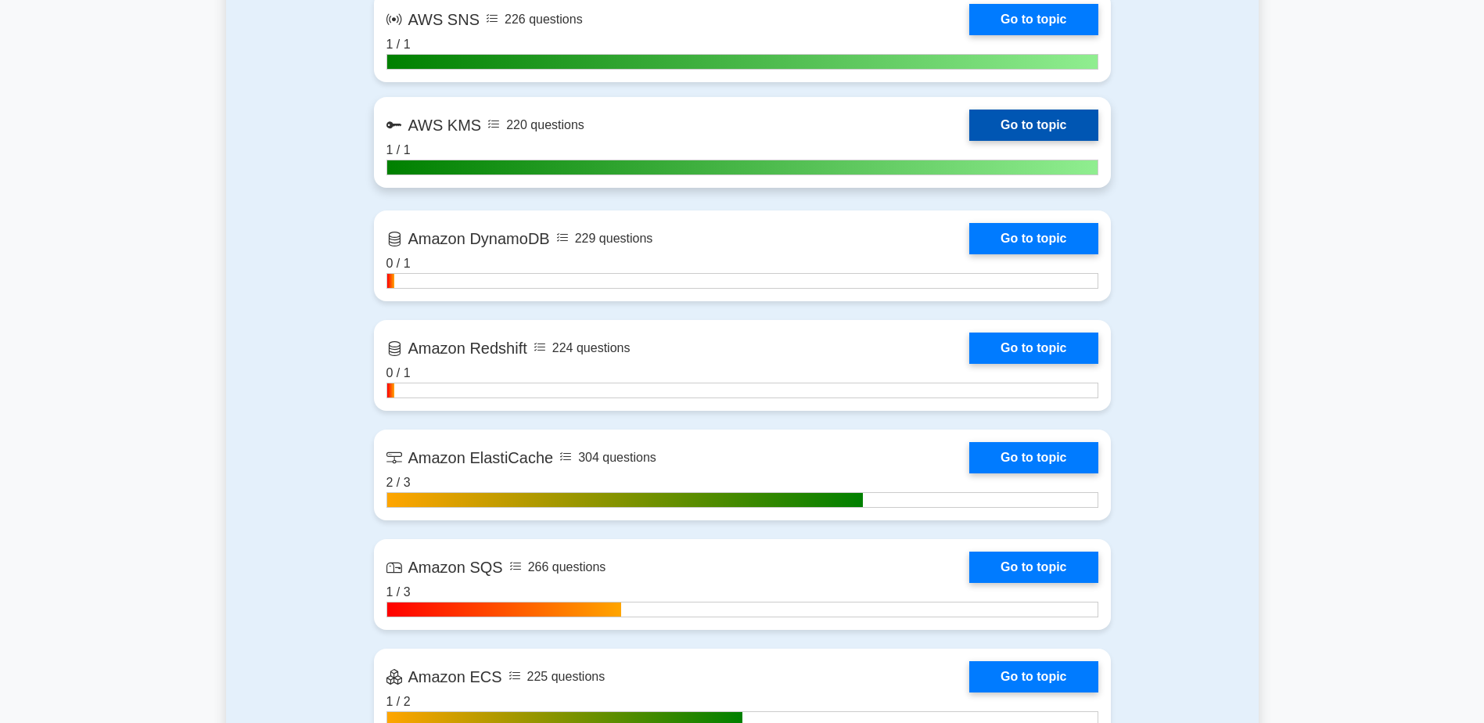
click at [1037, 128] on link "Go to topic" at bounding box center [1033, 125] width 128 height 31
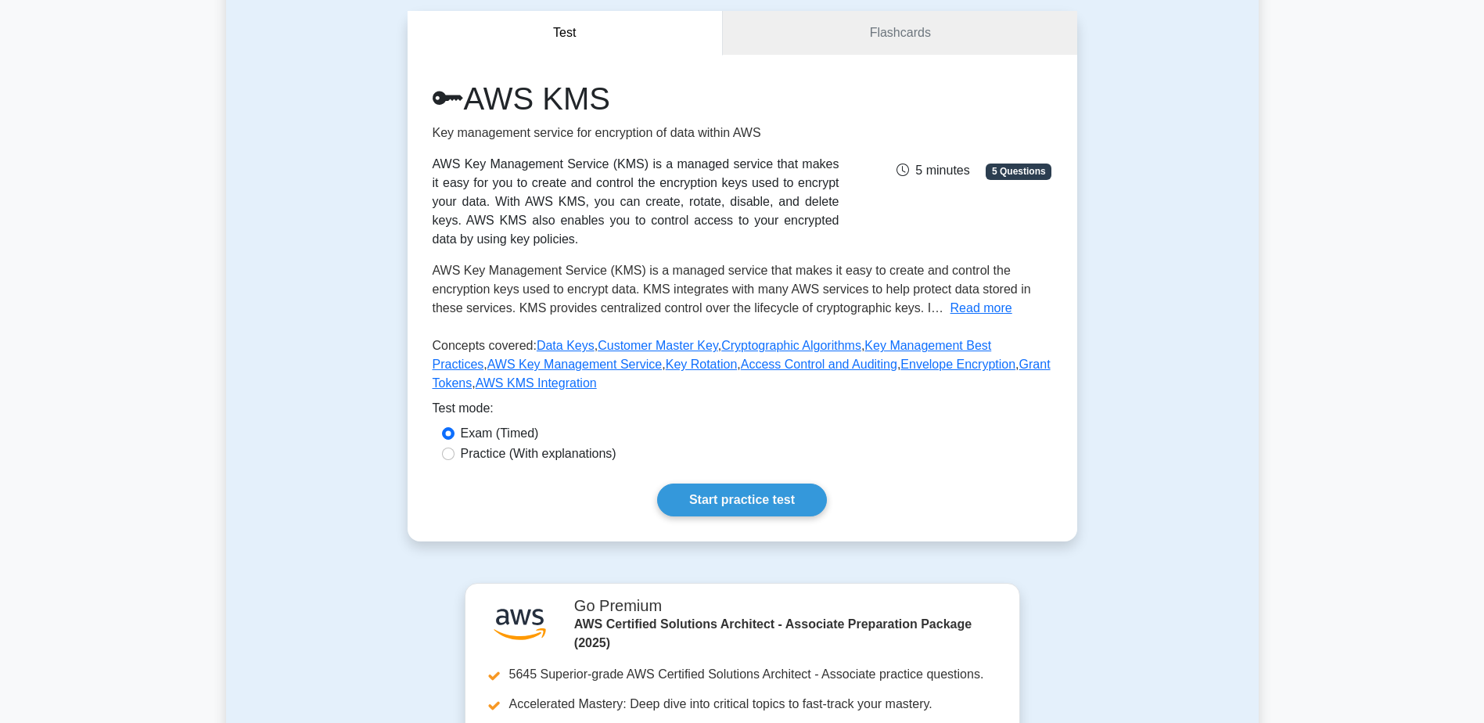
scroll to position [156, 0]
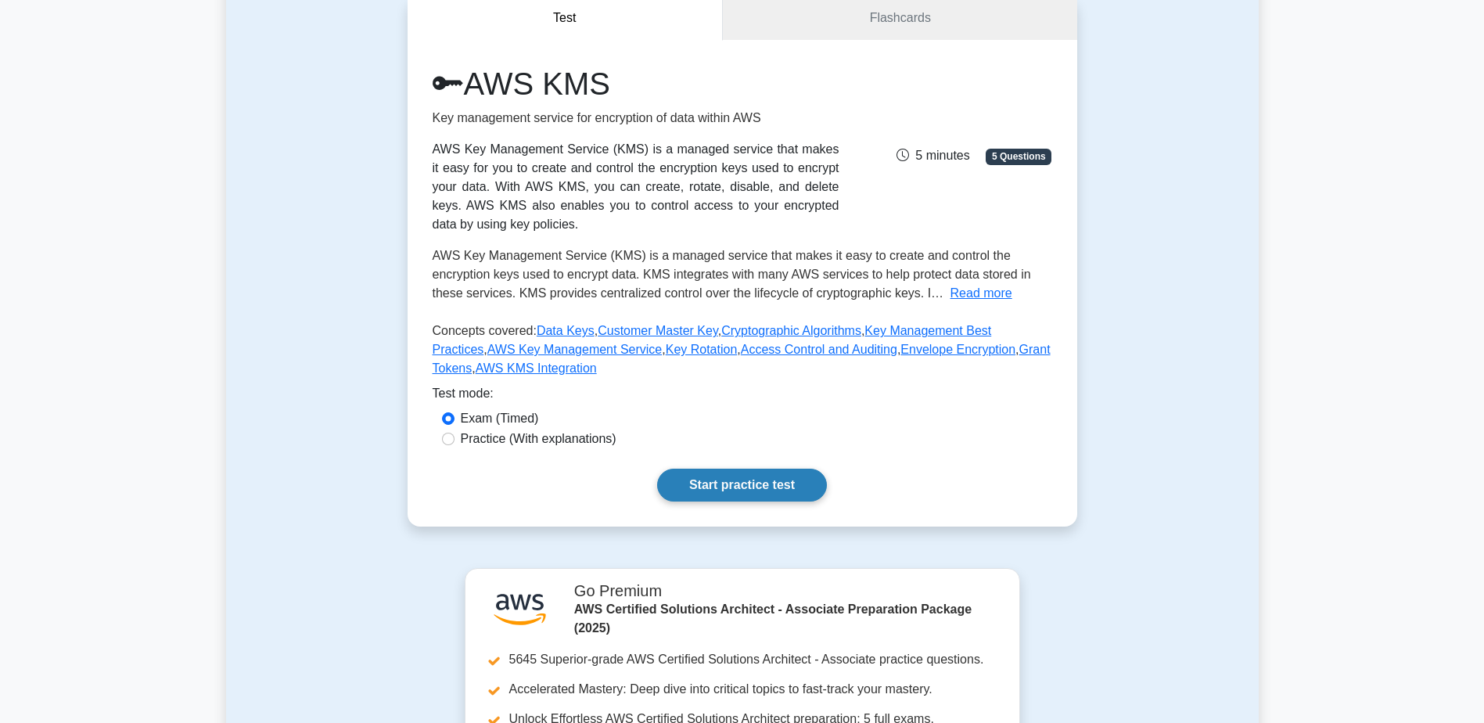
click at [726, 480] on link "Start practice test" at bounding box center [742, 485] width 170 height 33
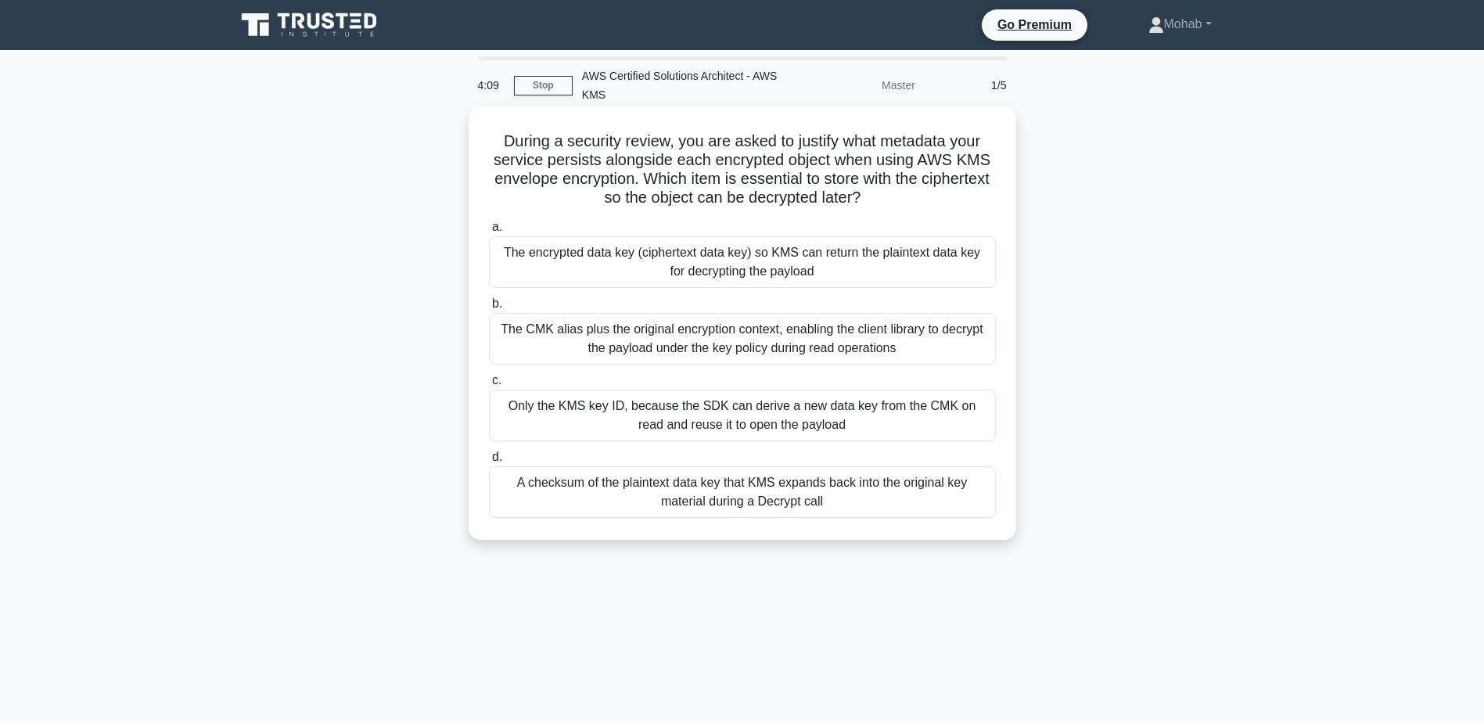
click at [904, 266] on div "The encrypted data key (ciphertext data key) so KMS can return the plaintext da…" at bounding box center [742, 262] width 507 height 52
click at [489, 232] on input "a. The encrypted data key (ciphertext data key) so KMS can return the plaintext…" at bounding box center [489, 227] width 0 height 10
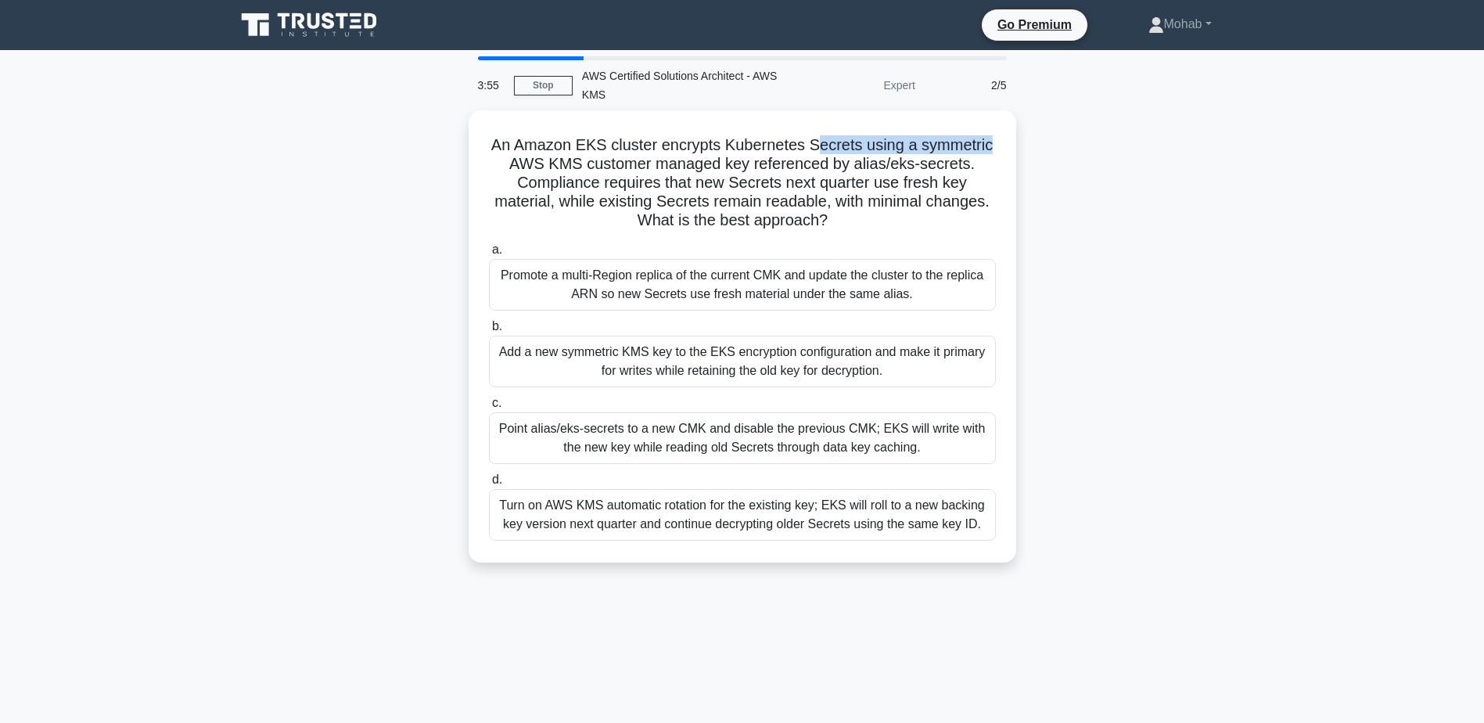
drag, startPoint x: 814, startPoint y: 146, endPoint x: 1029, endPoint y: 140, distance: 215.2
click at [1029, 140] on div "An Amazon EKS cluster encrypts Kubernetes Secrets using a symmetric AWS KMS cus…" at bounding box center [742, 345] width 1033 height 471
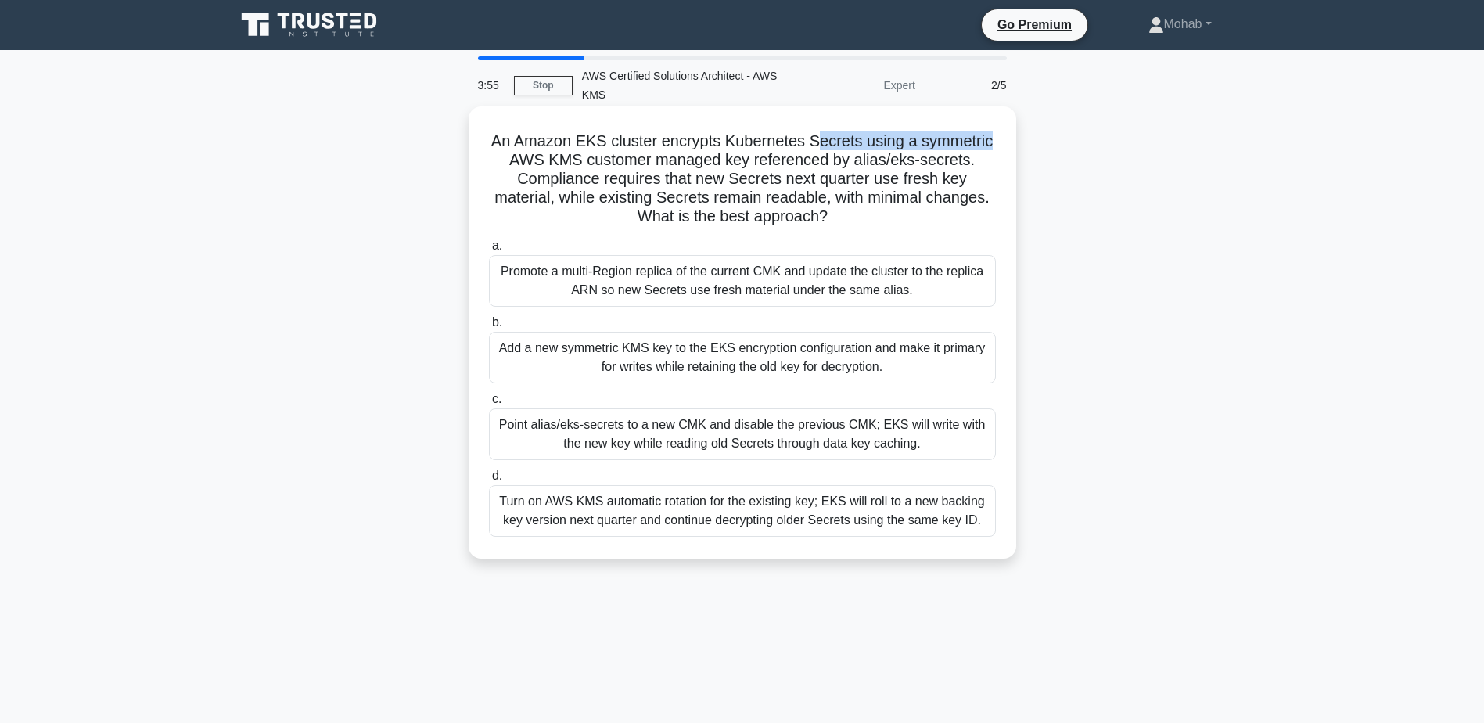
drag, startPoint x: 1029, startPoint y: 140, endPoint x: 849, endPoint y: 153, distance: 181.1
click at [849, 153] on h5 "An Amazon EKS cluster encrypts Kubernetes Secrets using a symmetric AWS KMS cus…" at bounding box center [742, 178] width 510 height 95
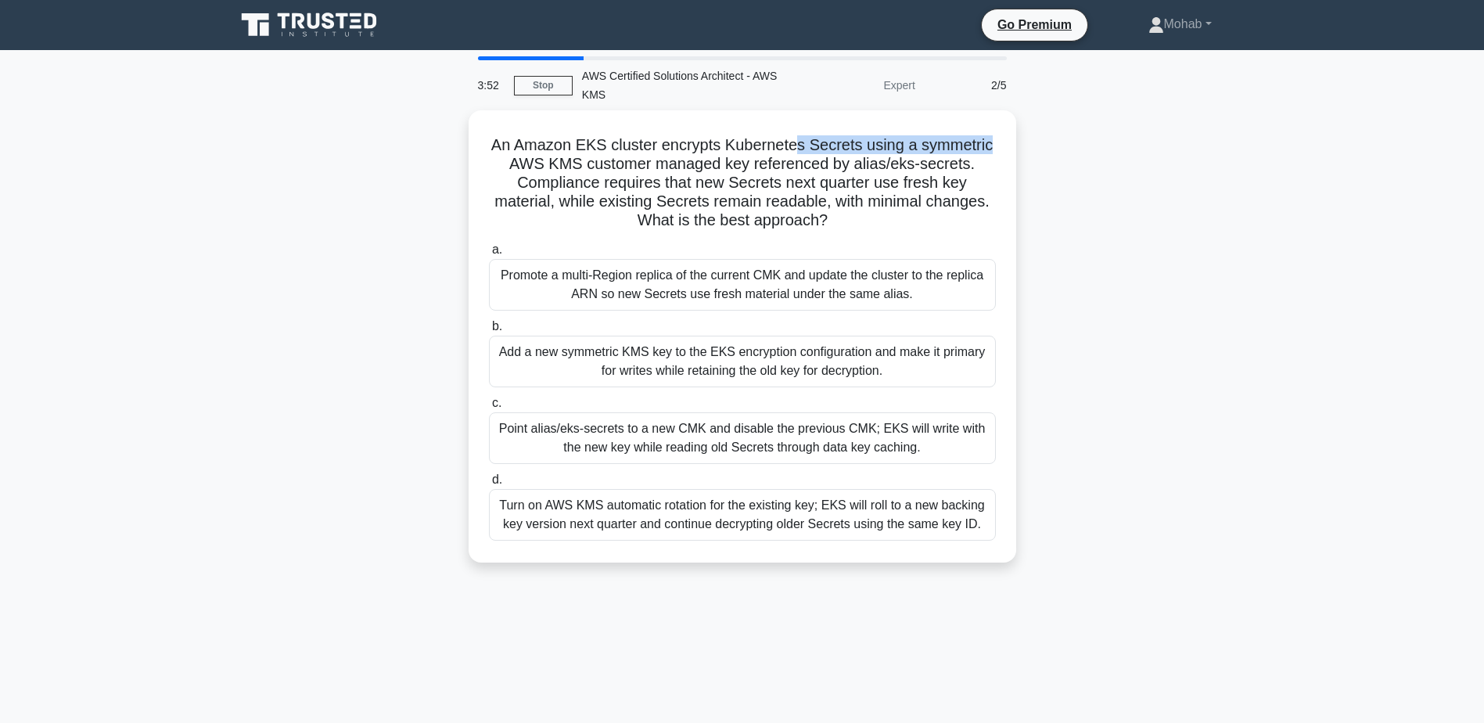
drag, startPoint x: 800, startPoint y: 141, endPoint x: 1083, endPoint y: 141, distance: 282.4
click at [1083, 141] on div "An Amazon EKS cluster encrypts Kubernetes Secrets using a symmetric AWS KMS cus…" at bounding box center [742, 345] width 1033 height 471
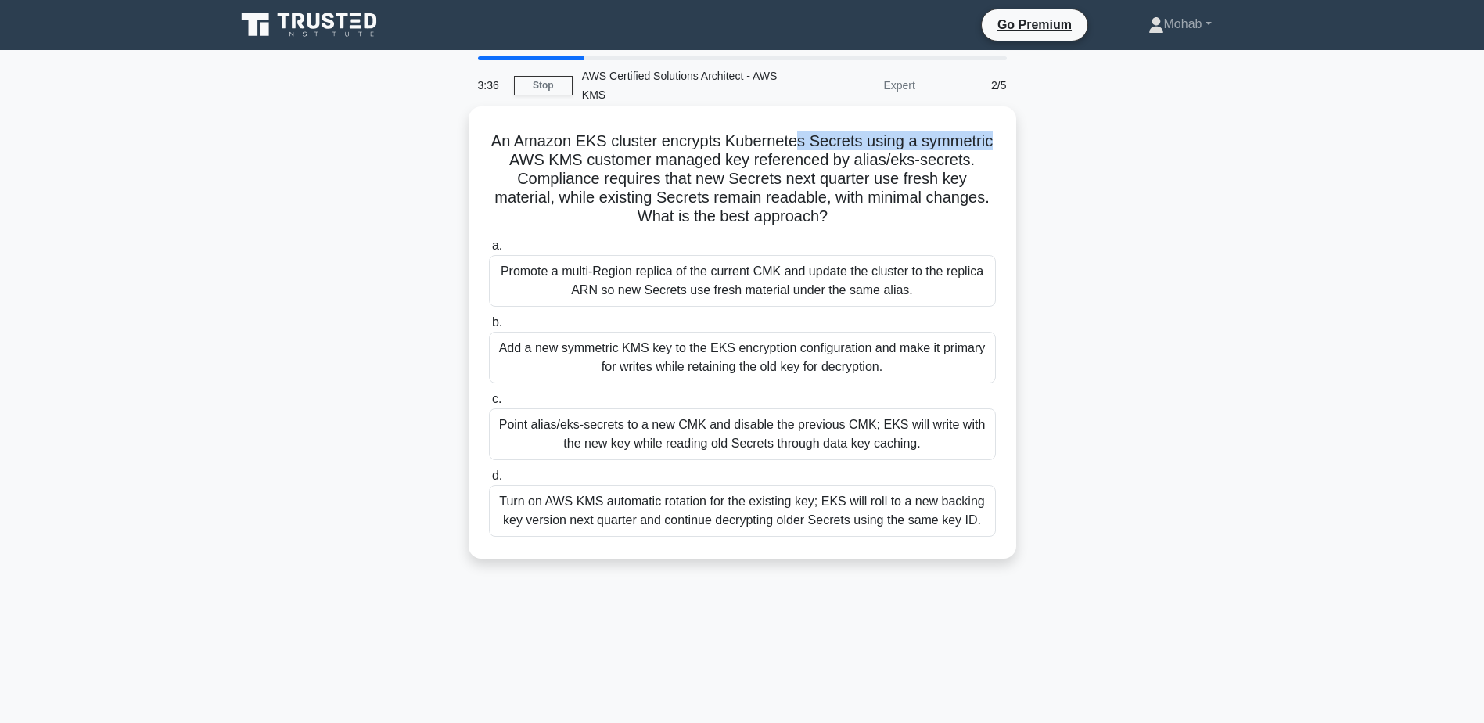
drag, startPoint x: 508, startPoint y: 162, endPoint x: 901, endPoint y: 224, distance: 397.5
click at [901, 224] on h5 "An Amazon EKS cluster encrypts Kubernetes Secrets using a symmetric AWS KMS cus…" at bounding box center [742, 178] width 510 height 95
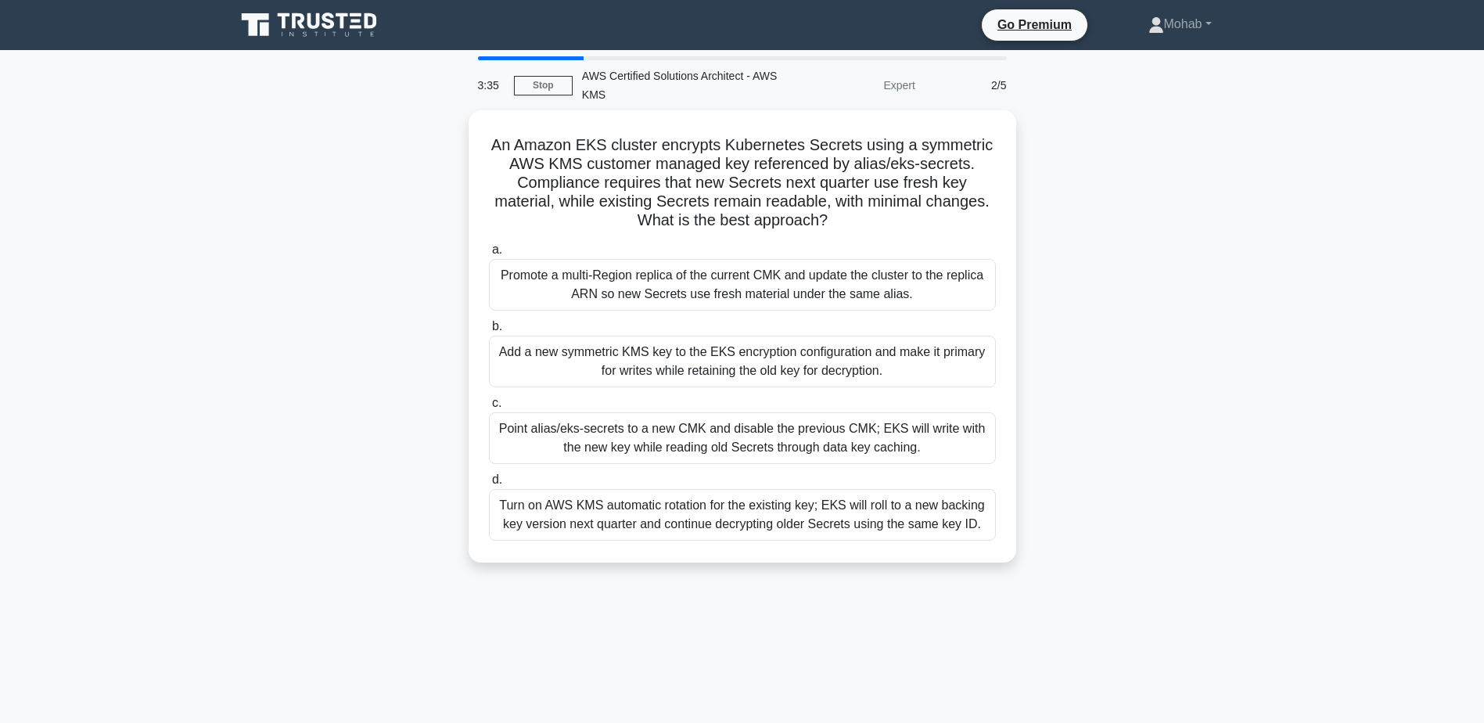
click at [1335, 279] on main "3:35 Stop AWS Certified Solutions Architect - AWS KMS Expert 2/5 An Amazon EKS …" at bounding box center [742, 447] width 1484 height 795
click at [562, 83] on link "Stop" at bounding box center [543, 86] width 59 height 20
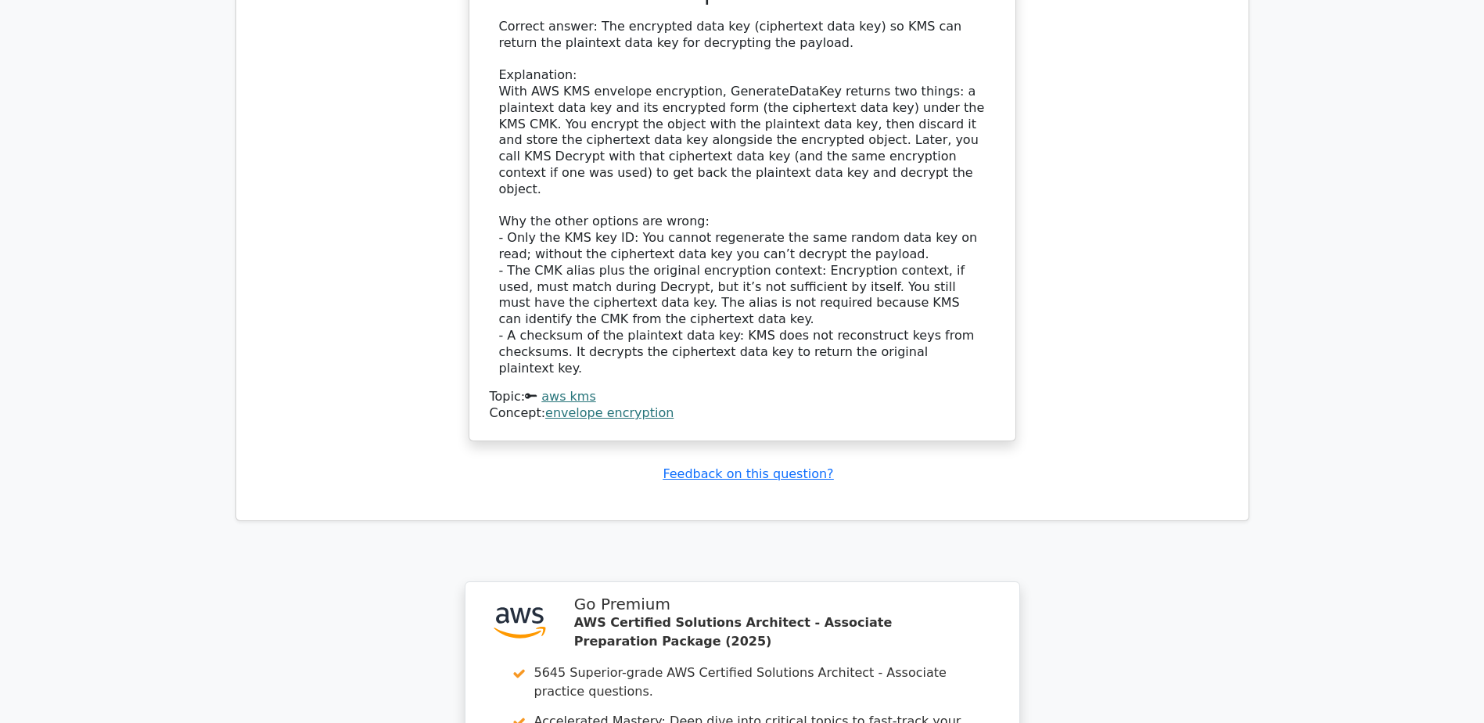
scroll to position [2093, 0]
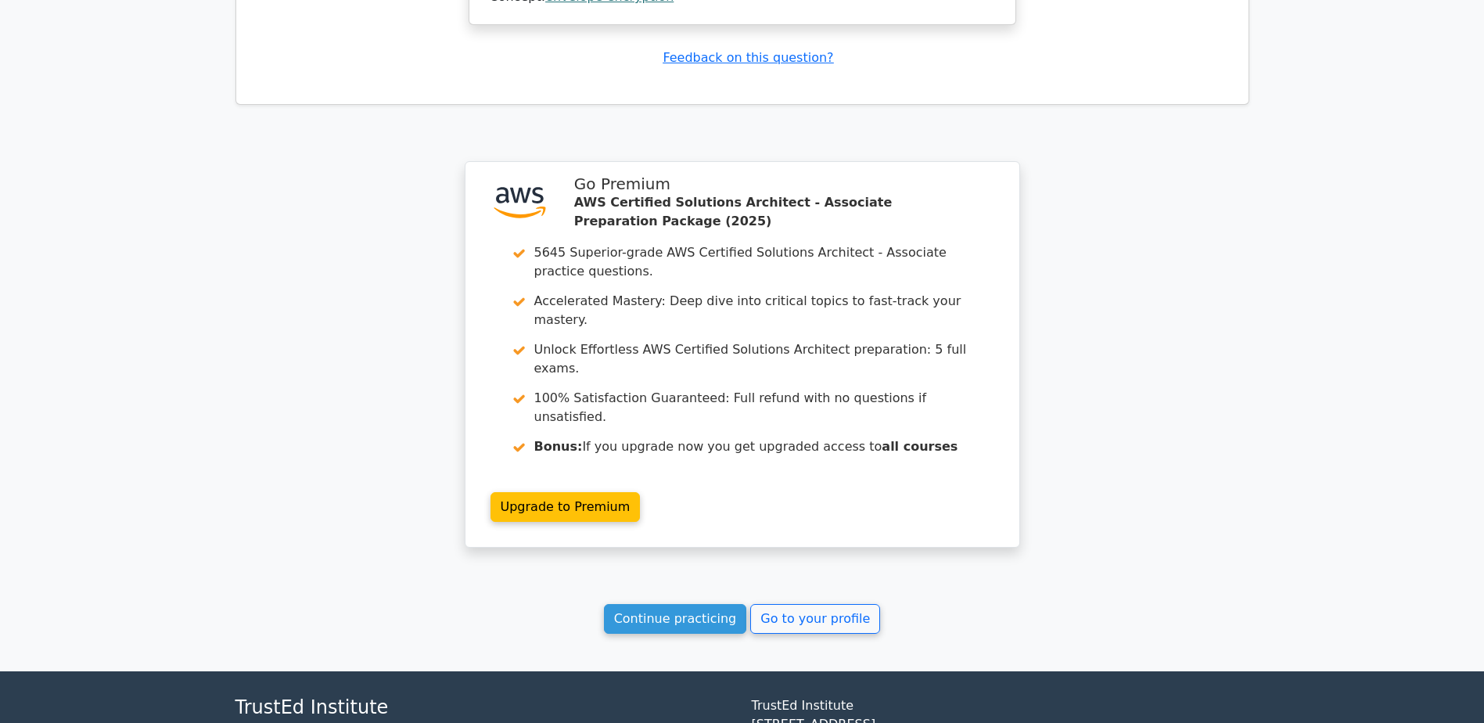
click at [711, 604] on link "Continue practicing" at bounding box center [675, 619] width 143 height 30
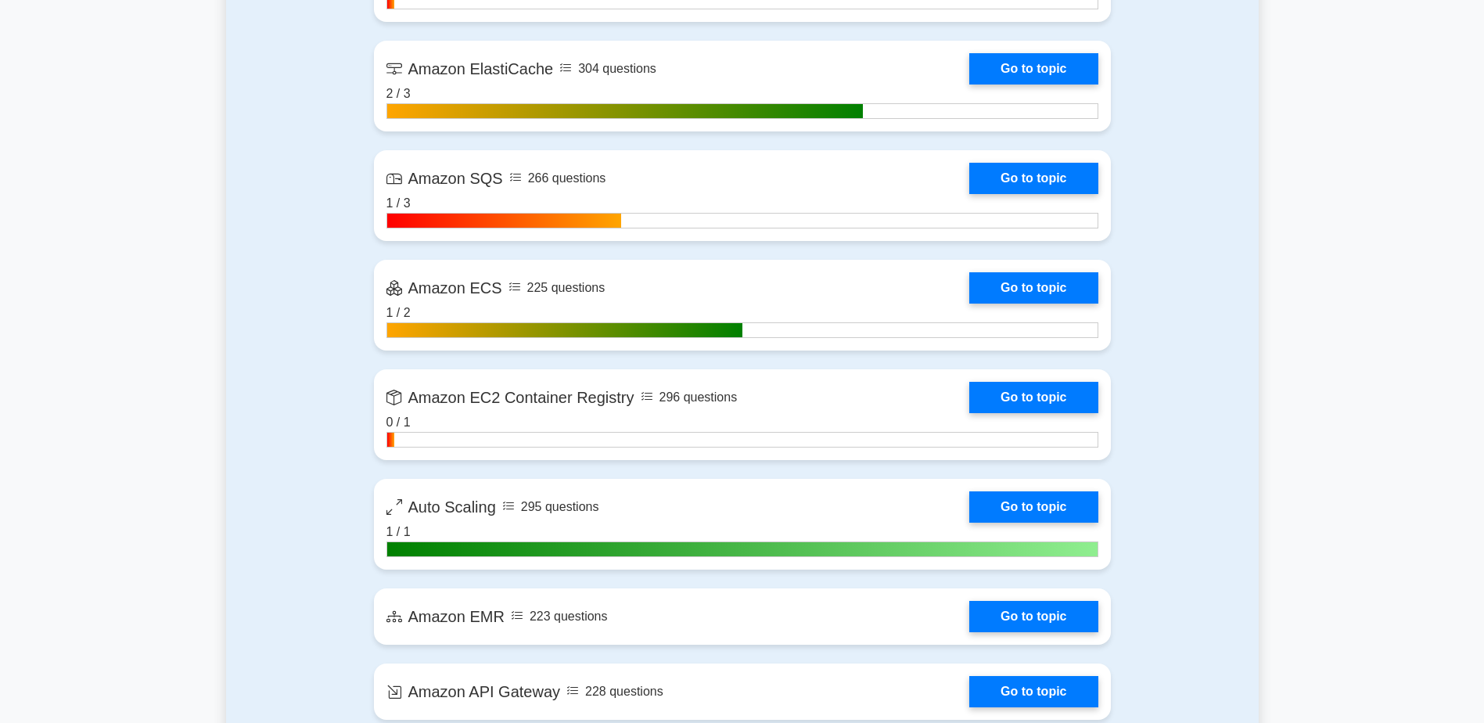
scroll to position [2816, 0]
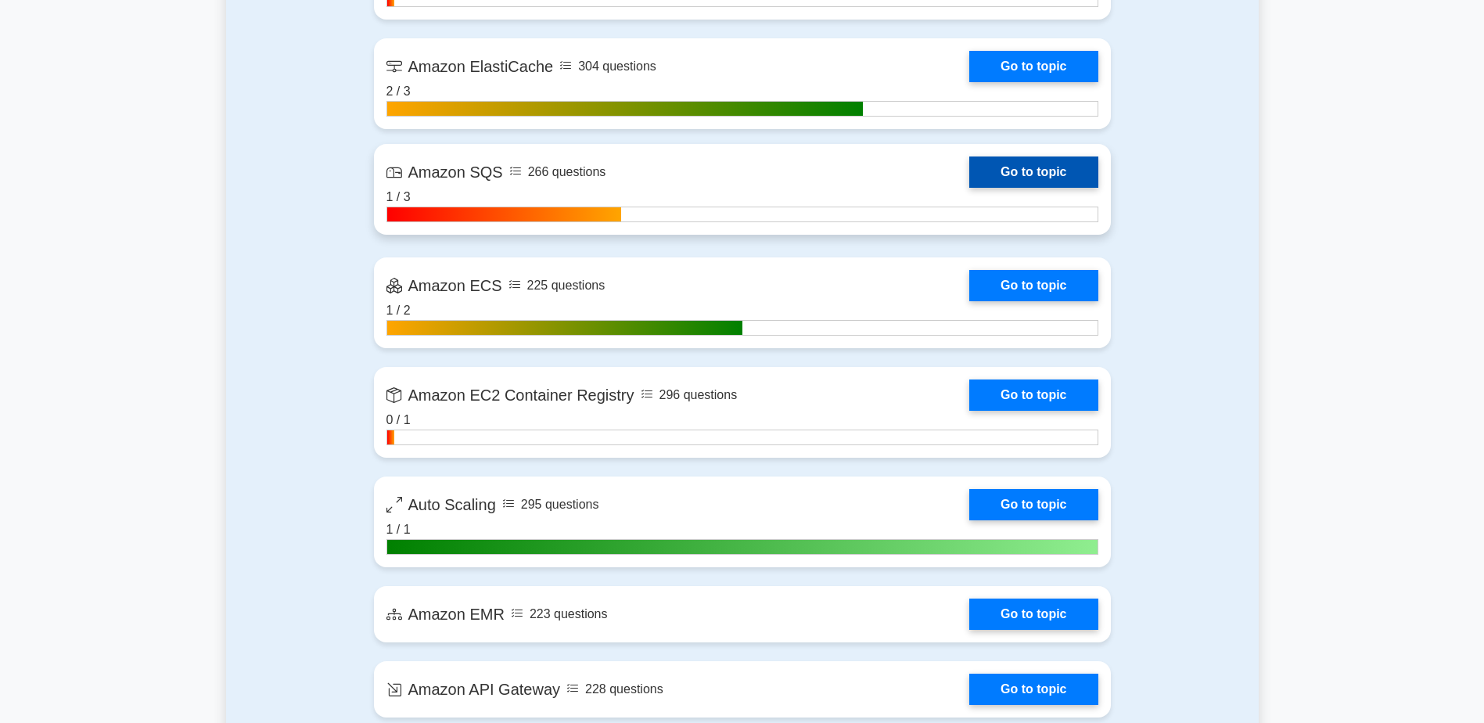
click at [1048, 163] on link "Go to topic" at bounding box center [1033, 171] width 128 height 31
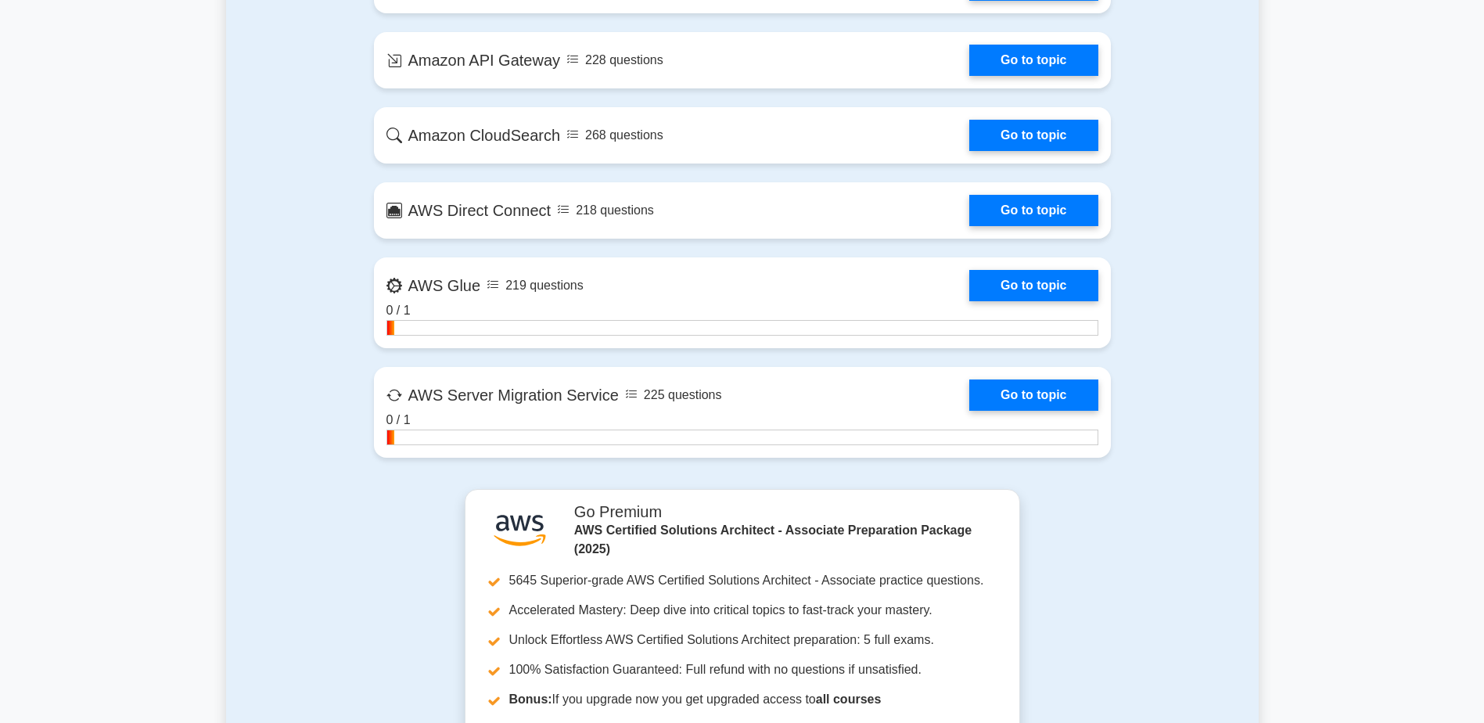
scroll to position [3442, 0]
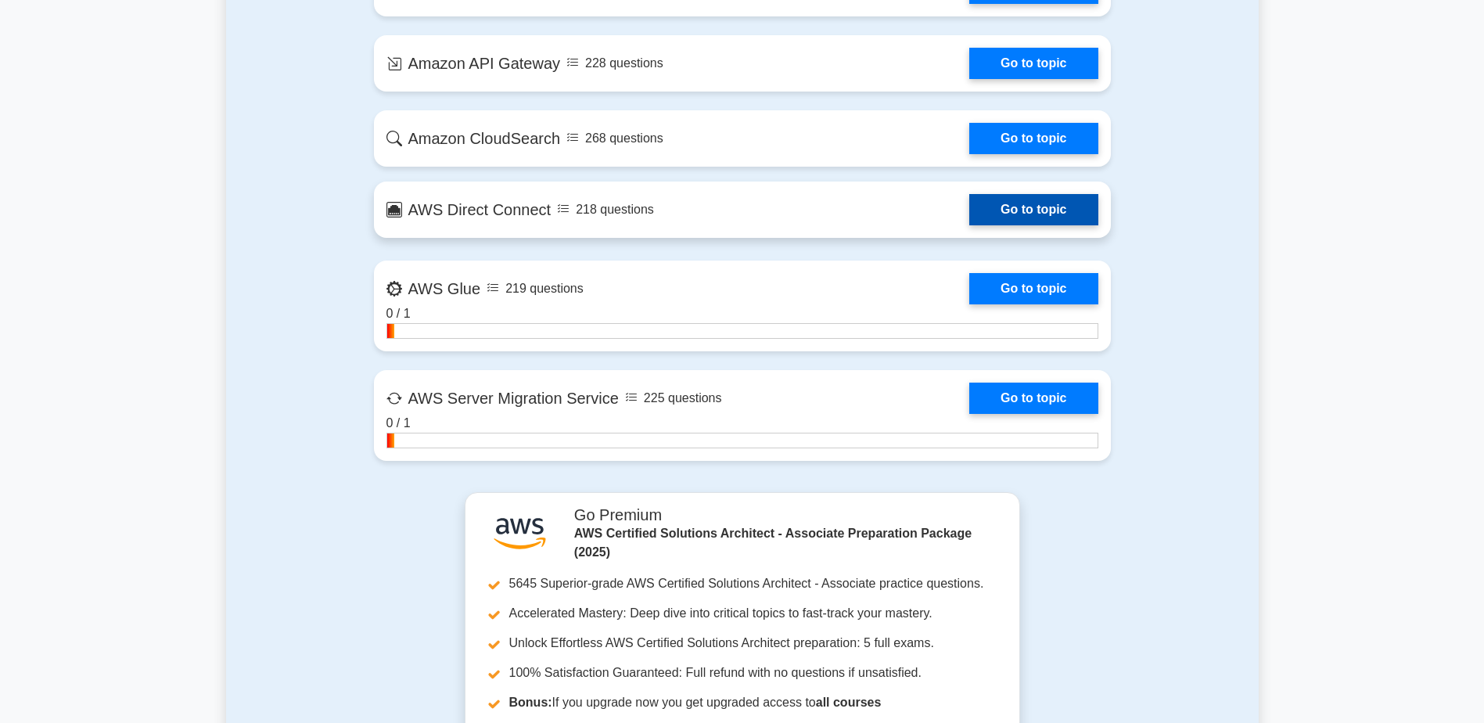
click at [1033, 213] on link "Go to topic" at bounding box center [1033, 209] width 128 height 31
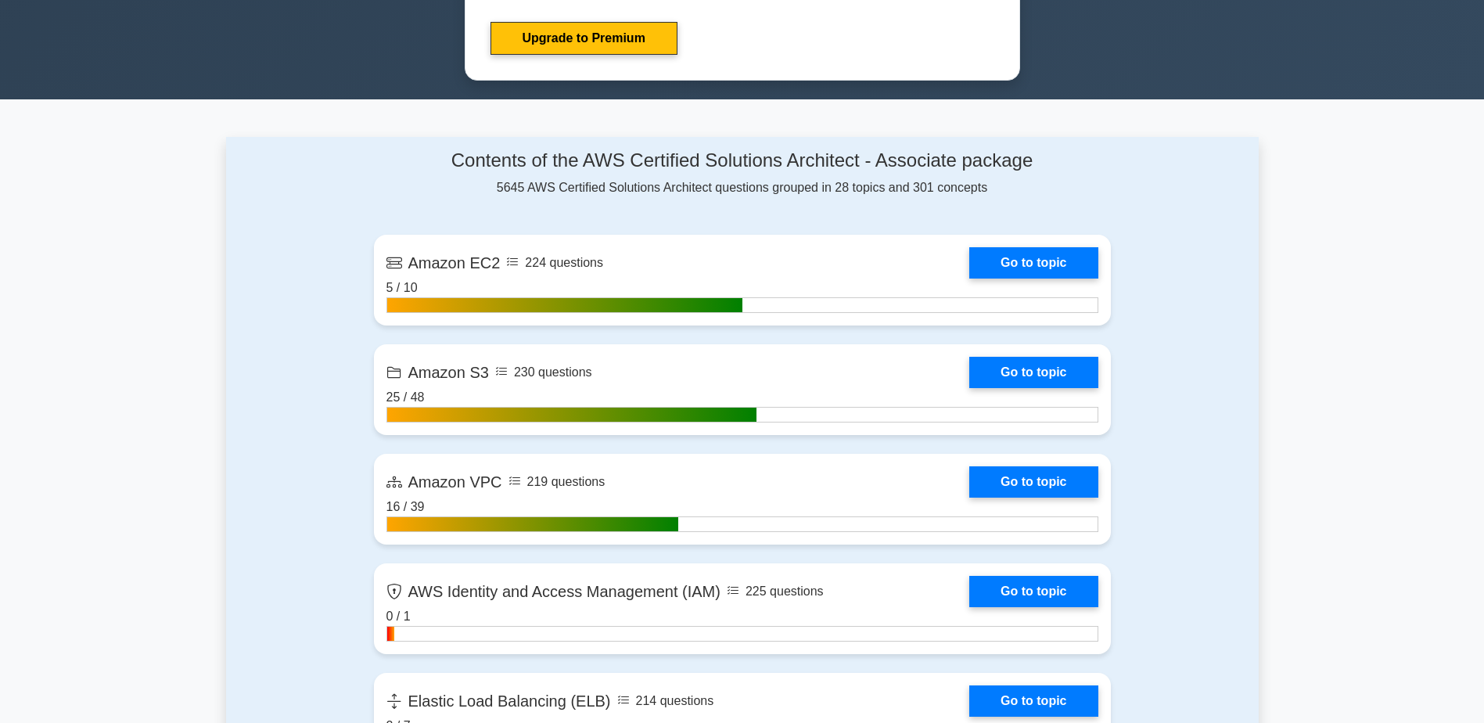
scroll to position [0, 0]
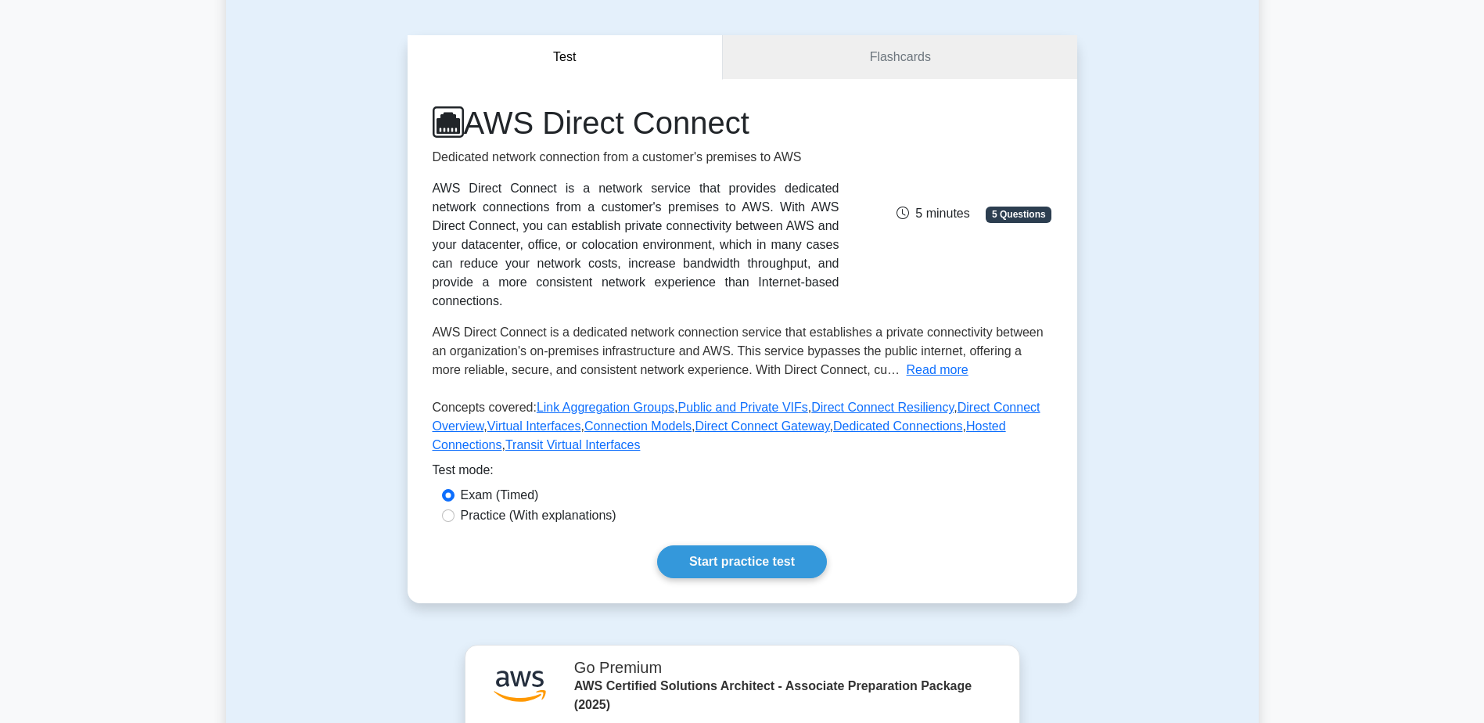
scroll to position [313, 0]
